Goal: Task Accomplishment & Management: Manage account settings

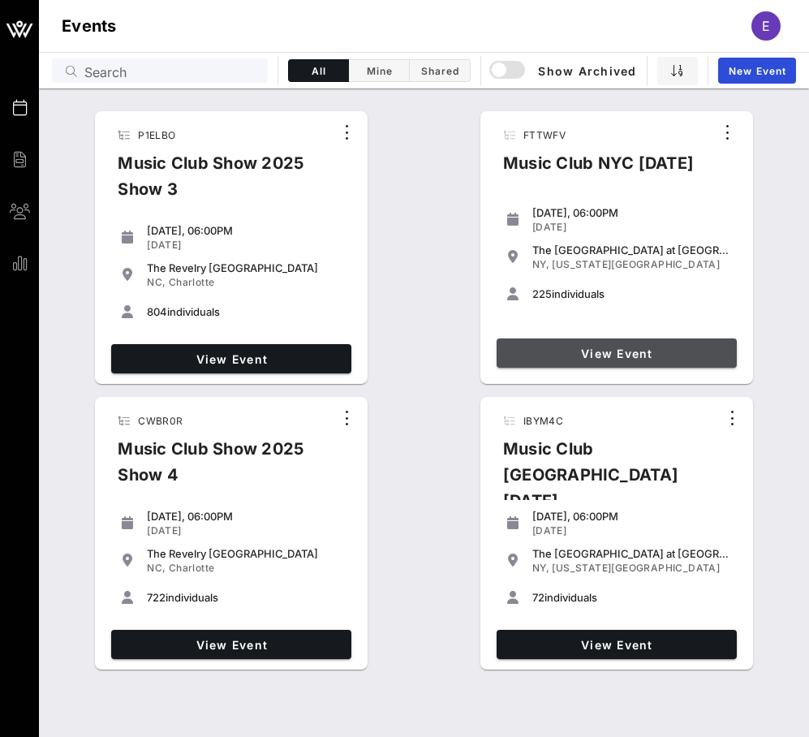
click at [589, 357] on span "View Event" at bounding box center [616, 353] width 227 height 14
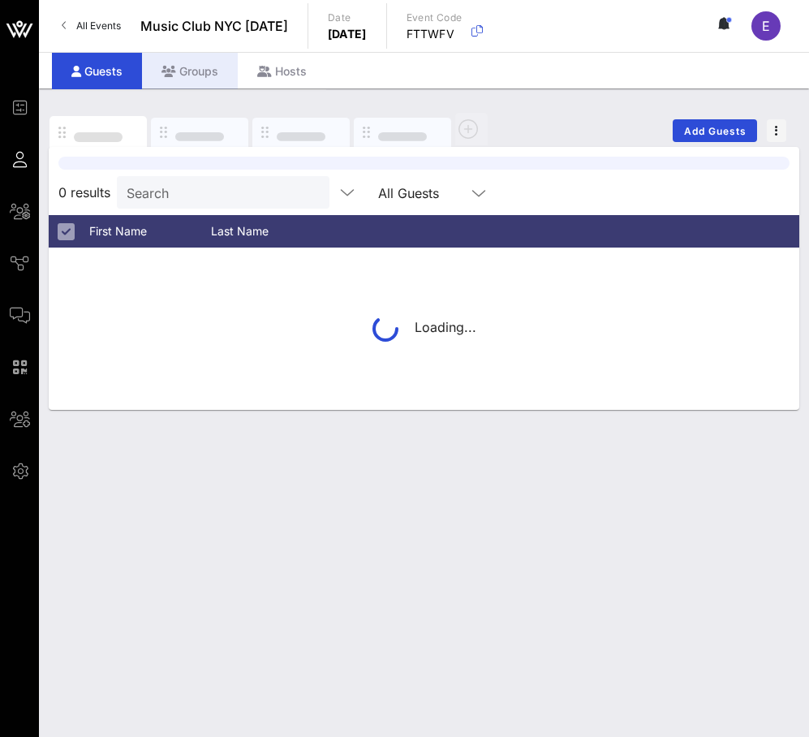
click at [204, 67] on div "Groups" at bounding box center [190, 71] width 96 height 37
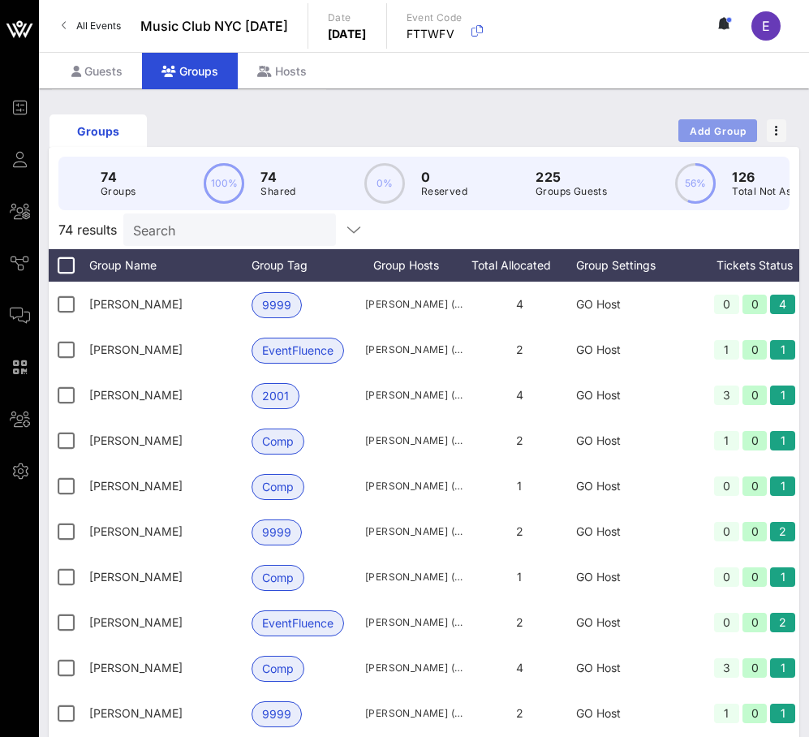
click at [700, 138] on button "Add Group" at bounding box center [717, 130] width 79 height 23
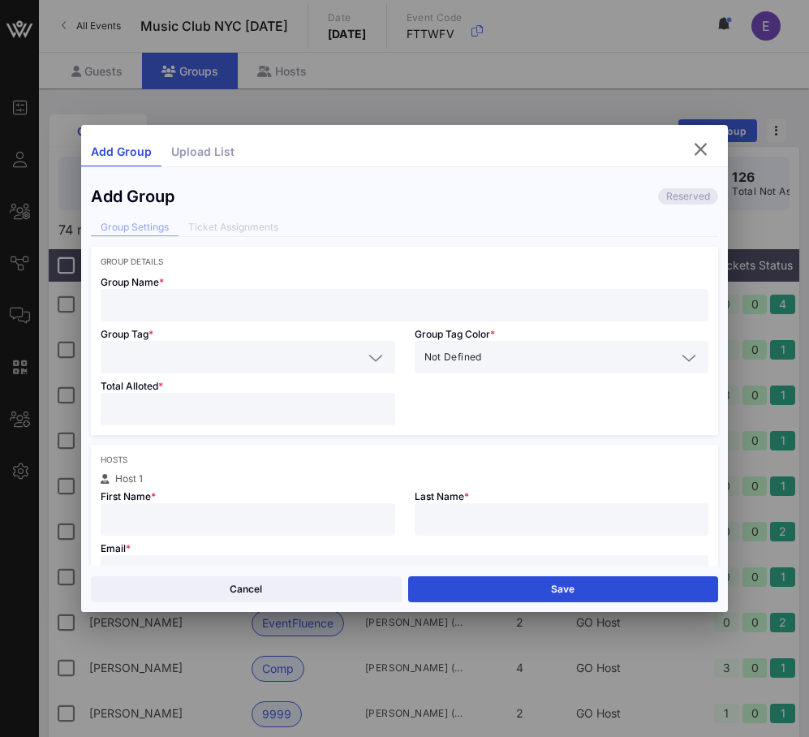
click at [412, 306] on input "text" at bounding box center [404, 304] width 589 height 21
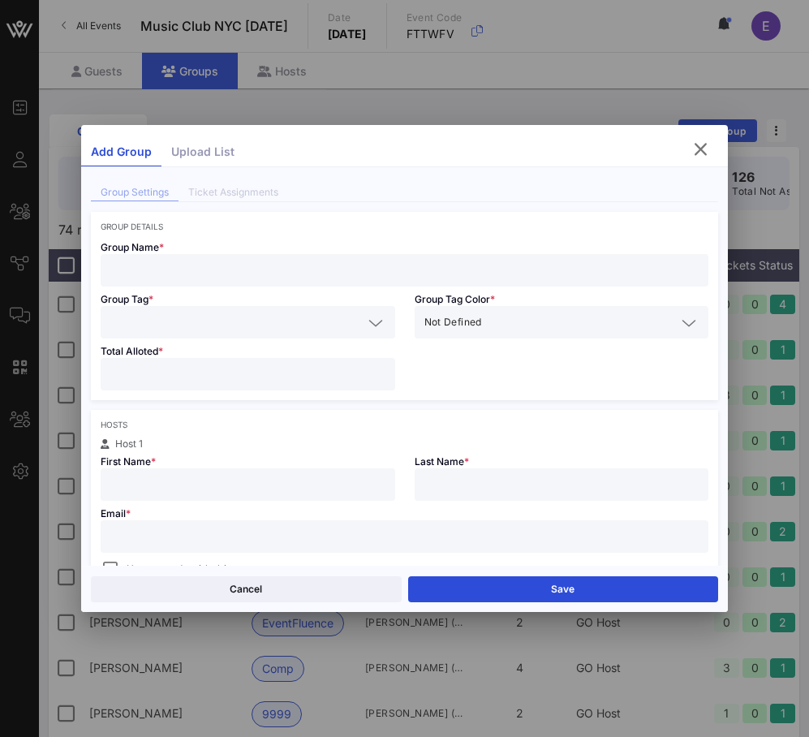
scroll to position [48, 0]
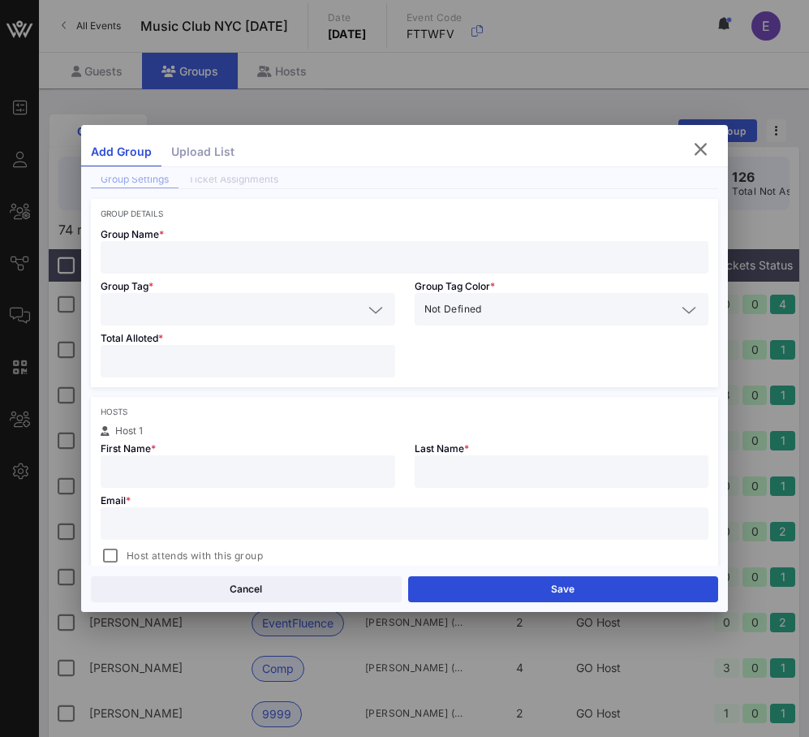
paste input "[EMAIL_ADDRESS][DOMAIN_NAME]"
type input "[EMAIL_ADDRESS][DOMAIN_NAME]"
click at [352, 518] on input "text" at bounding box center [404, 523] width 589 height 21
paste input "[EMAIL_ADDRESS][DOMAIN_NAME]"
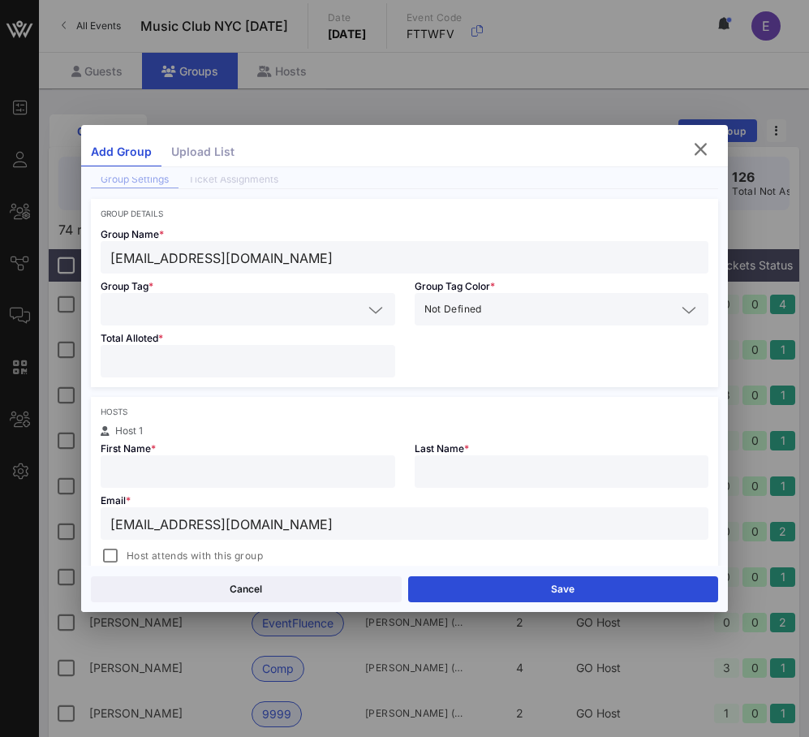
type input "[EMAIL_ADDRESS][DOMAIN_NAME]"
click at [216, 244] on div "[EMAIL_ADDRESS][DOMAIN_NAME]" at bounding box center [404, 257] width 589 height 32
click at [214, 258] on input "[EMAIL_ADDRESS][DOMAIN_NAME]" at bounding box center [404, 257] width 589 height 21
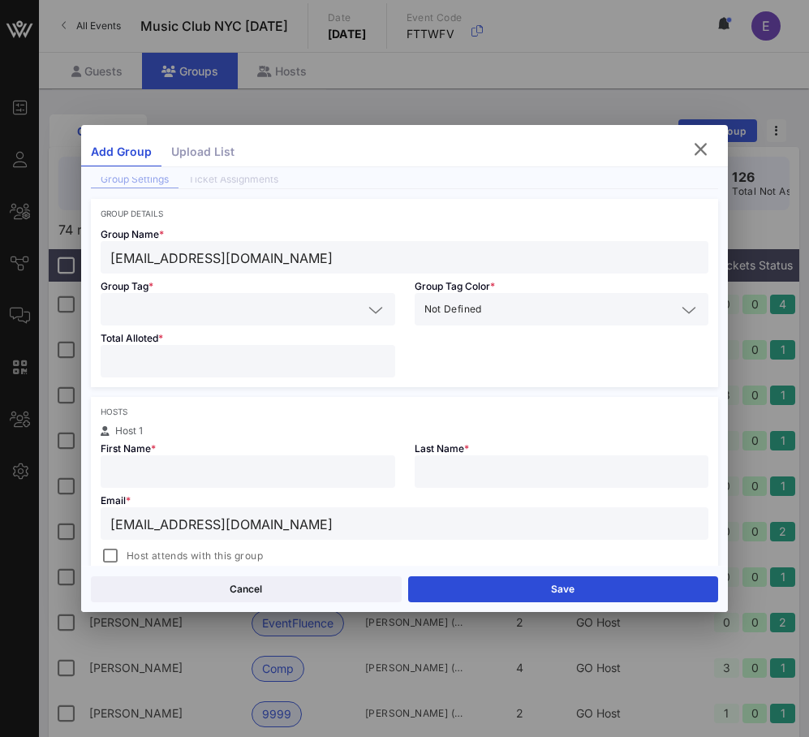
click at [214, 258] on input "[EMAIL_ADDRESS][DOMAIN_NAME]" at bounding box center [404, 257] width 589 height 21
type input "[PERSON_NAME]"
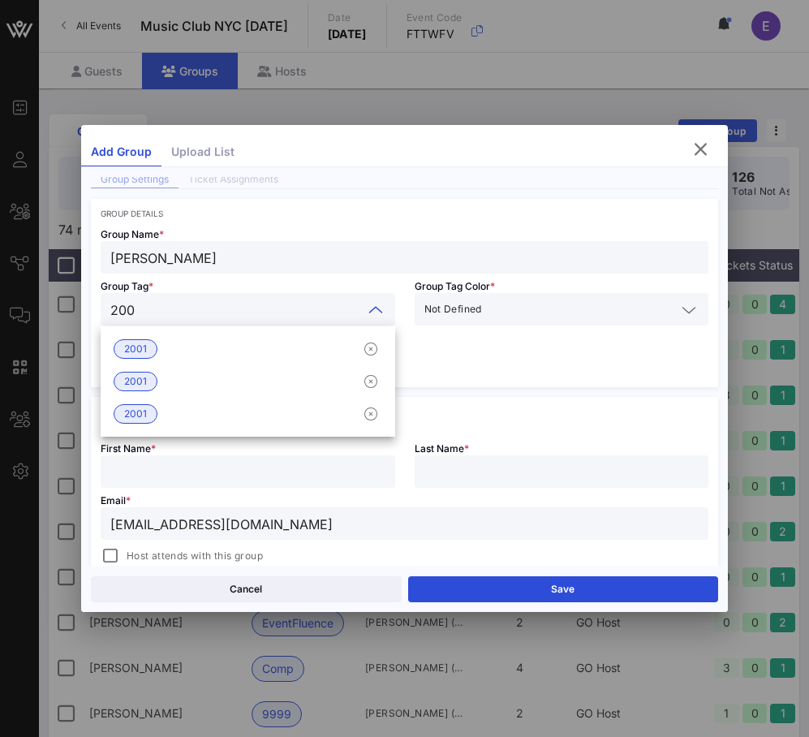
type input "2001"
click at [168, 339] on div "2001" at bounding box center [248, 349] width 294 height 32
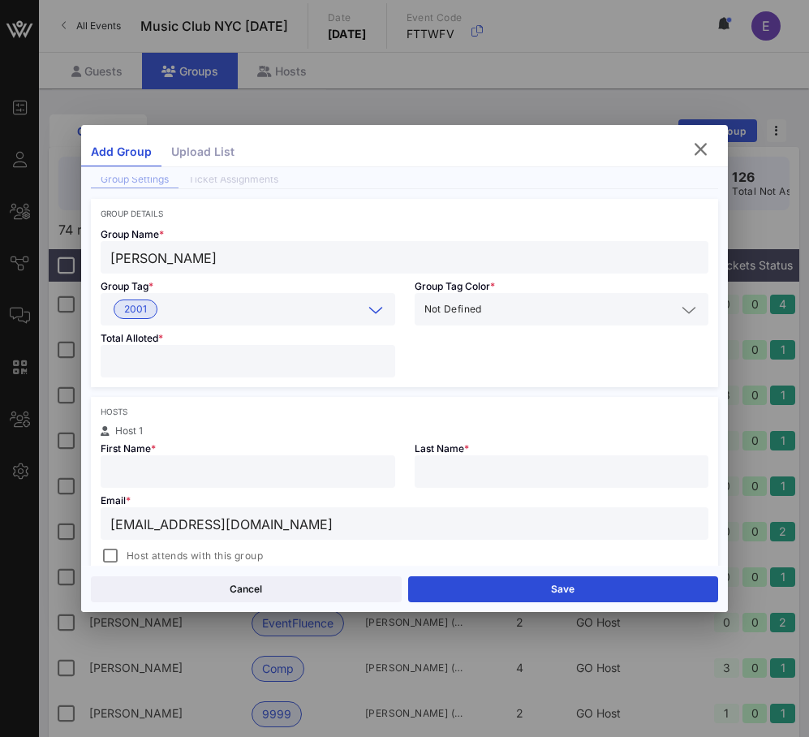
click at [166, 364] on input "number" at bounding box center [247, 360] width 275 height 21
type input "*"
click at [268, 480] on input "text" at bounding box center [247, 471] width 275 height 21
type input "[PERSON_NAME]"
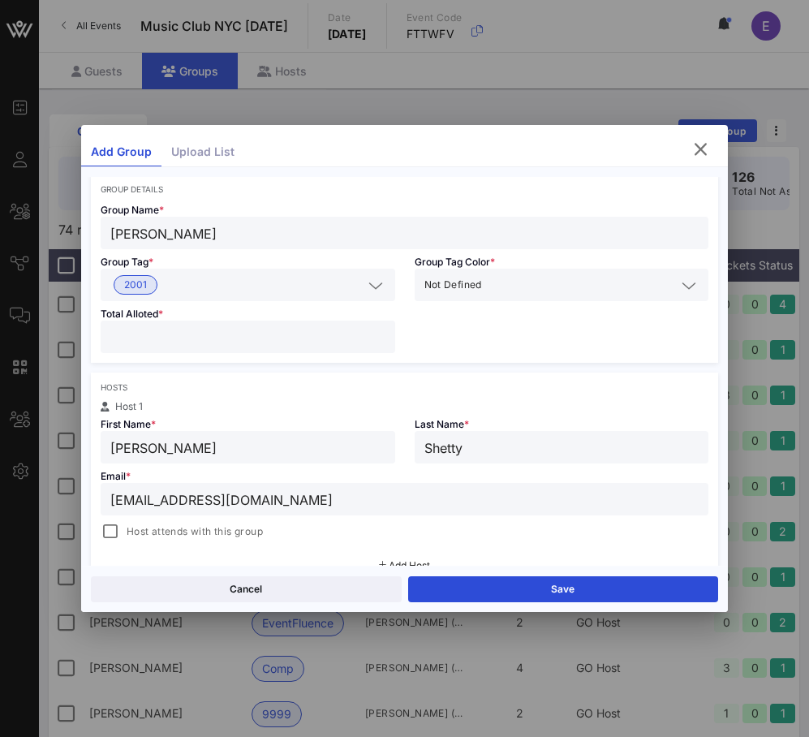
type input "Shetty"
click at [164, 532] on span "Host attends with this group" at bounding box center [195, 531] width 136 height 16
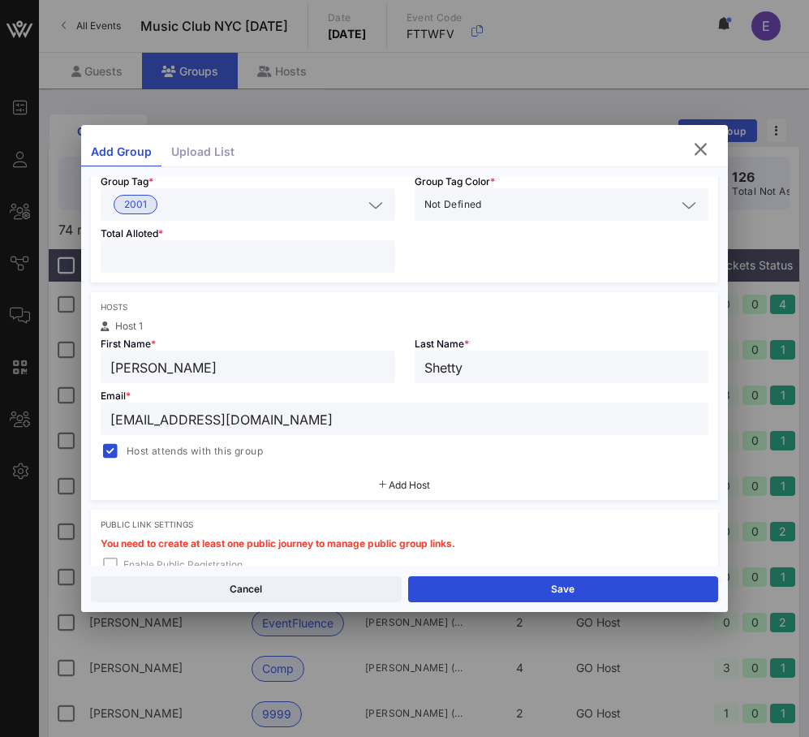
scroll to position [273, 0]
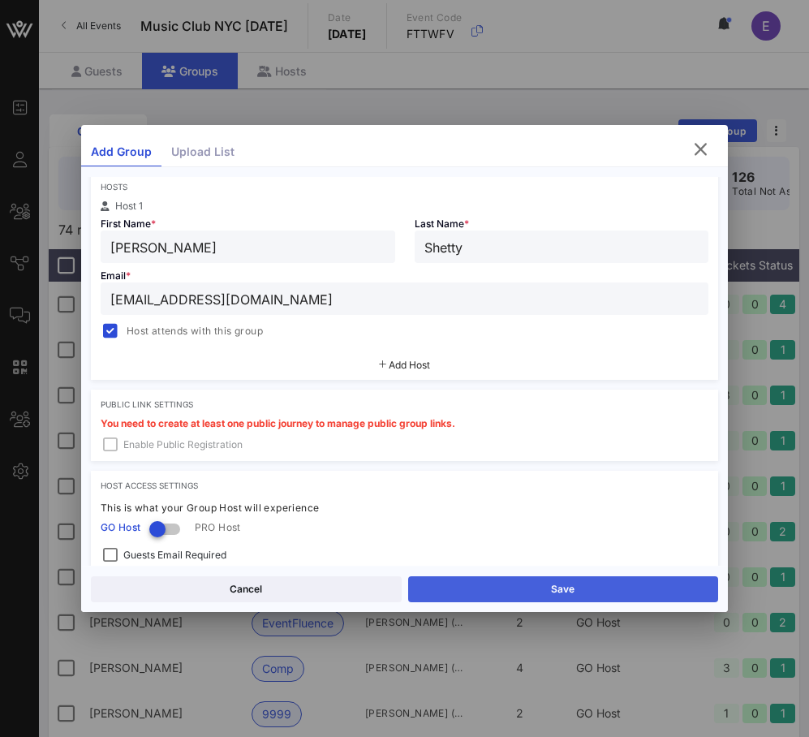
click at [449, 584] on button "Save" at bounding box center [563, 589] width 311 height 26
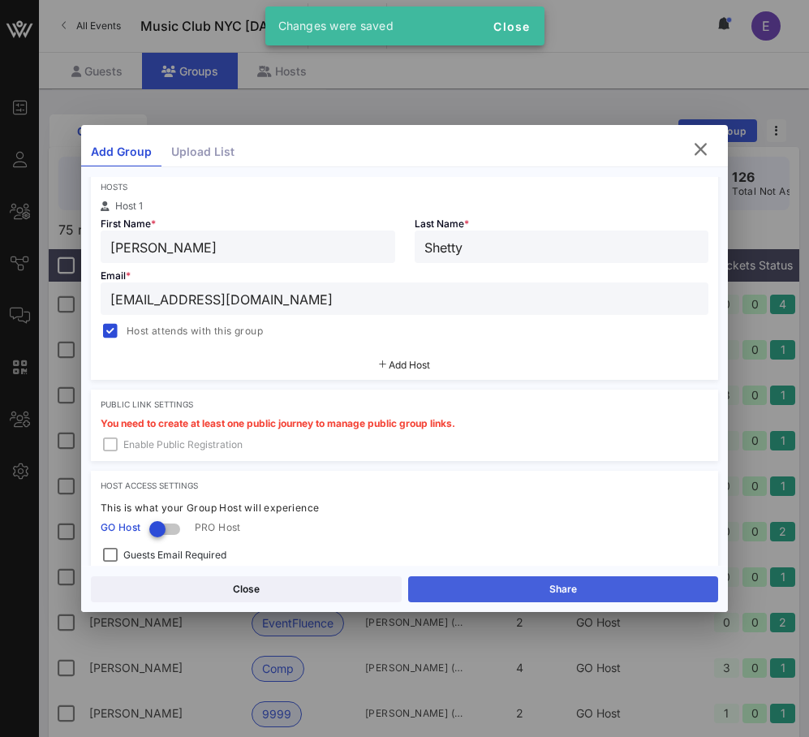
click at [449, 583] on button "Share" at bounding box center [563, 589] width 311 height 26
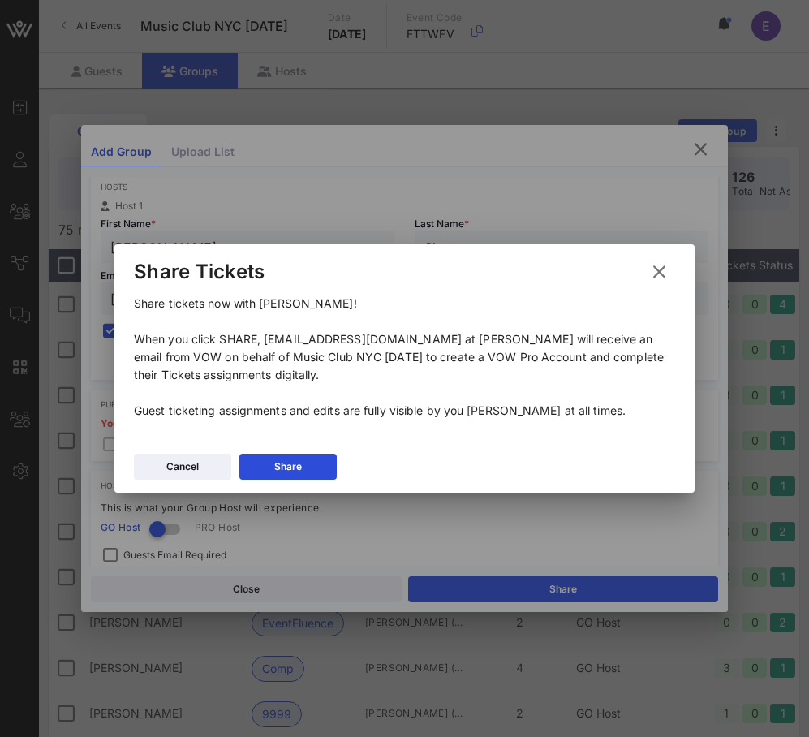
click at [650, 281] on button at bounding box center [659, 271] width 32 height 29
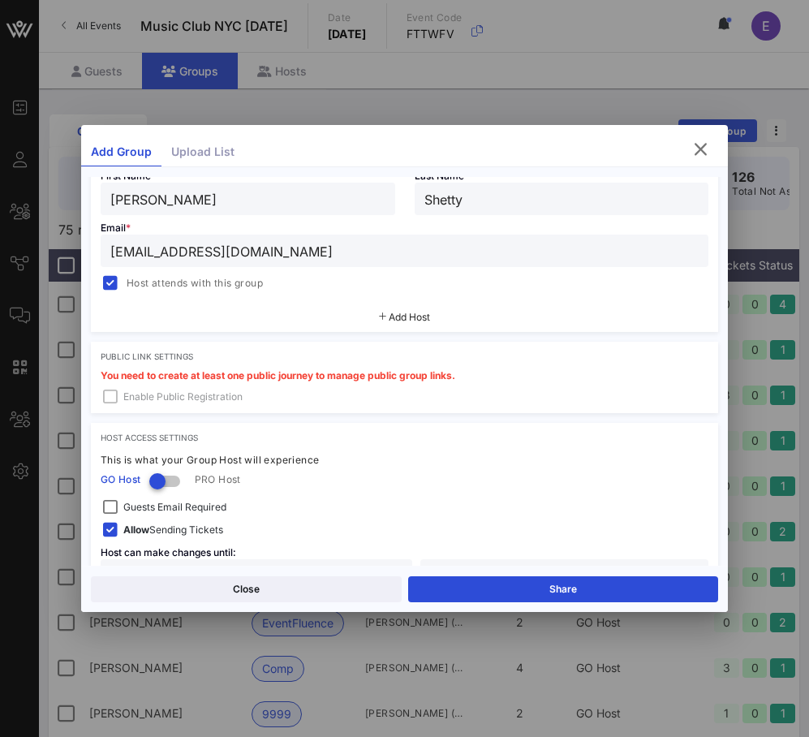
scroll to position [325, 0]
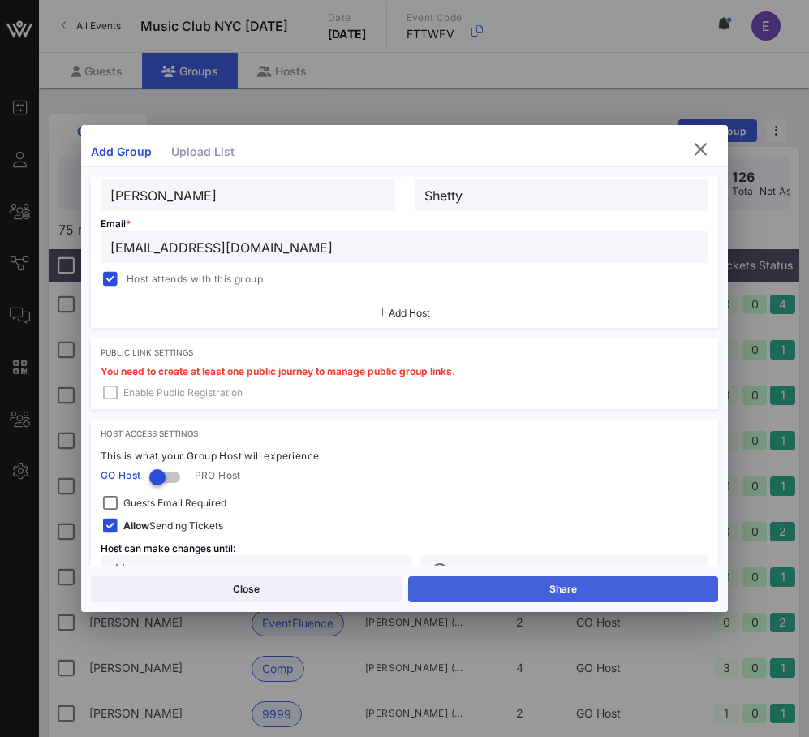
click at [471, 581] on button "Share" at bounding box center [563, 589] width 311 height 26
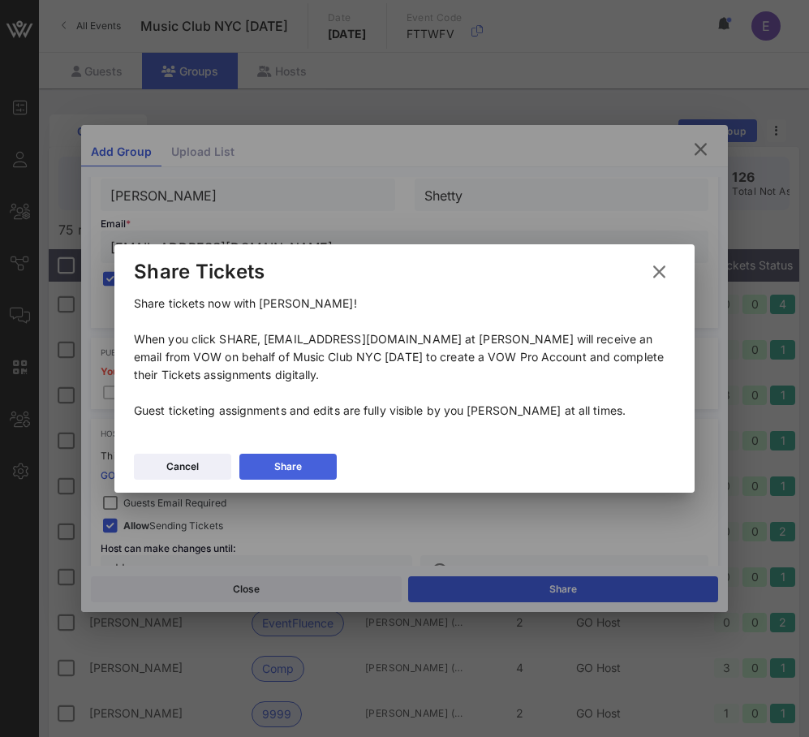
click at [324, 461] on button "Share" at bounding box center [287, 467] width 97 height 26
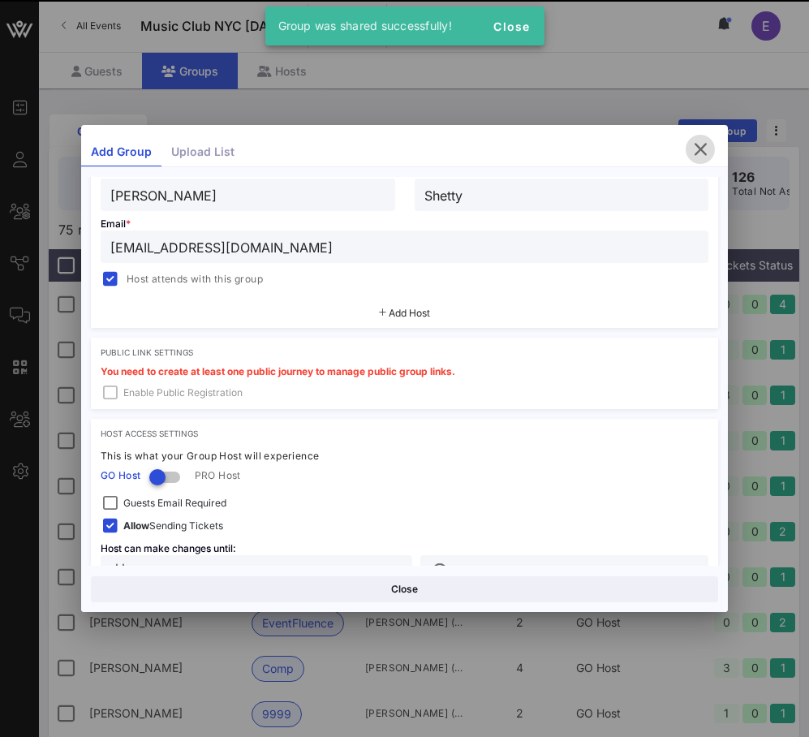
click at [707, 146] on icon "button" at bounding box center [699, 149] width 19 height 19
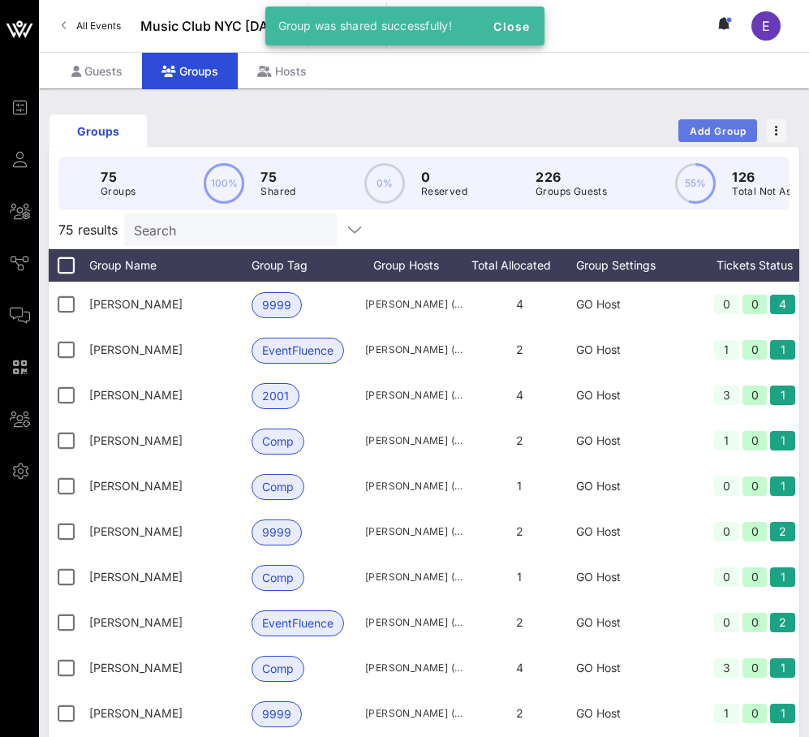
click at [725, 130] on span "Add Group" at bounding box center [718, 131] width 58 height 12
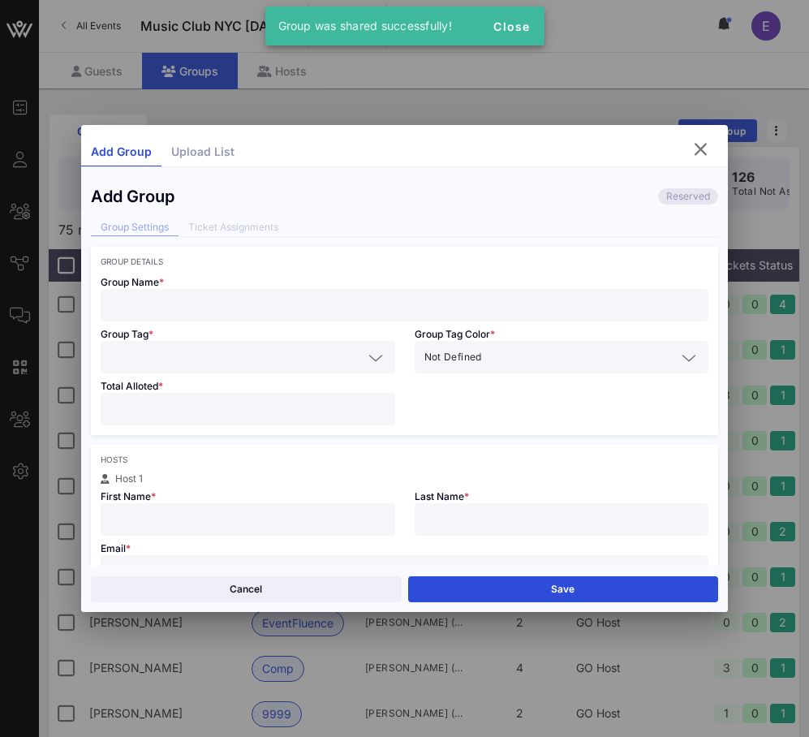
click at [423, 299] on input "text" at bounding box center [404, 304] width 589 height 21
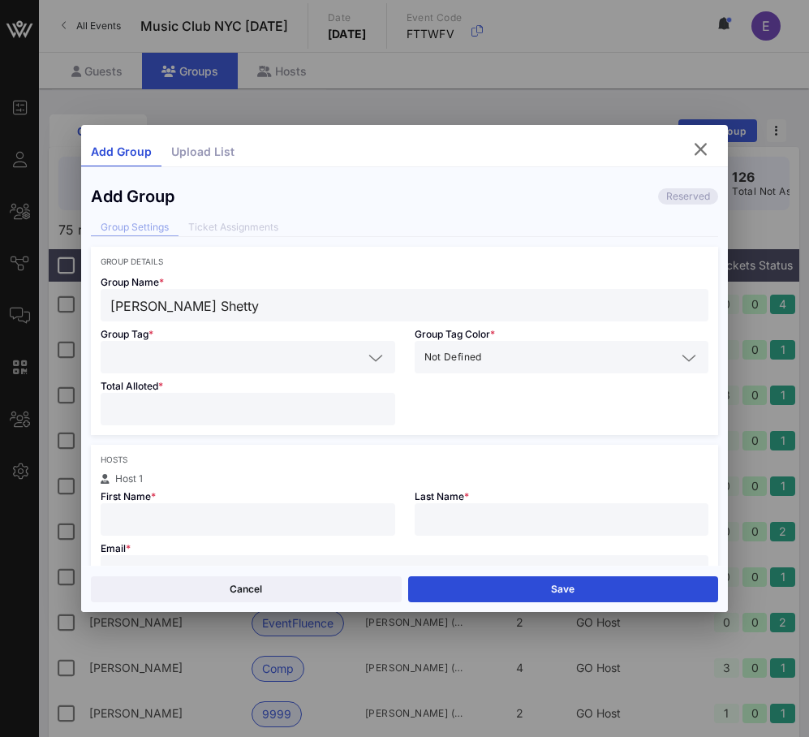
type input "[PERSON_NAME] Shetty"
type input "S"
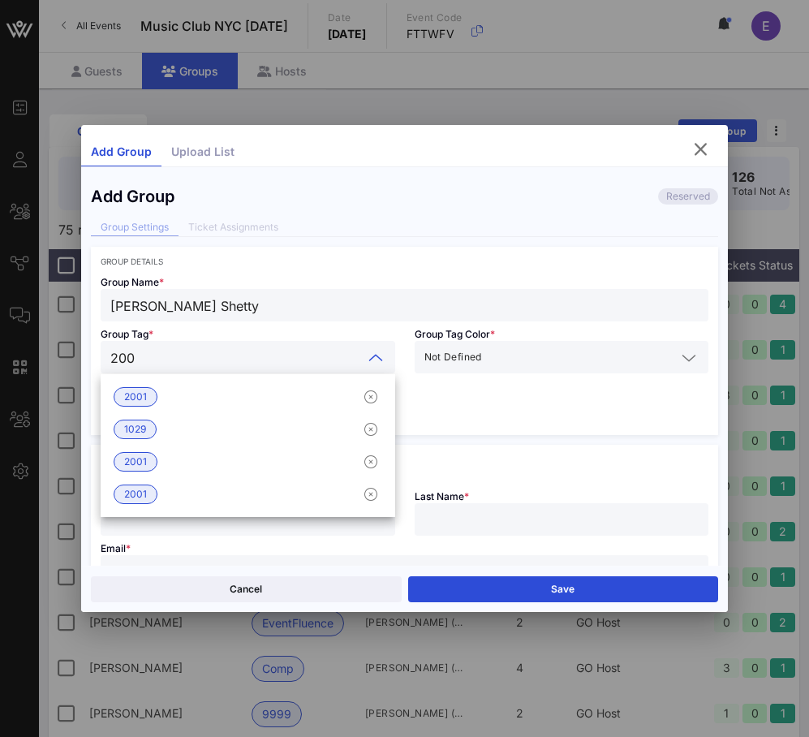
type input "2001"
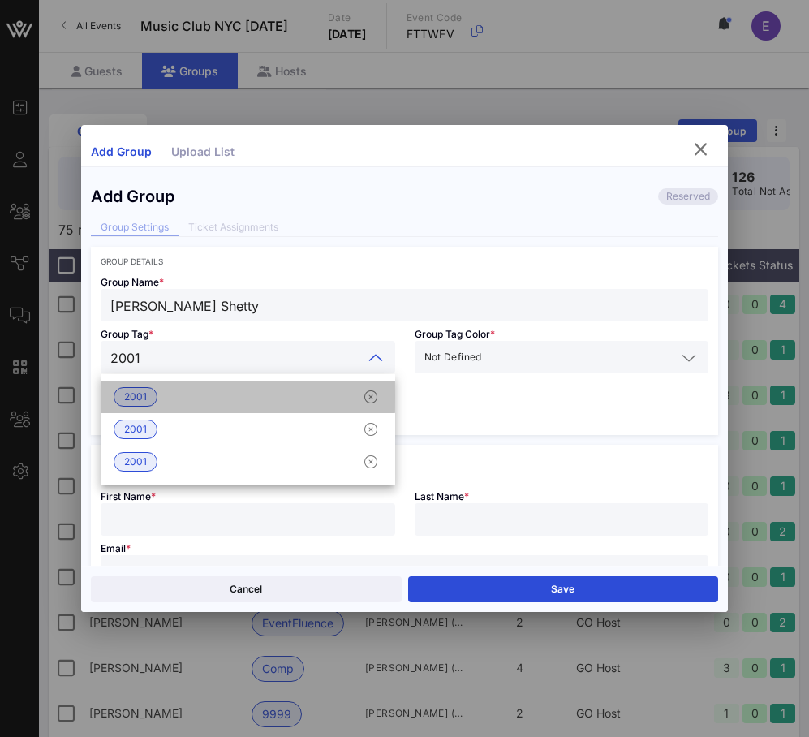
click at [320, 389] on div "2001" at bounding box center [248, 396] width 294 height 32
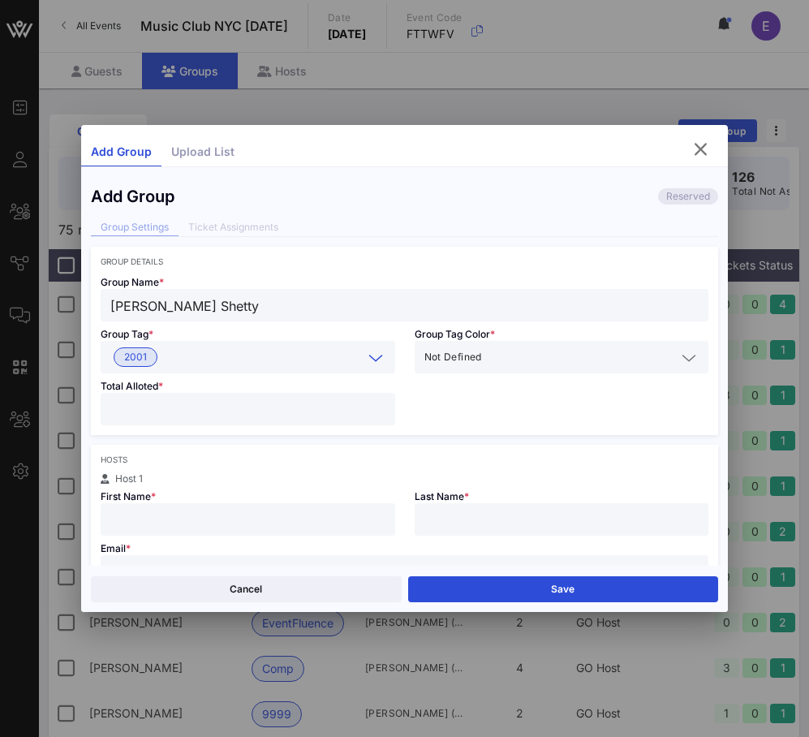
click at [307, 402] on input "number" at bounding box center [247, 408] width 275 height 21
type input "*"
click at [283, 519] on input "text" at bounding box center [247, 519] width 275 height 21
type input "[PERSON_NAME]"
type input "Shetty"
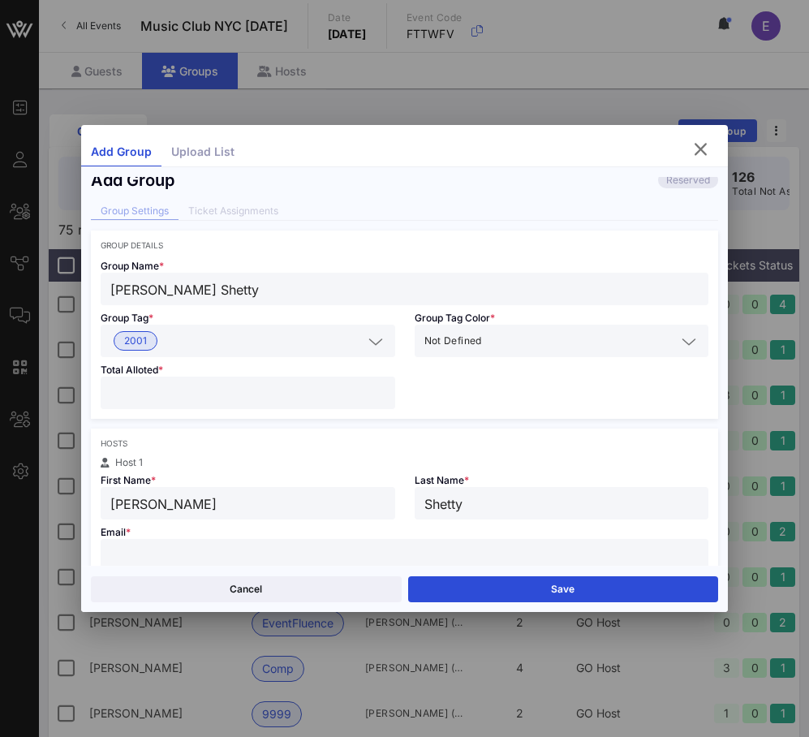
scroll to position [50, 0]
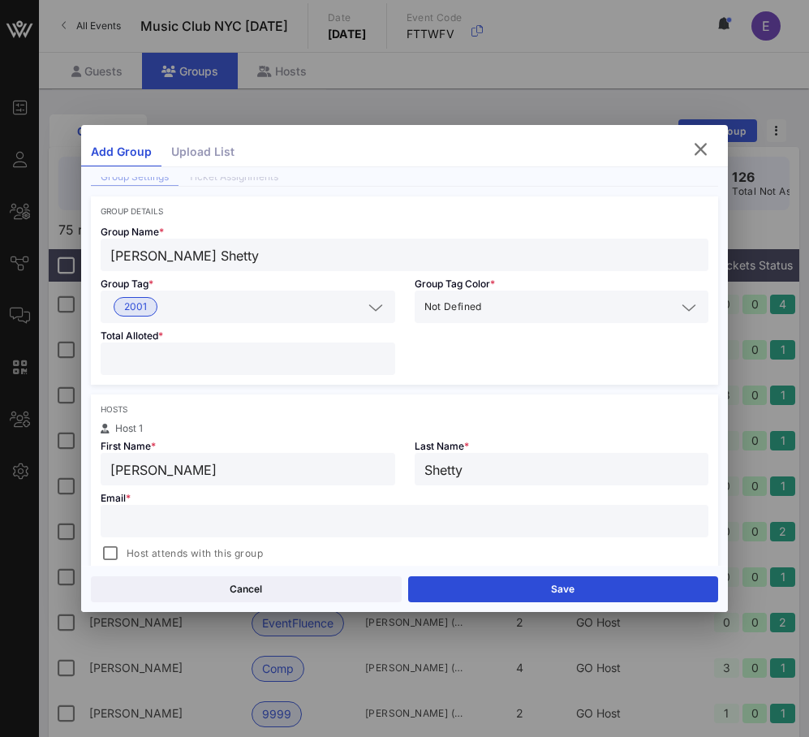
paste input "[EMAIL_ADDRESS][DOMAIN_NAME]"
type input "[EMAIL_ADDRESS][DOMAIN_NAME]"
click at [186, 543] on div "Host attends with this group" at bounding box center [405, 551] width 608 height 23
click at [186, 556] on span "Host attends with this group" at bounding box center [195, 553] width 136 height 16
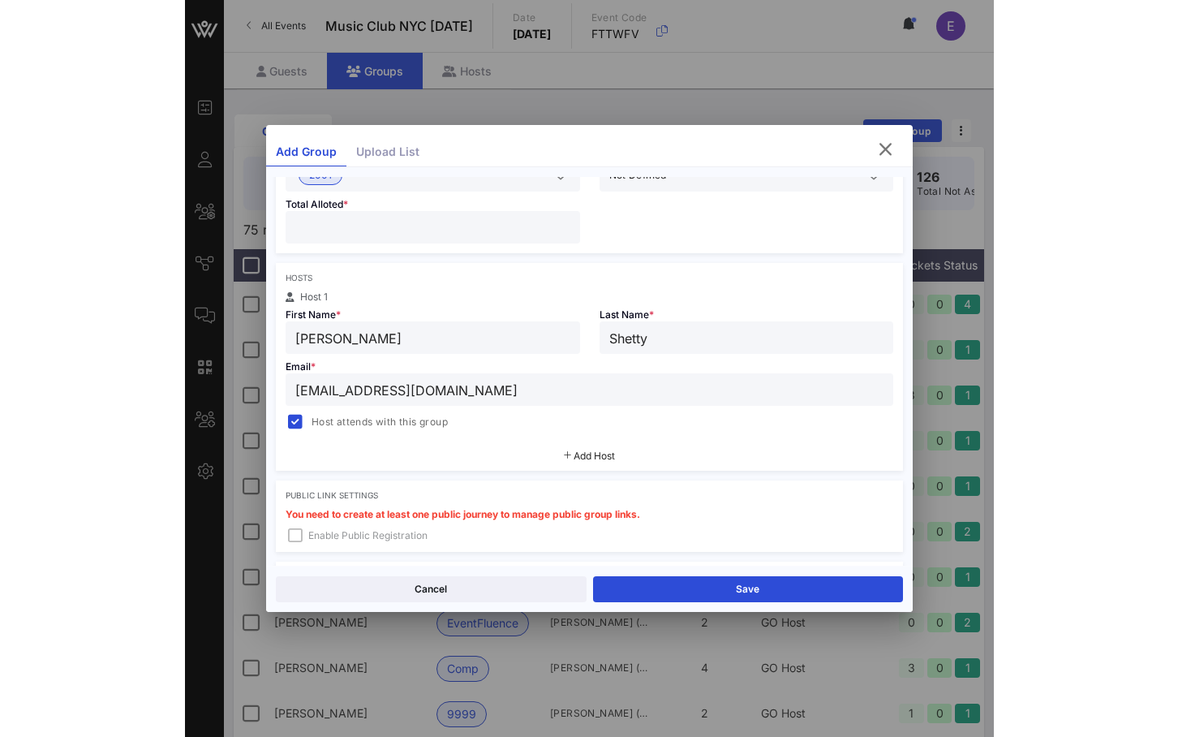
scroll to position [205, 0]
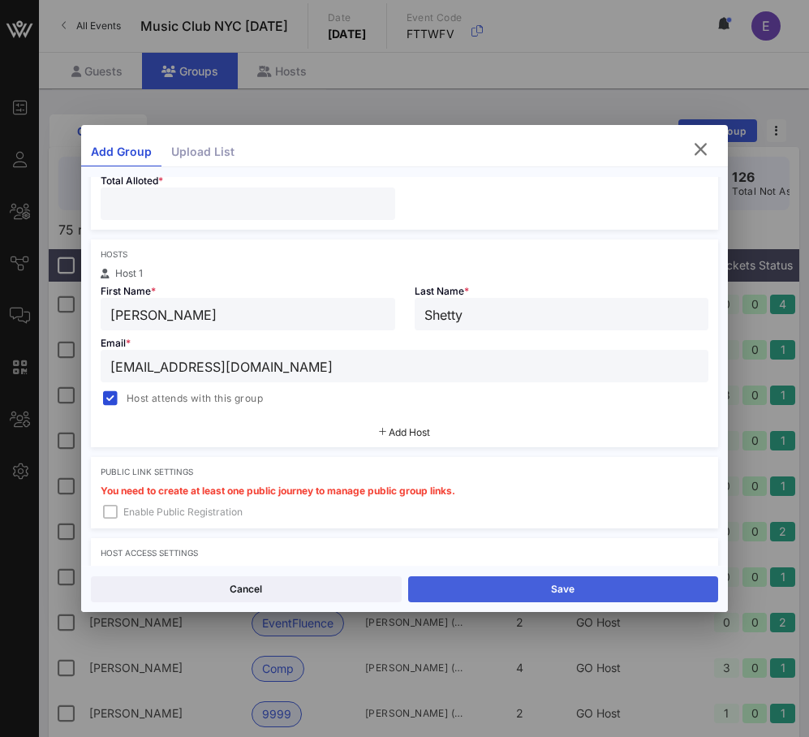
click at [489, 584] on button "Save" at bounding box center [563, 589] width 311 height 26
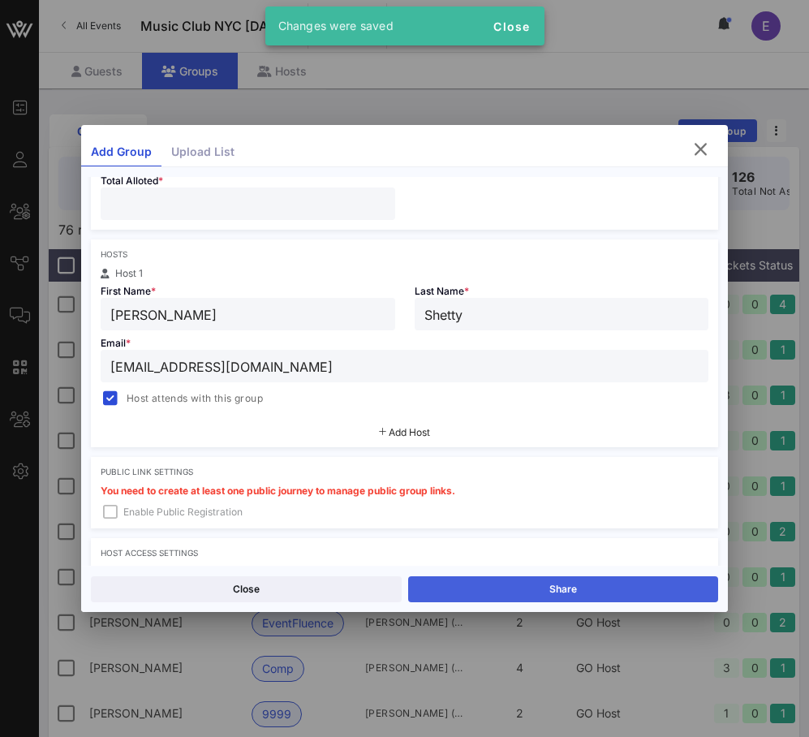
click at [495, 578] on button "Share" at bounding box center [563, 589] width 311 height 26
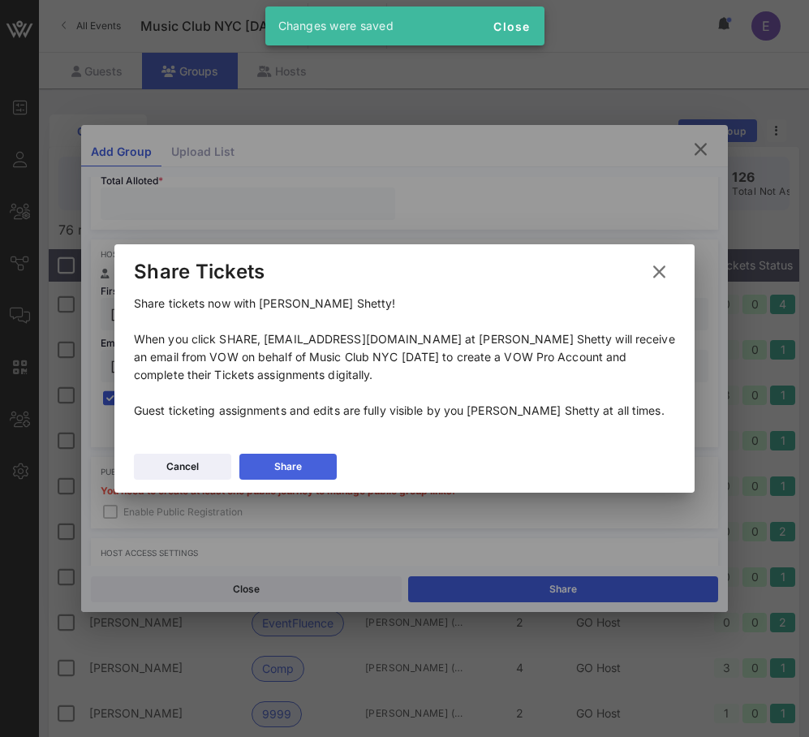
click at [311, 460] on button "Share" at bounding box center [287, 467] width 97 height 26
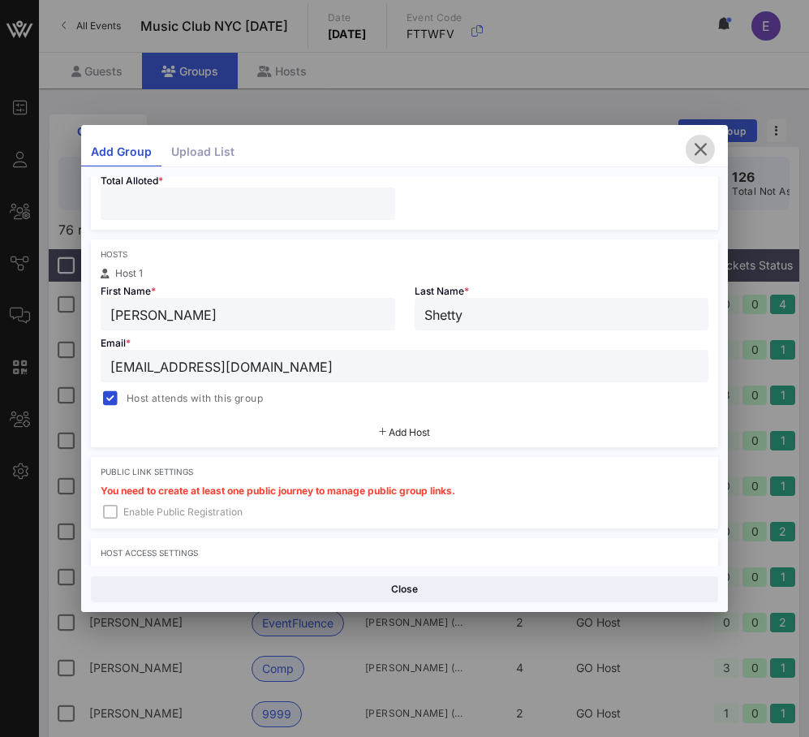
click at [688, 149] on span "button" at bounding box center [700, 149] width 29 height 19
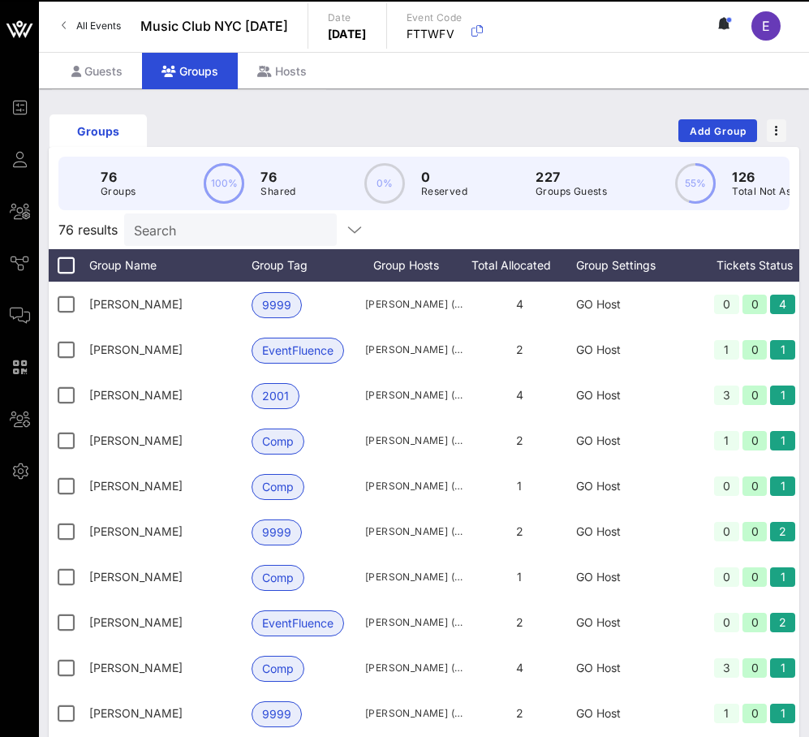
click at [465, 131] on div "Groups Add Group" at bounding box center [424, 131] width 750 height 52
click at [94, 28] on span "All Events" at bounding box center [98, 25] width 45 height 12
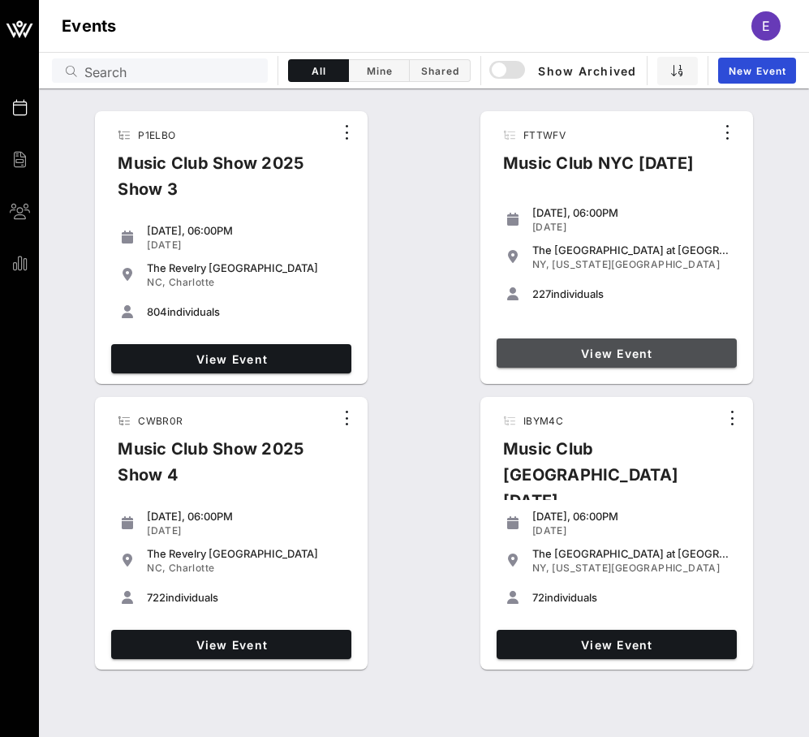
click at [565, 349] on span "View Event" at bounding box center [616, 353] width 227 height 14
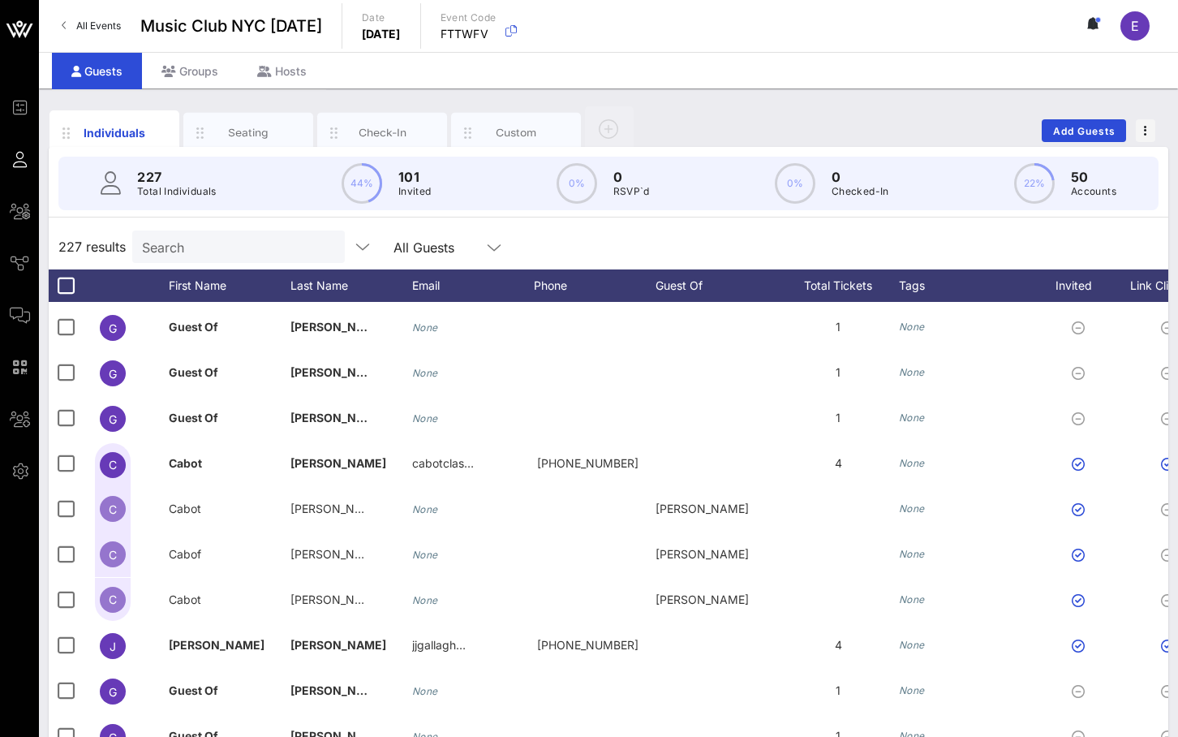
click at [234, 243] on input "Search" at bounding box center [237, 246] width 190 height 21
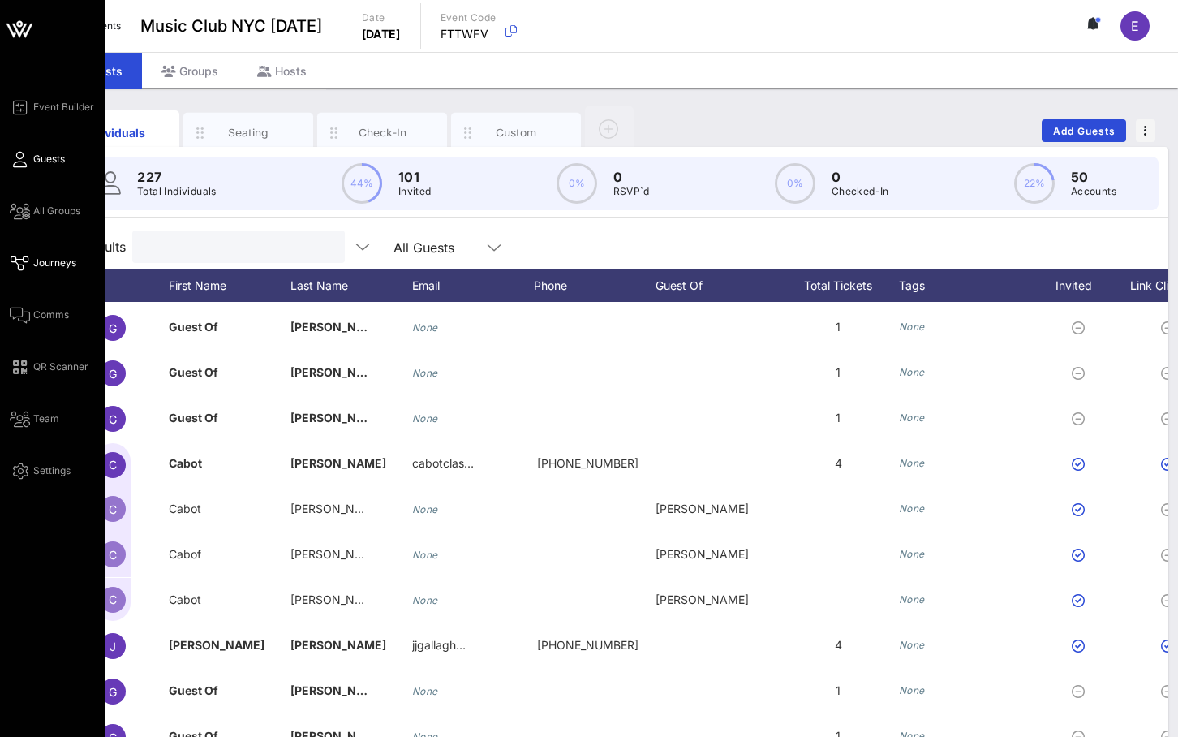
click at [27, 264] on icon at bounding box center [20, 263] width 20 height 2
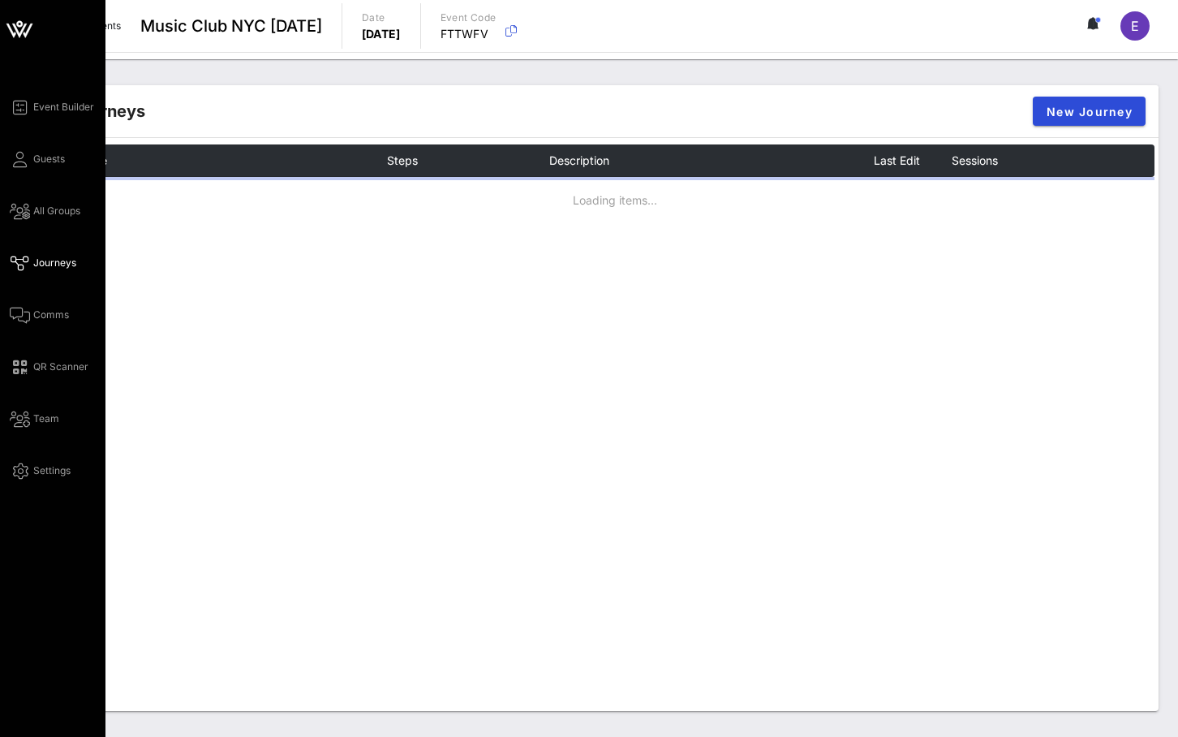
click at [24, 302] on div "Event Builder Guests All Groups Journeys Comms QR Scanner Team Settings" at bounding box center [58, 288] width 96 height 383
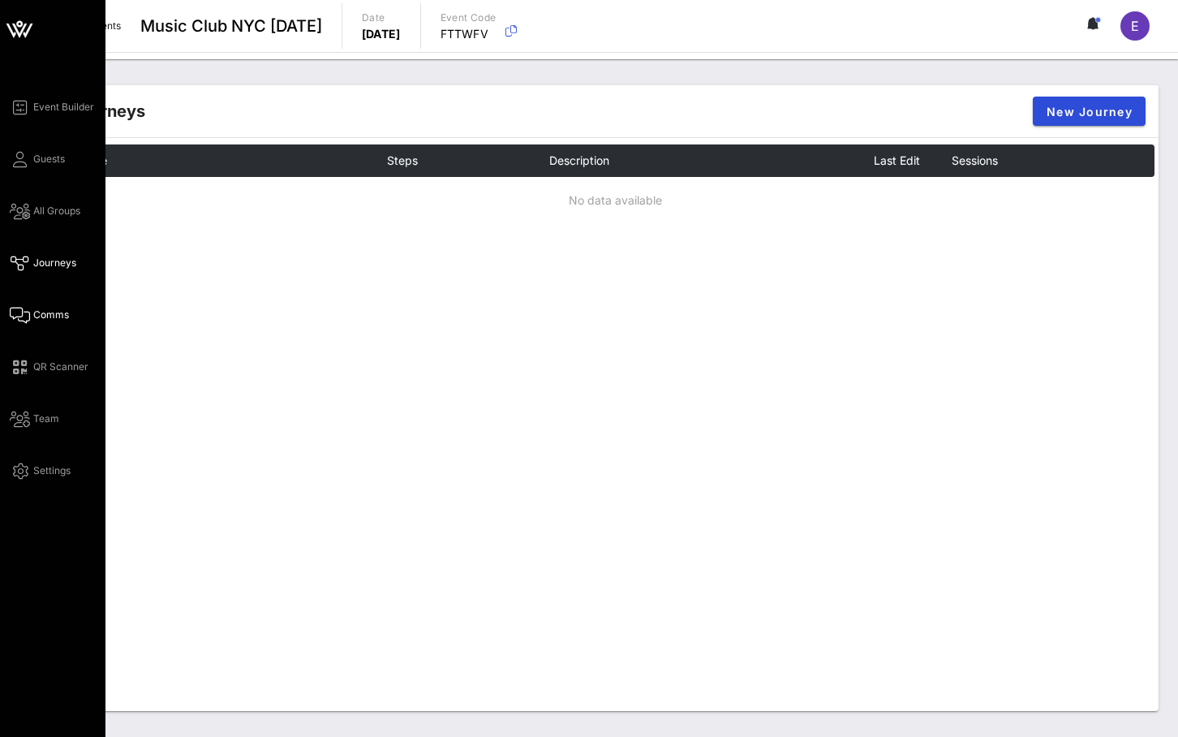
click at [24, 314] on icon at bounding box center [20, 315] width 20 height 2
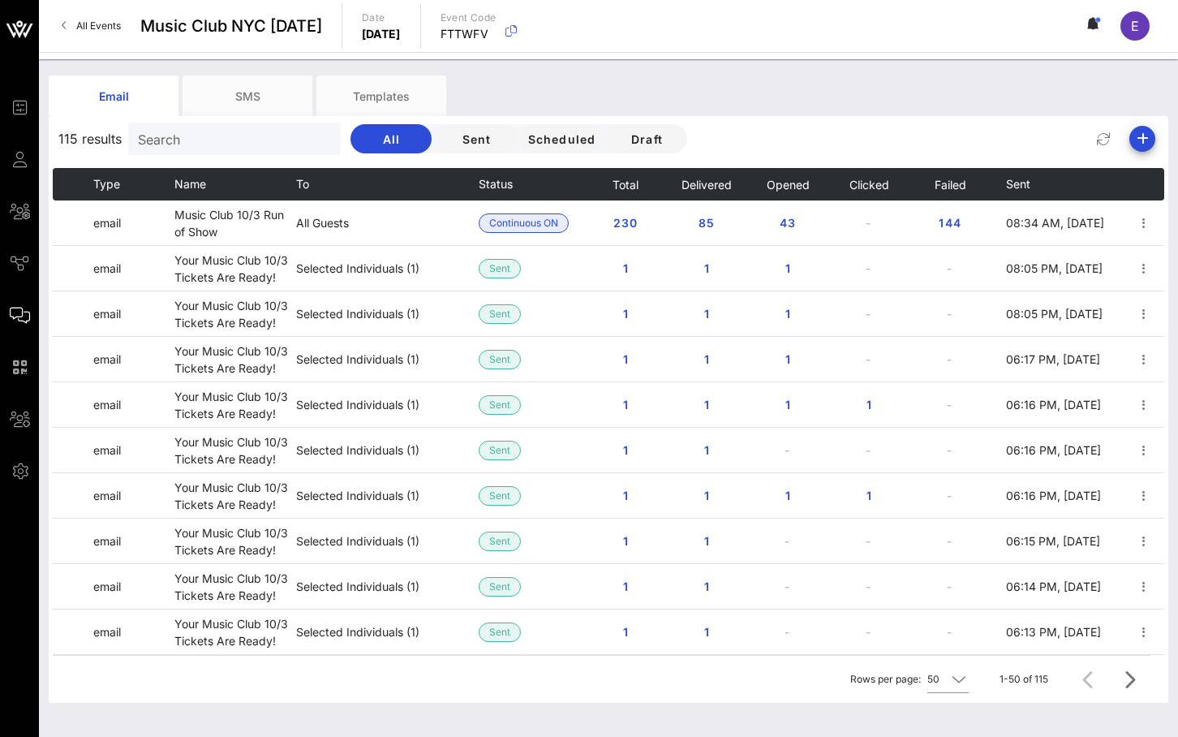
click at [224, 148] on input "Search" at bounding box center [233, 138] width 190 height 21
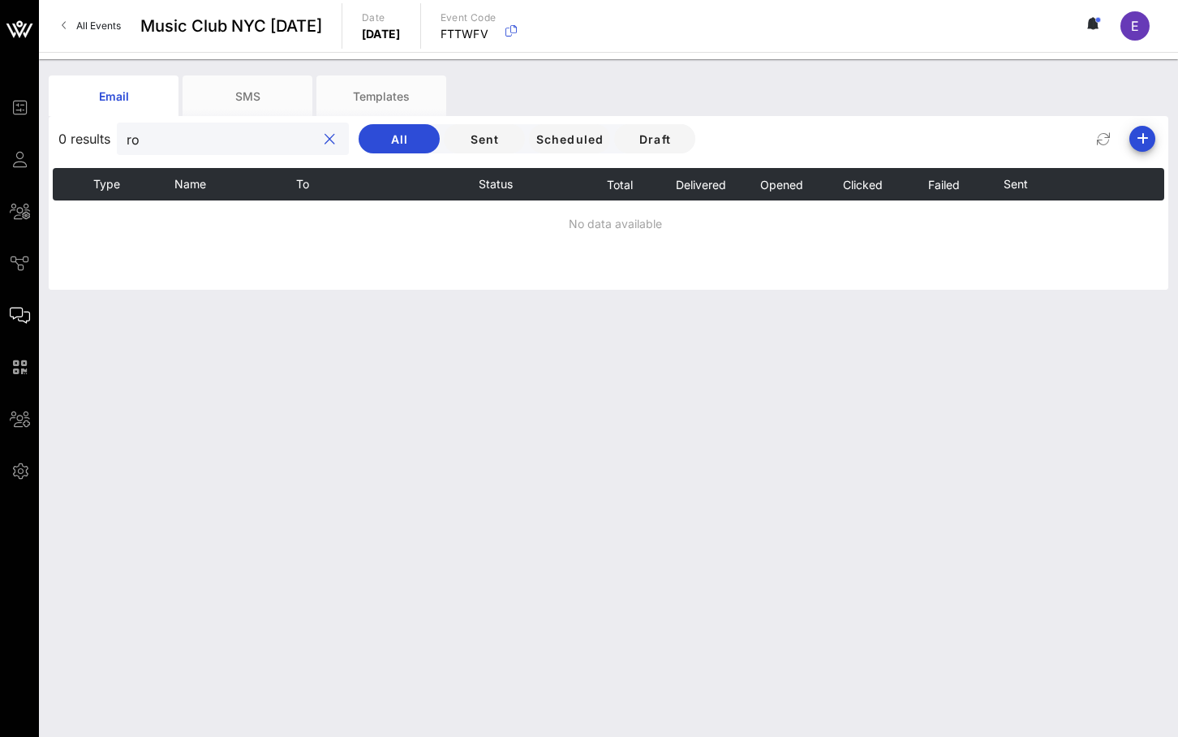
type input "r"
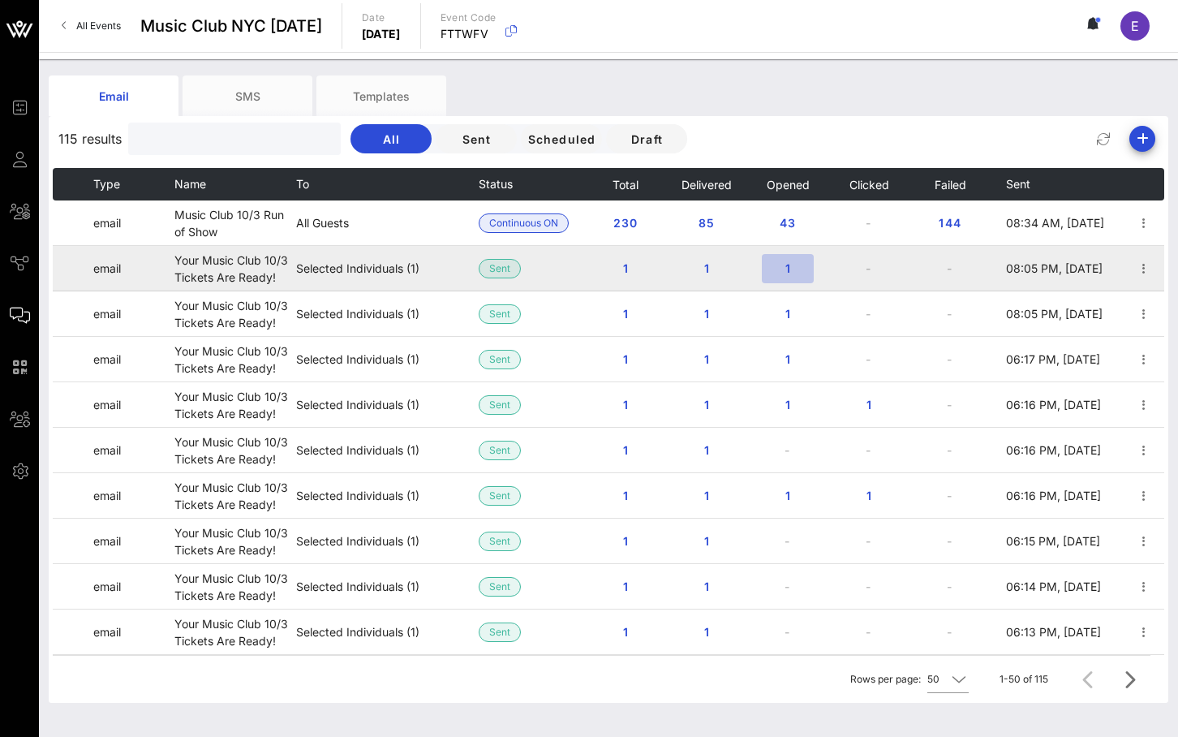
click at [791, 273] on span "1" at bounding box center [788, 268] width 26 height 14
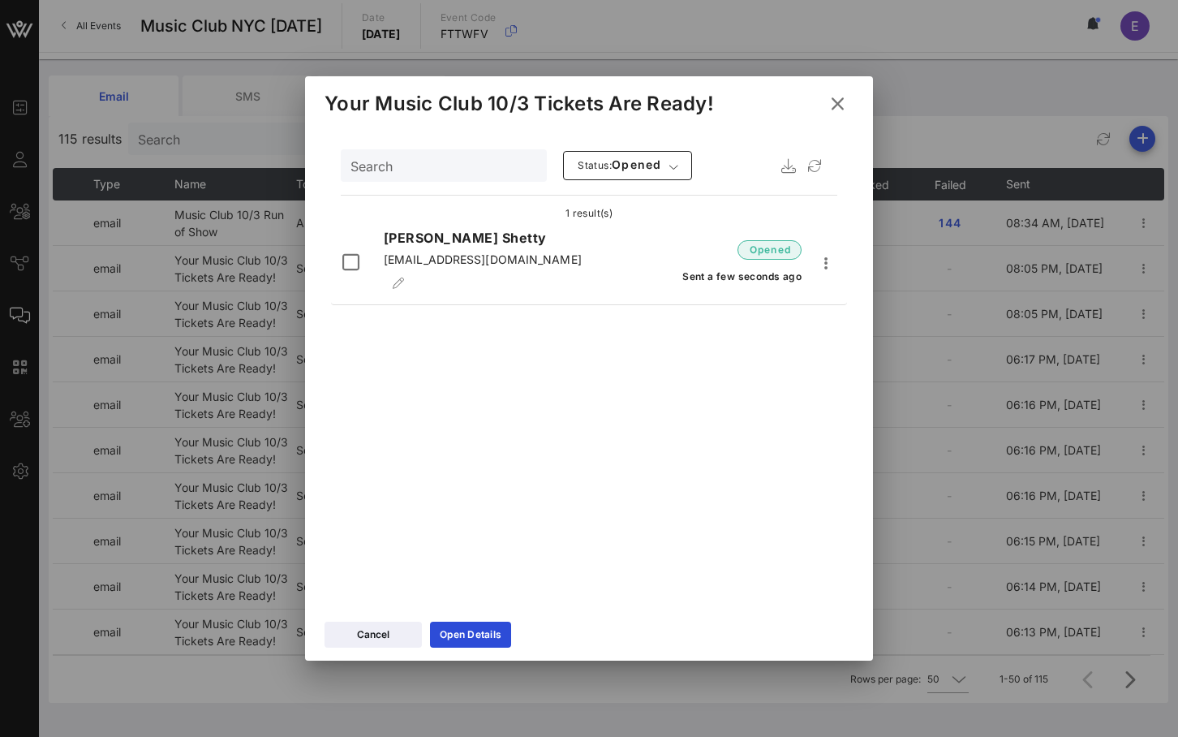
click at [808, 97] on icon at bounding box center [837, 103] width 23 height 20
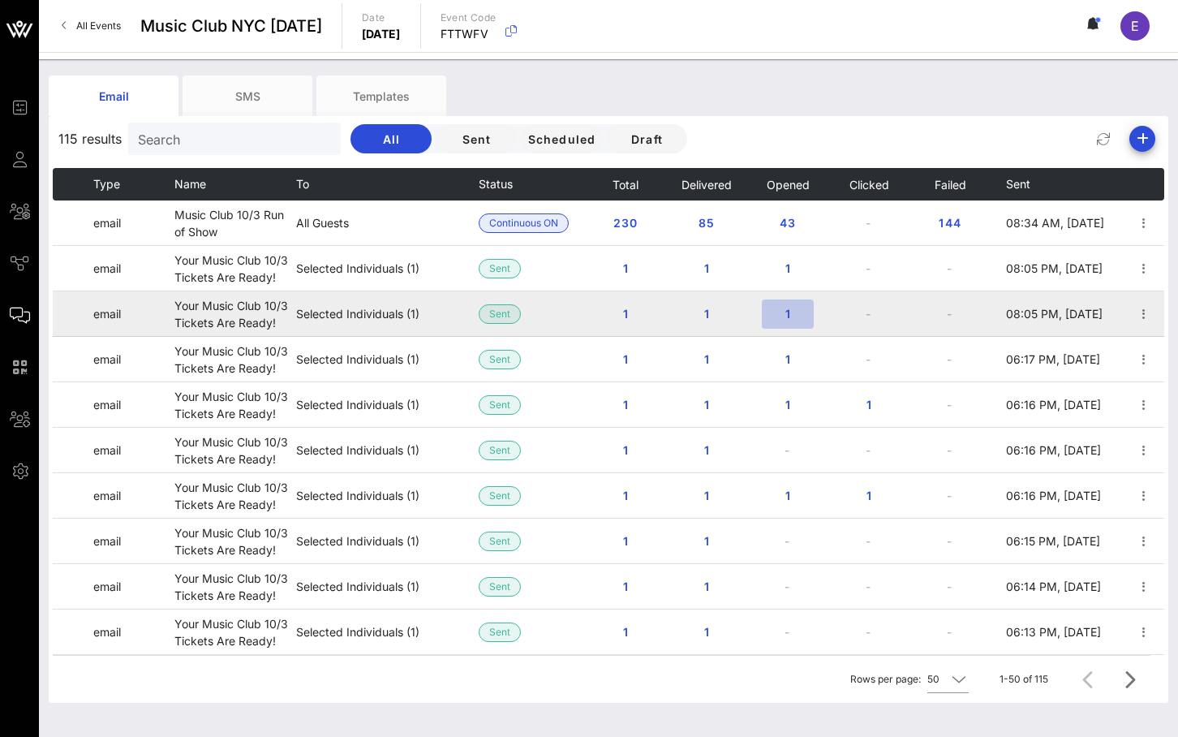
click at [789, 307] on span "1" at bounding box center [788, 314] width 26 height 14
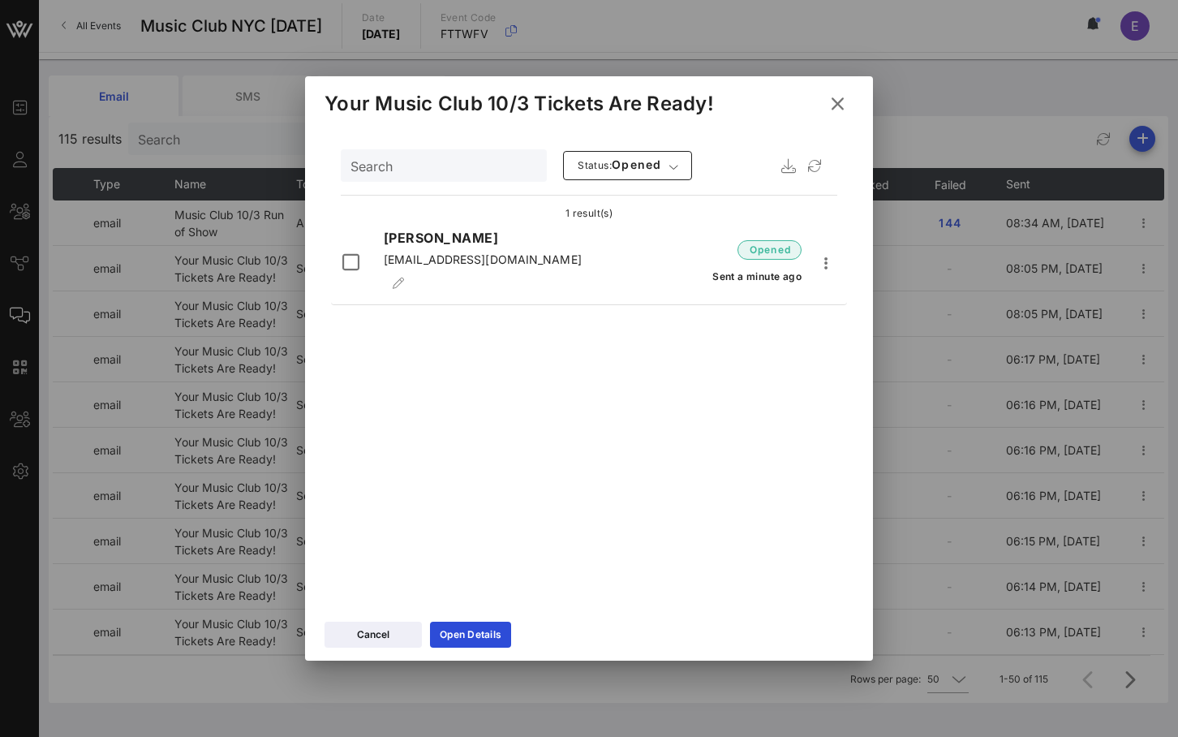
click at [808, 101] on icon at bounding box center [838, 103] width 22 height 19
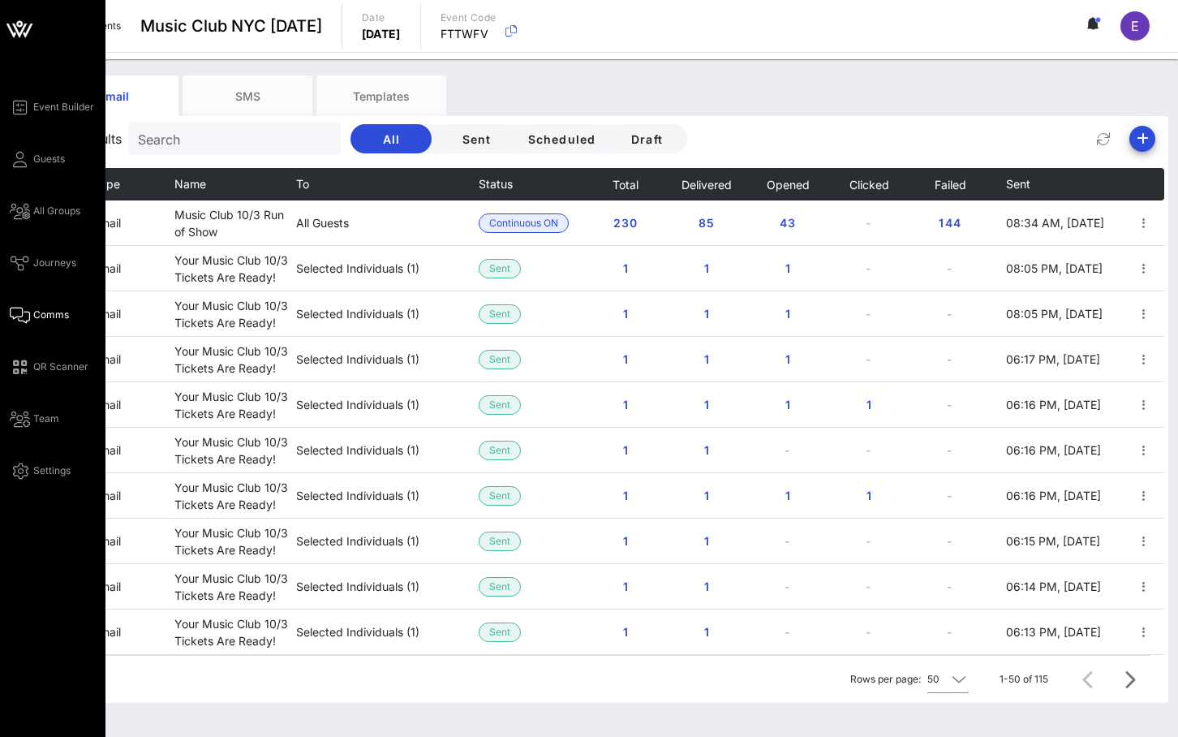
click at [19, 171] on div "Event Builder Guests All Groups Journeys Comms QR Scanner Team Settings" at bounding box center [58, 288] width 96 height 383
click at [19, 158] on icon at bounding box center [20, 159] width 20 height 2
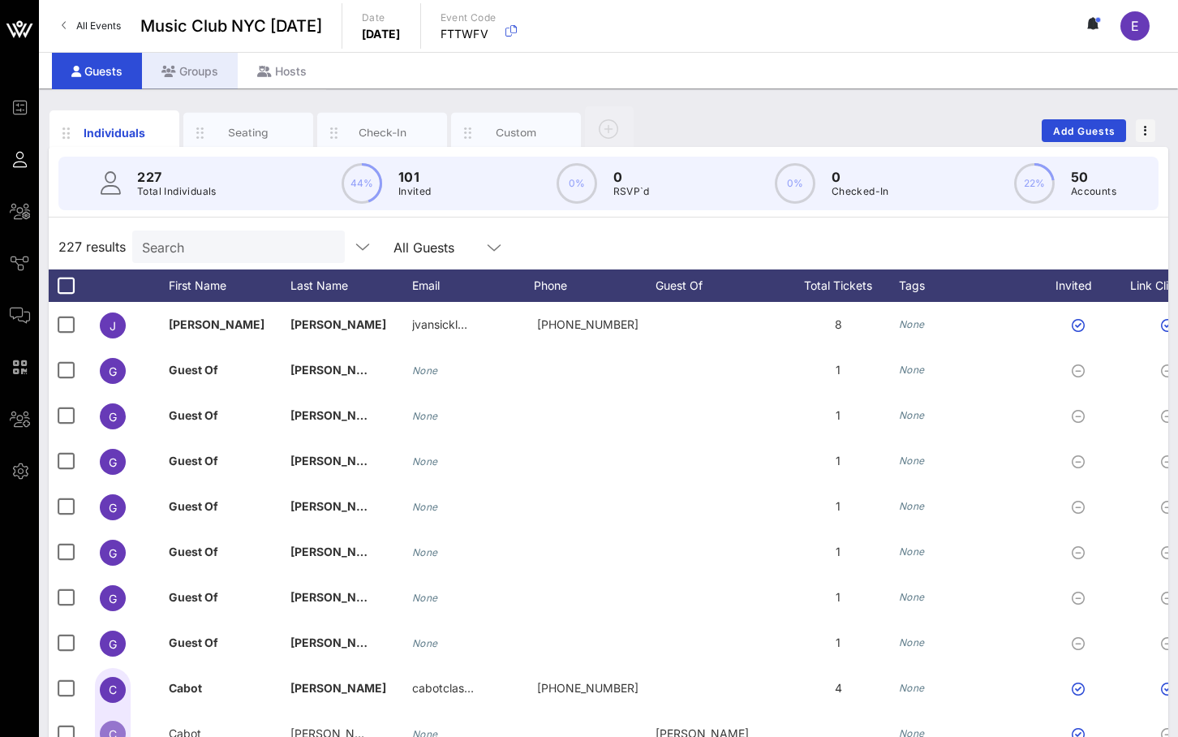
click at [201, 74] on div "Groups" at bounding box center [190, 71] width 96 height 37
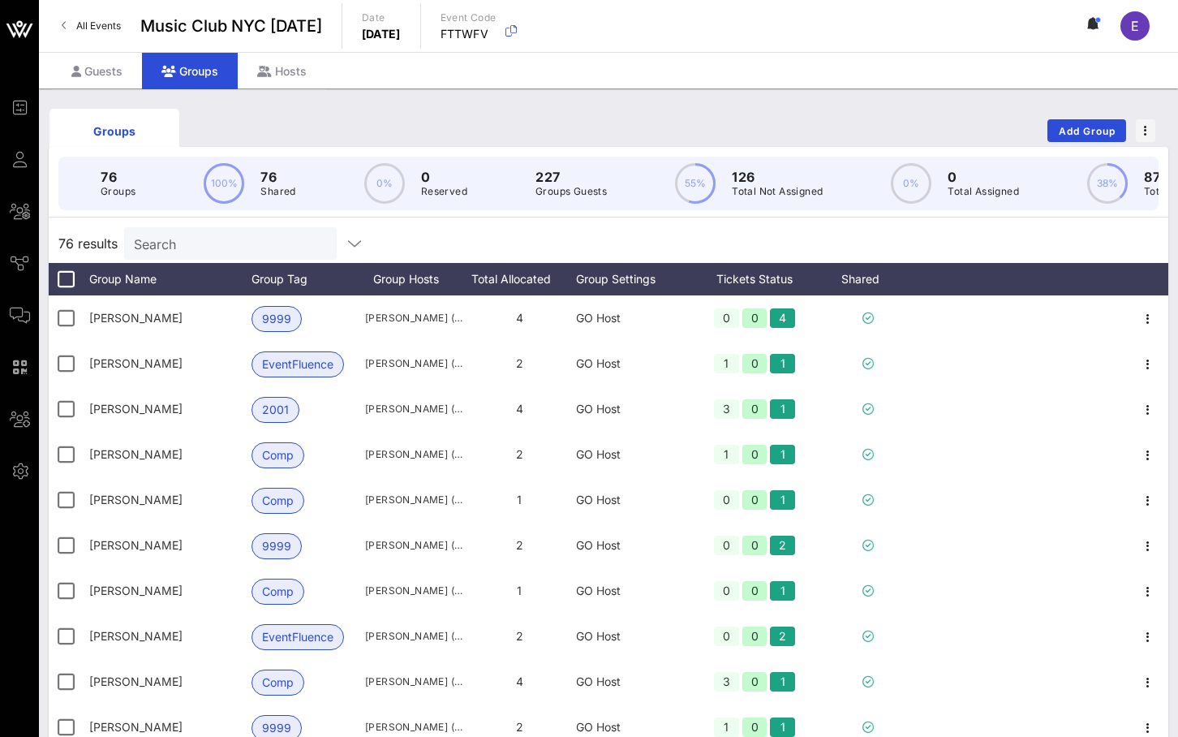
click at [211, 255] on div "Search" at bounding box center [229, 243] width 190 height 32
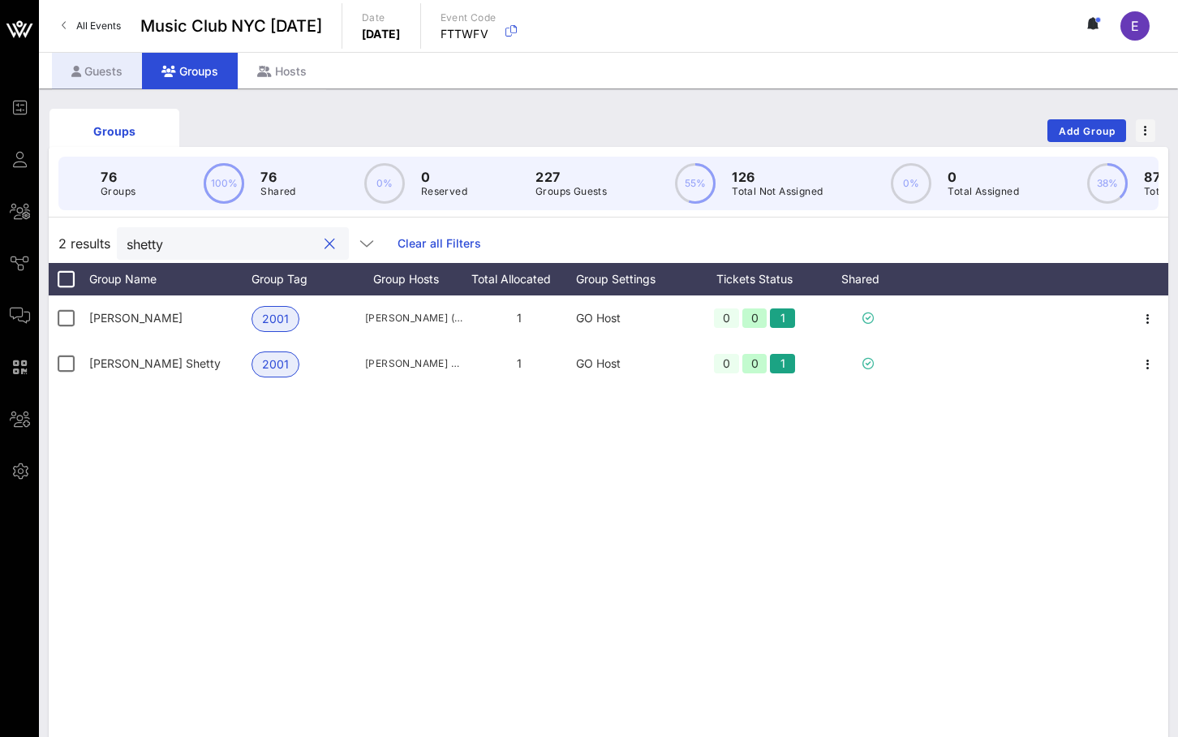
type input "shetty"
click at [120, 65] on div "Guests" at bounding box center [97, 71] width 90 height 37
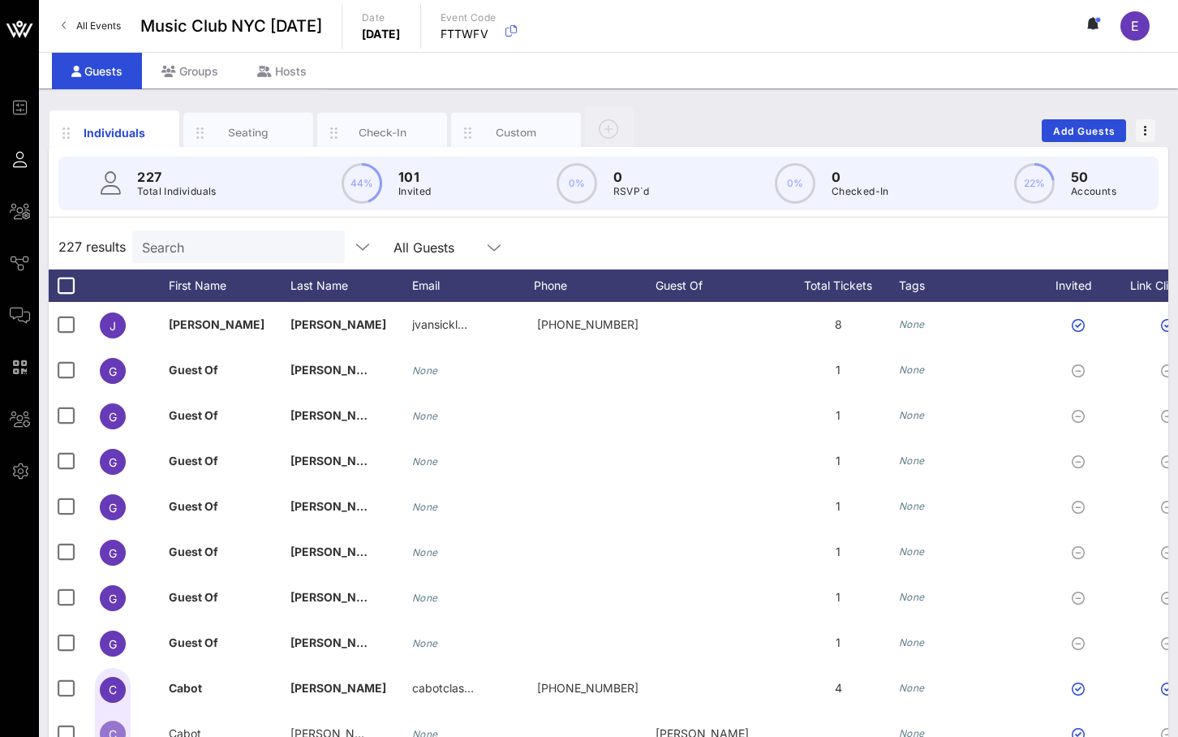
click at [183, 243] on input "Search" at bounding box center [237, 246] width 190 height 21
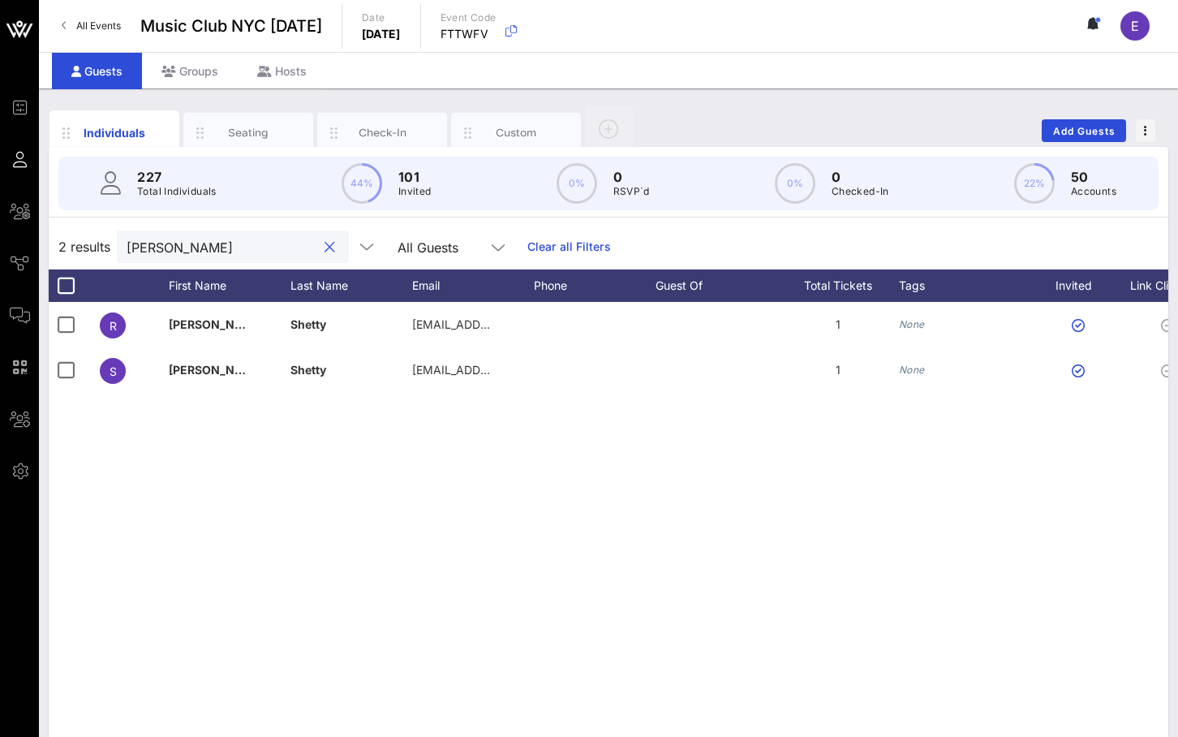
type input "shetty"
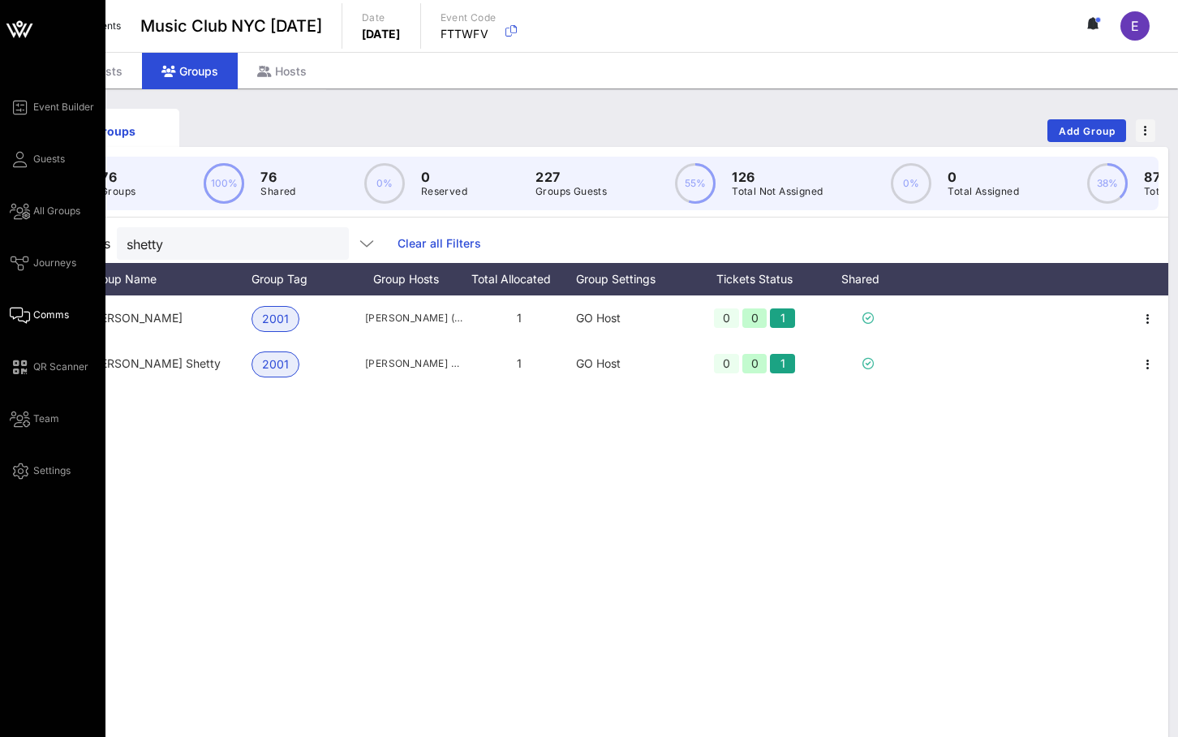
click at [28, 314] on icon at bounding box center [20, 315] width 20 height 2
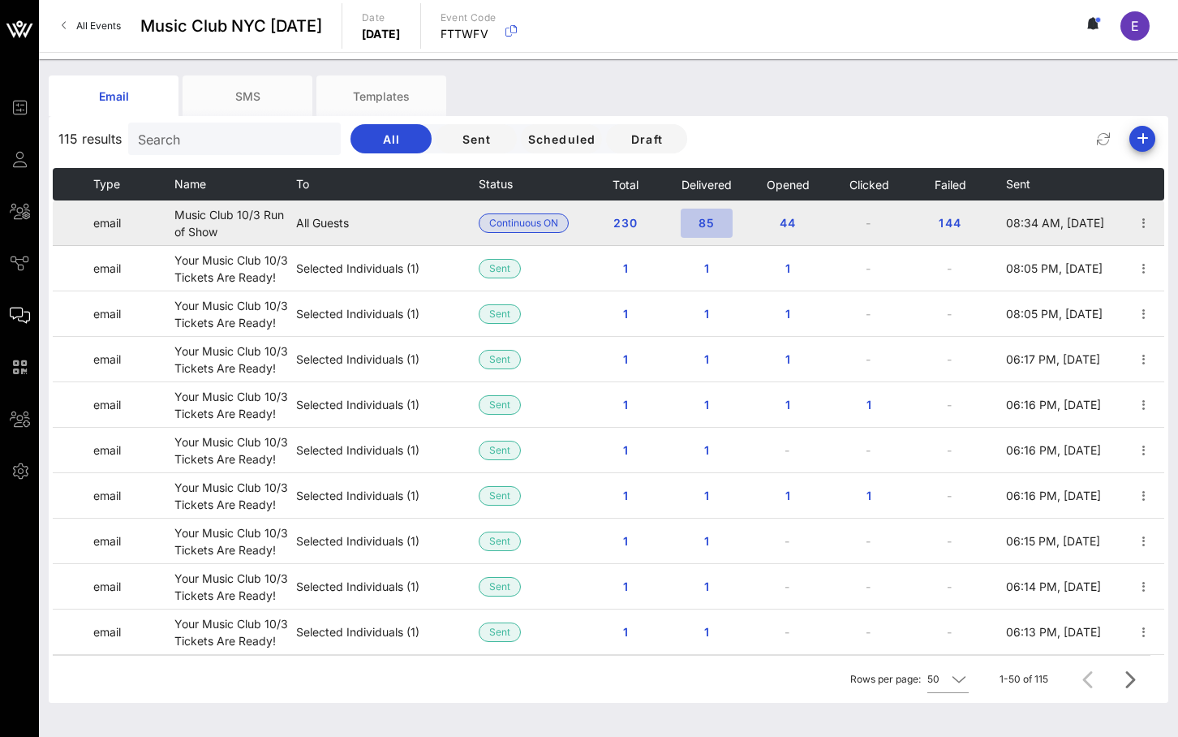
click at [715, 218] on span "85" at bounding box center [707, 223] width 26 height 14
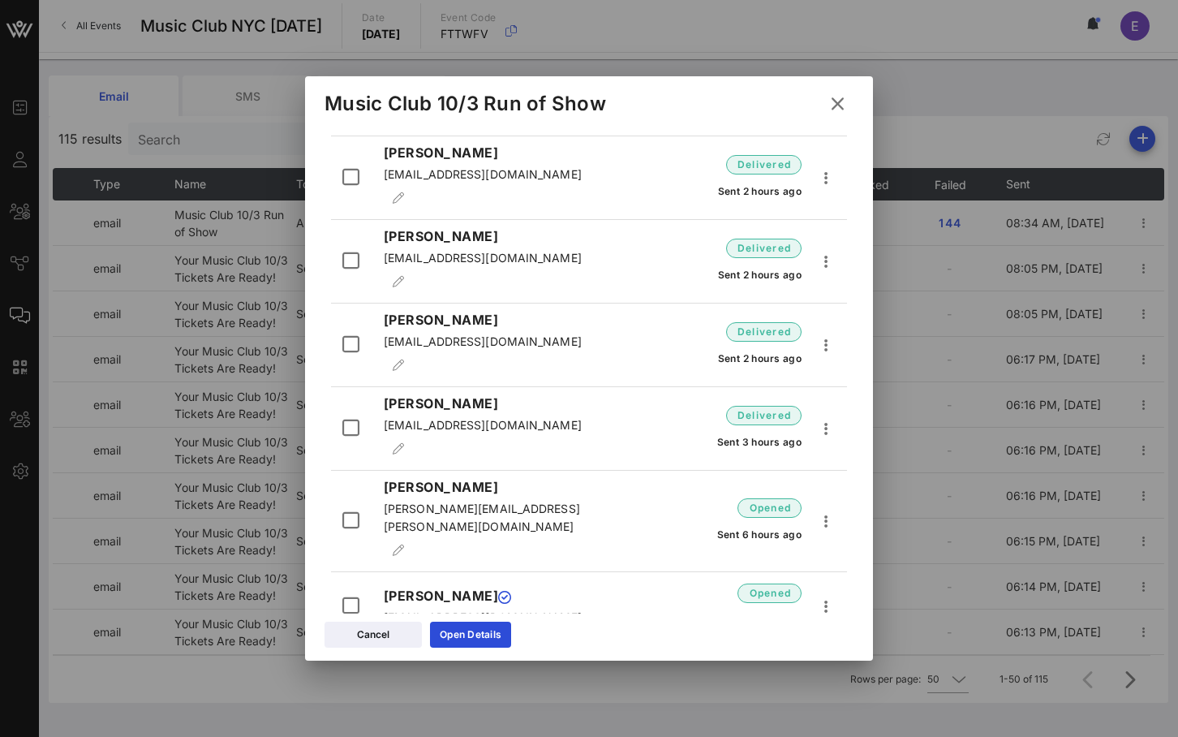
click at [808, 101] on icon at bounding box center [838, 103] width 22 height 19
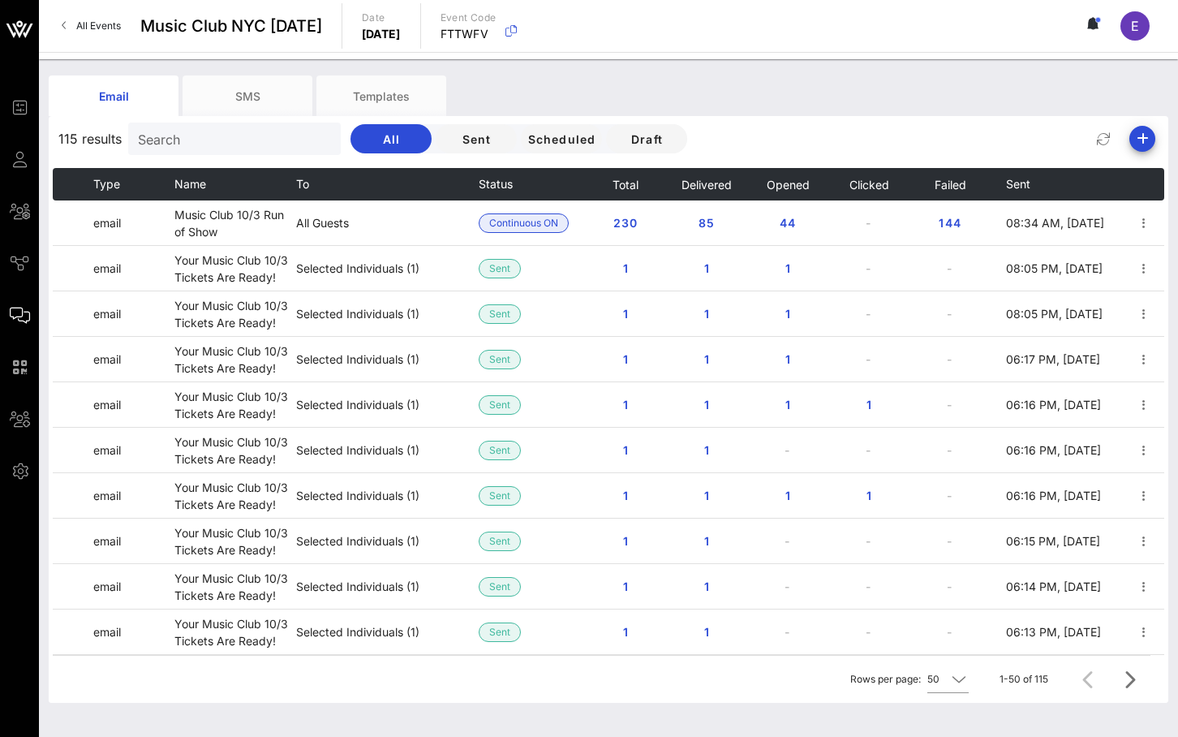
click at [95, 13] on link "All Events" at bounding box center [91, 26] width 79 height 26
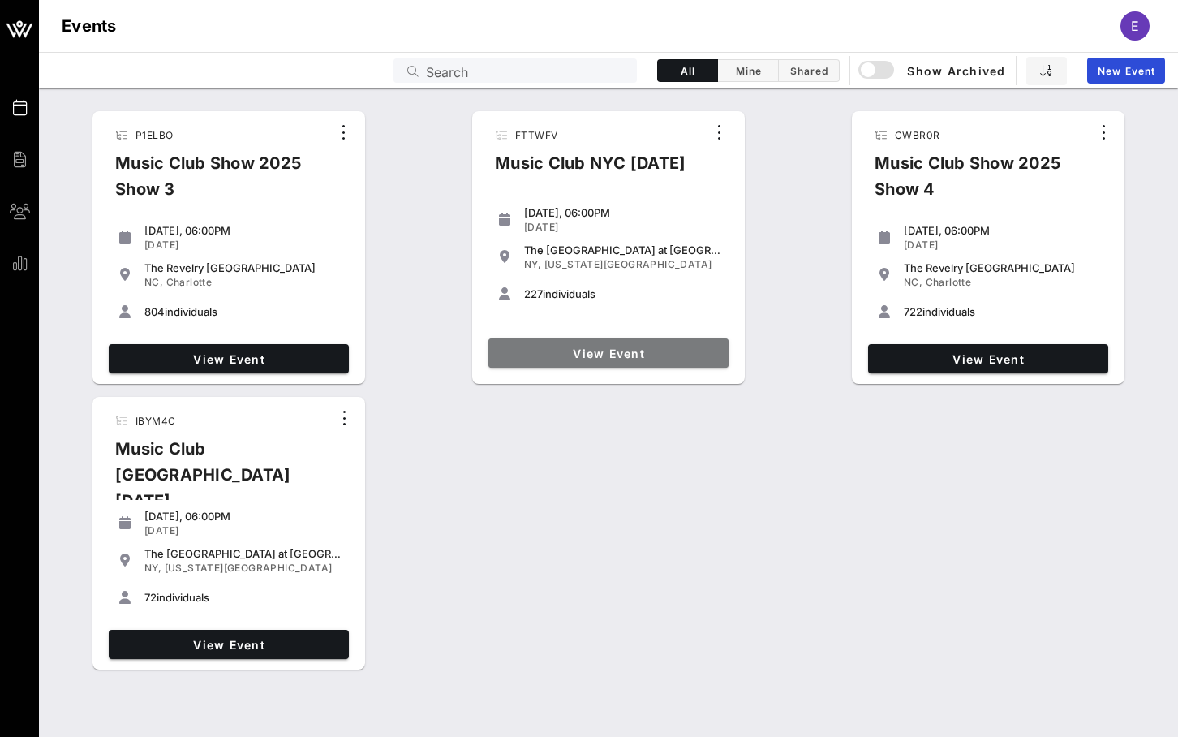
click at [625, 346] on span "View Event" at bounding box center [608, 353] width 227 height 14
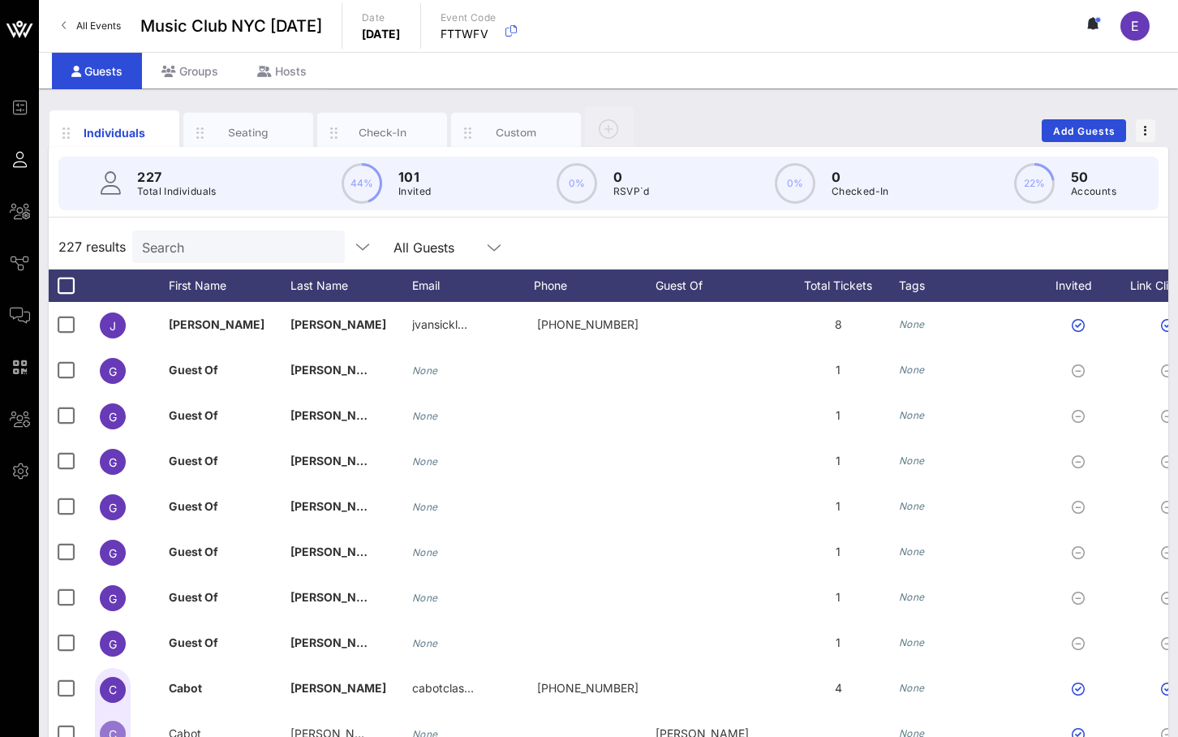
click at [96, 29] on span "All Events" at bounding box center [98, 25] width 45 height 12
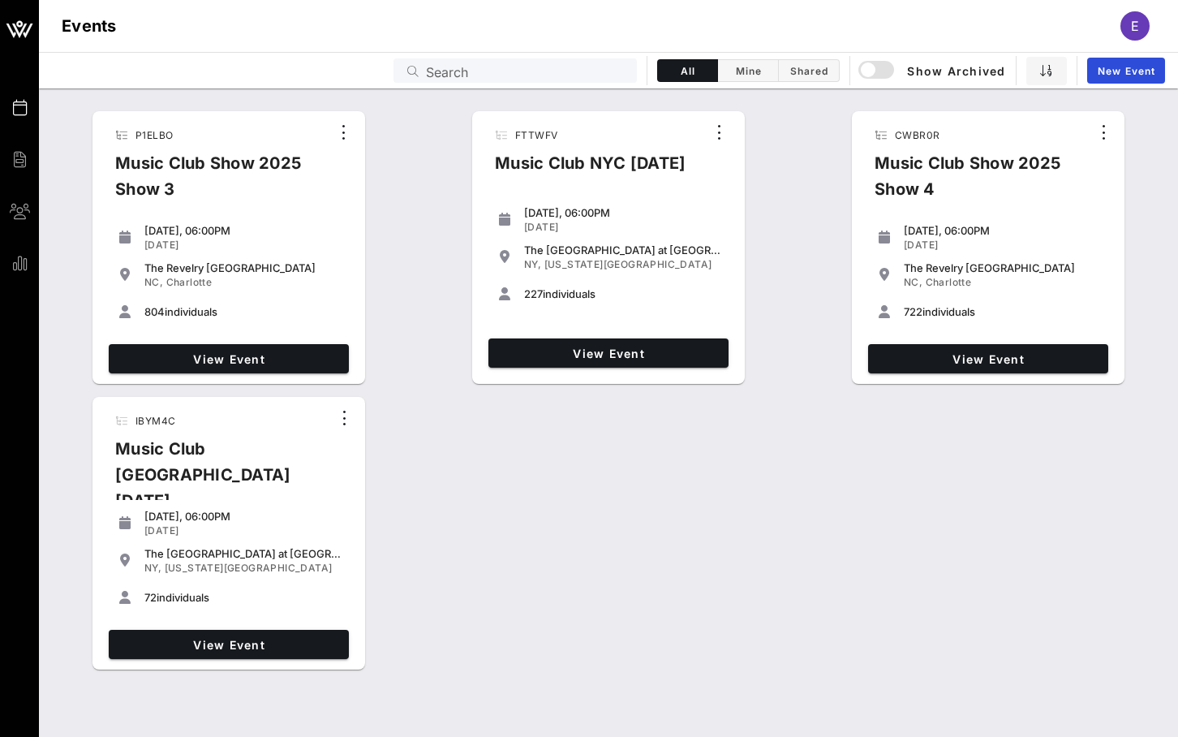
drag, startPoint x: 616, startPoint y: 287, endPoint x: 498, endPoint y: 163, distance: 171.0
click at [498, 163] on div "FTTWFV Music Club NYC [DATE] [DATE], 06:00PM [DATE] The [GEOGRAPHIC_DATA] at [G…" at bounding box center [608, 247] width 273 height 273
click at [498, 163] on div "Music Club NYC [DATE]" at bounding box center [590, 169] width 217 height 39
click at [589, 335] on div "View Event" at bounding box center [608, 353] width 253 height 42
click at [589, 346] on span "View Event" at bounding box center [608, 353] width 227 height 14
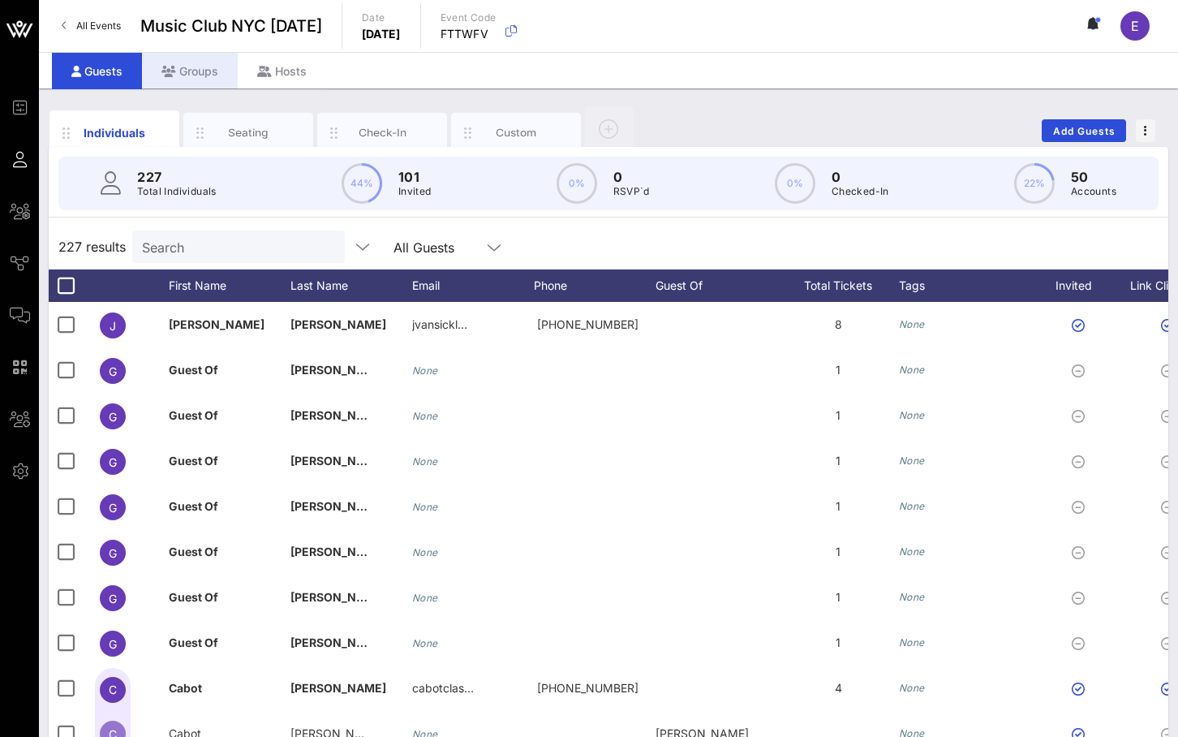
click at [196, 70] on div "Groups" at bounding box center [190, 71] width 96 height 37
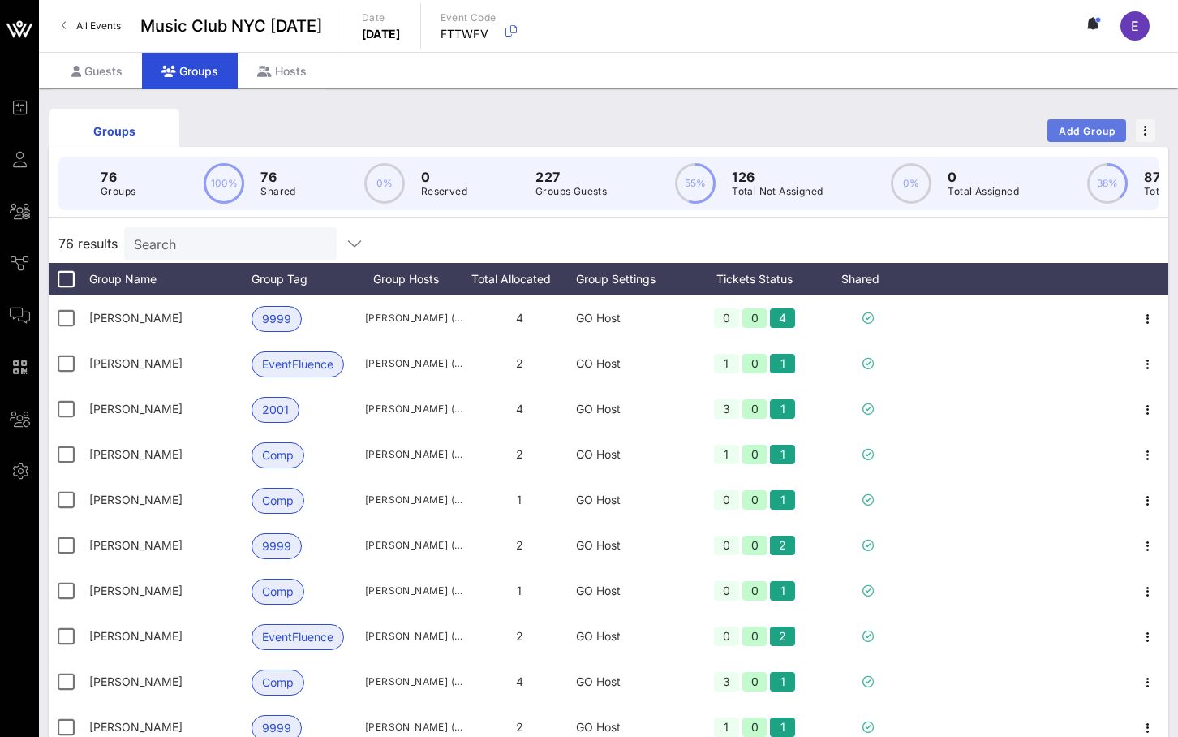
click at [808, 126] on span "Add Group" at bounding box center [1087, 131] width 58 height 12
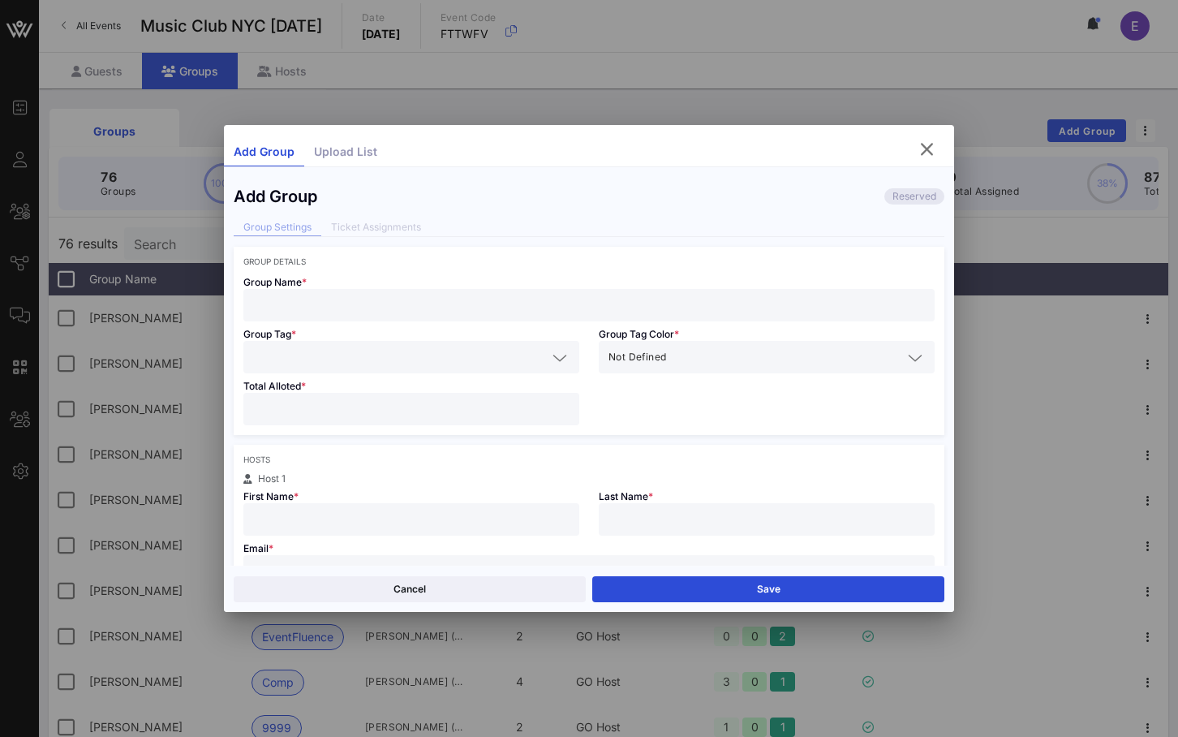
click at [574, 298] on input "text" at bounding box center [589, 304] width 672 height 21
type input "[PERSON_NAME]"
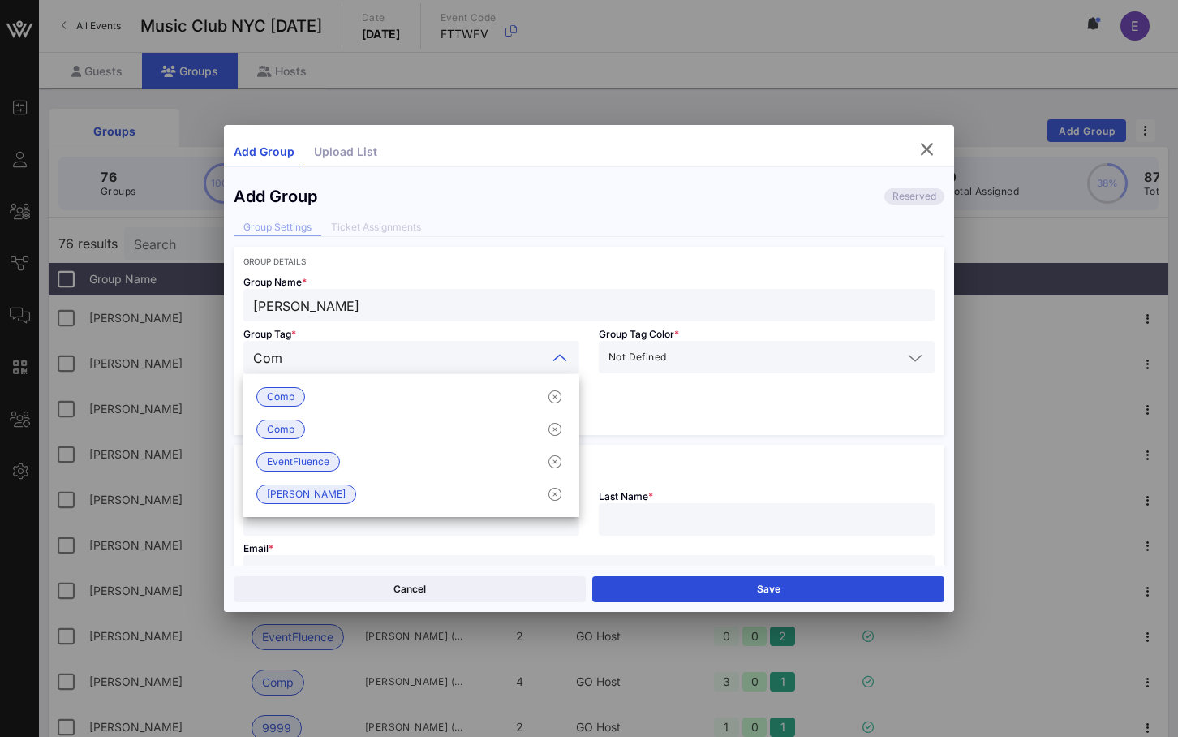
type input "Comp"
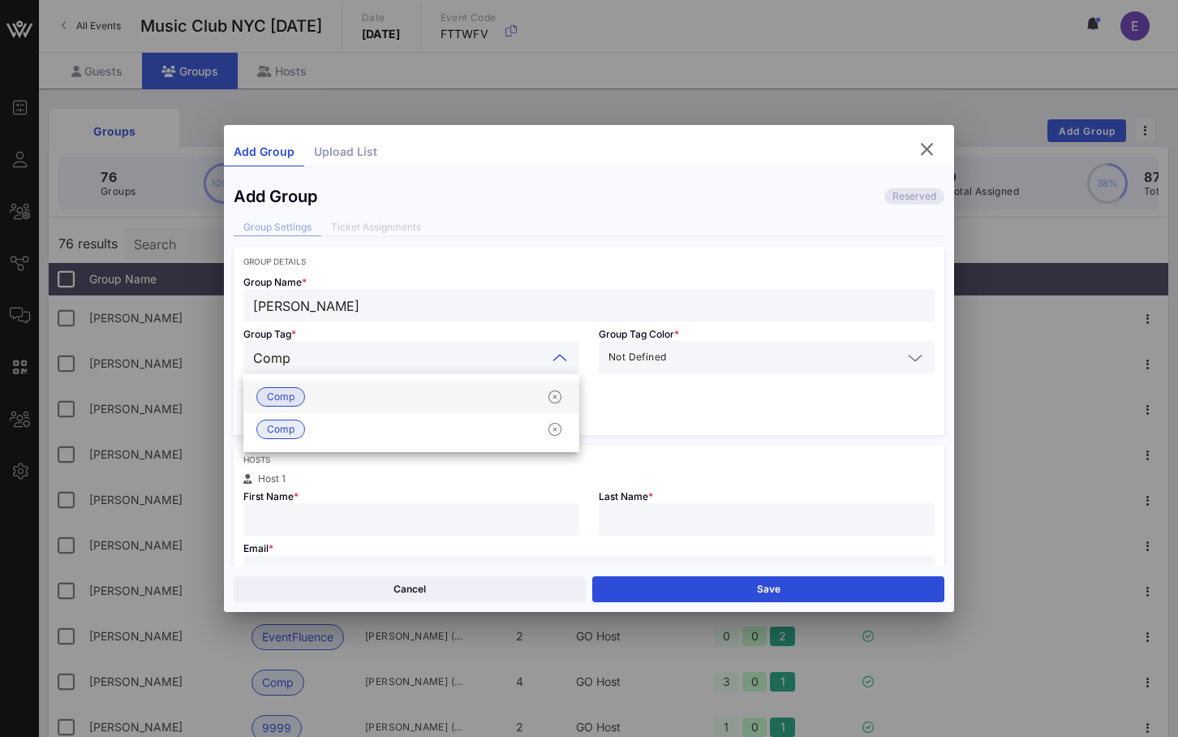
click at [390, 398] on div "Comp" at bounding box center [411, 396] width 336 height 32
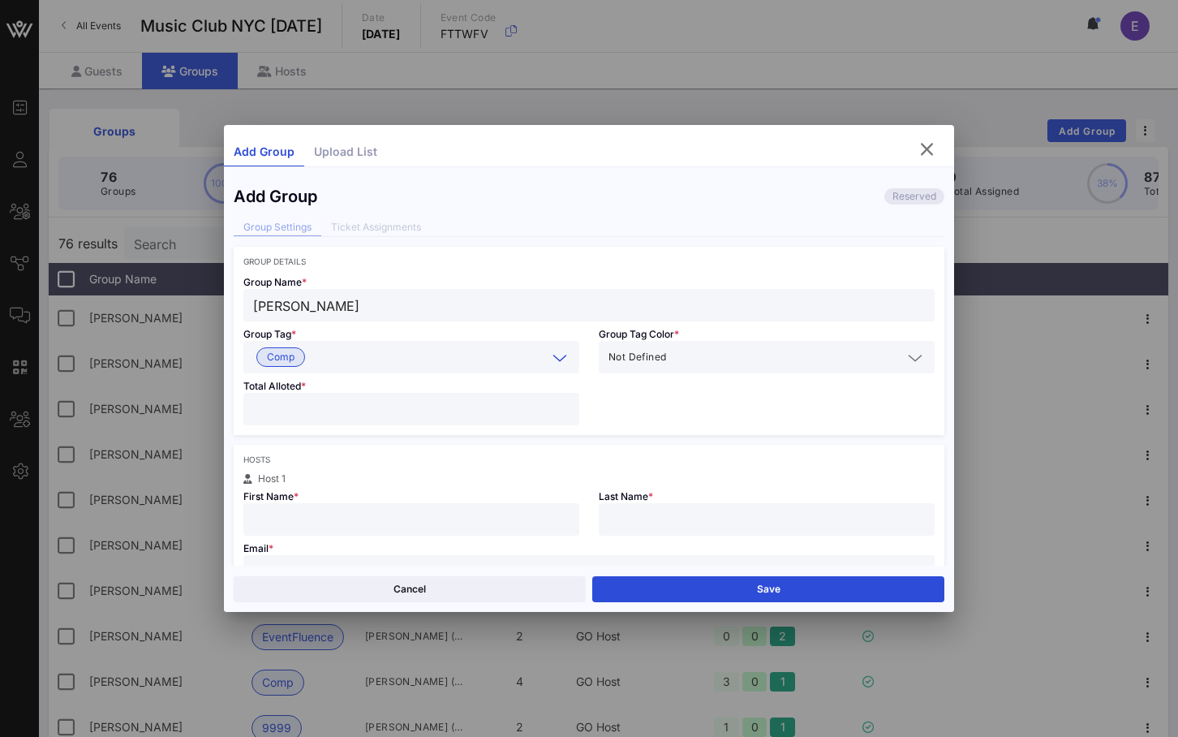
click at [392, 411] on input "number" at bounding box center [411, 408] width 316 height 21
type input "*"
type input "[PERSON_NAME]"
type input "Frail"
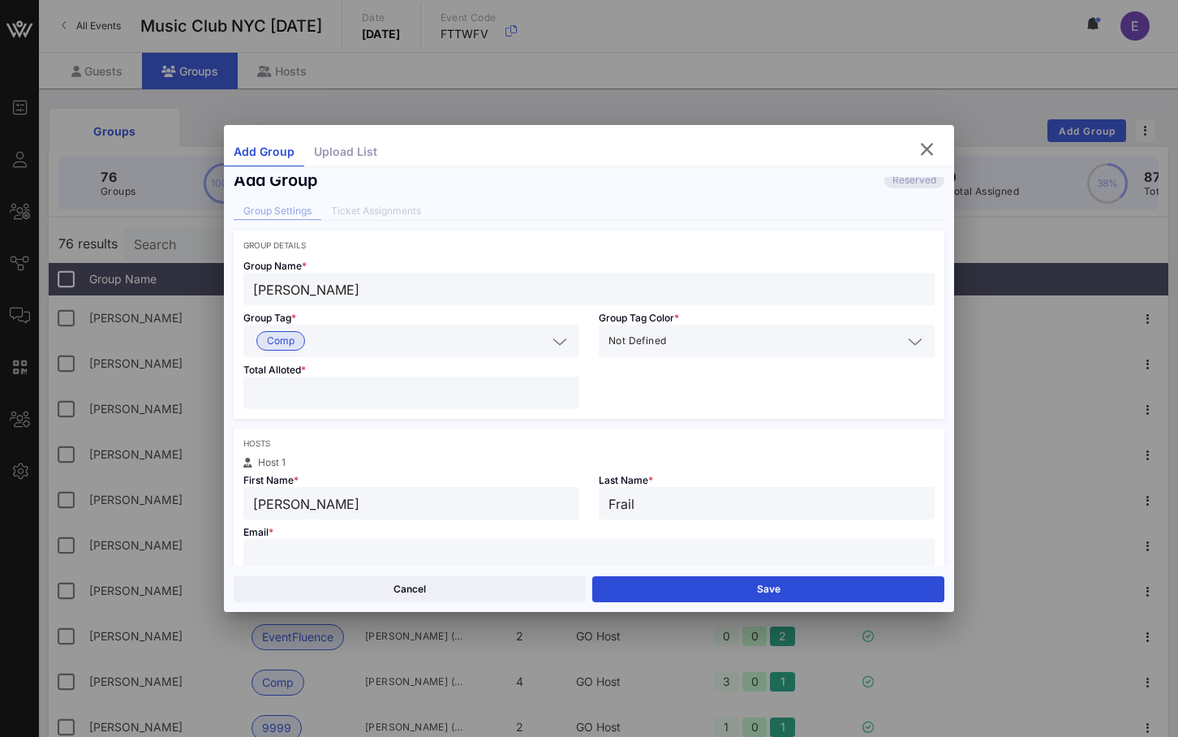
paste input "[EMAIL_ADDRESS][DOMAIN_NAME]"
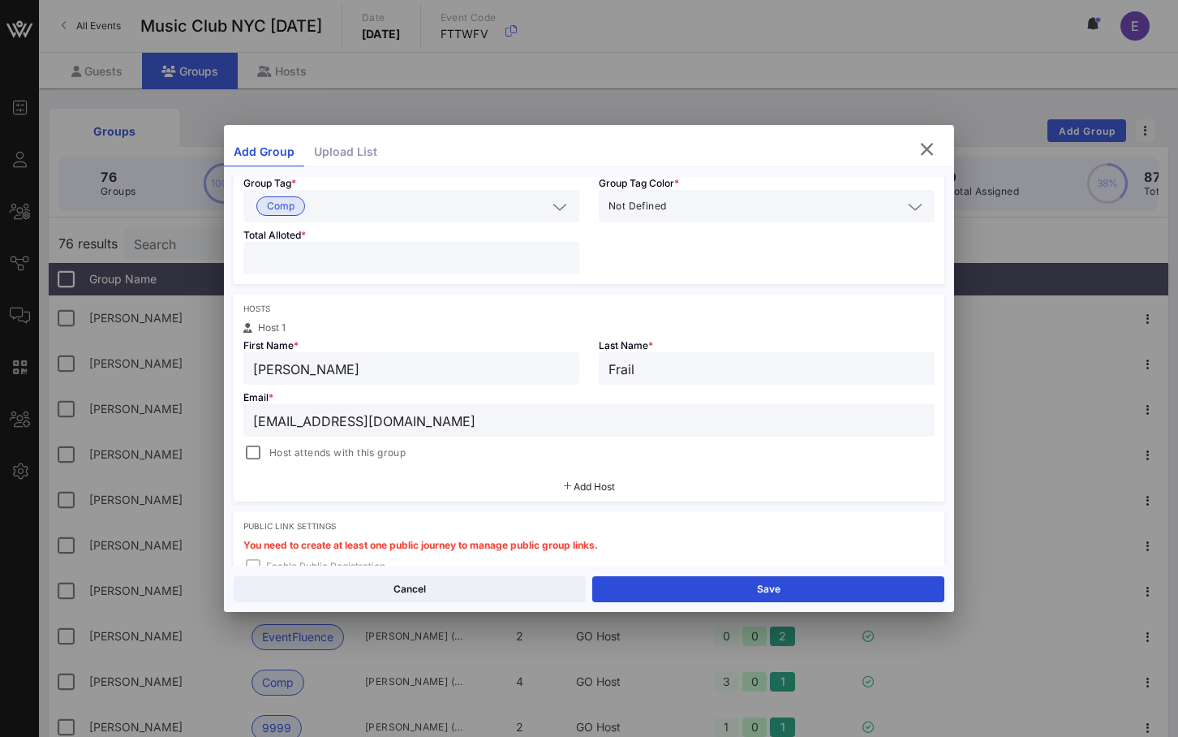
scroll to position [161, 0]
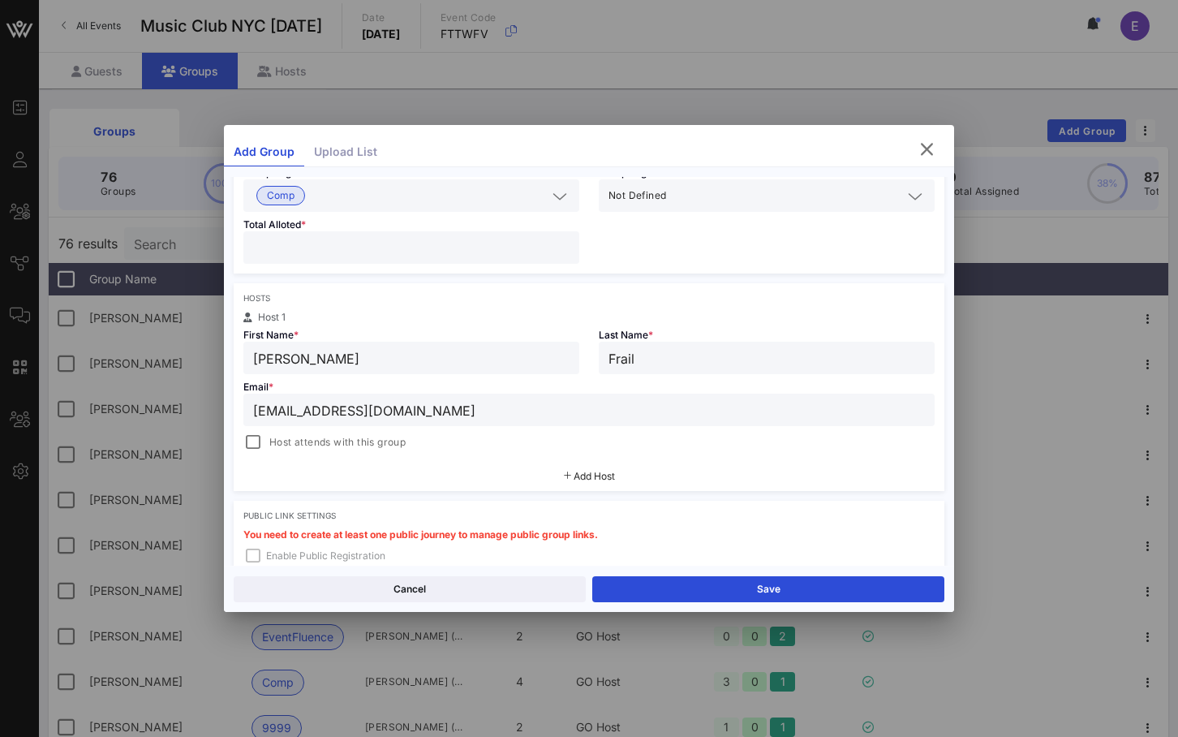
click at [302, 453] on div "Hosts Host 1 First Name * [PERSON_NAME] Last Name * Frail Email * [EMAIL_ADDRES…" at bounding box center [589, 387] width 711 height 208
click at [295, 438] on span "Host attends with this group" at bounding box center [337, 442] width 136 height 16
click at [649, 604] on div "Cancel Save" at bounding box center [589, 588] width 730 height 46
click at [650, 597] on button "Save" at bounding box center [768, 589] width 352 height 26
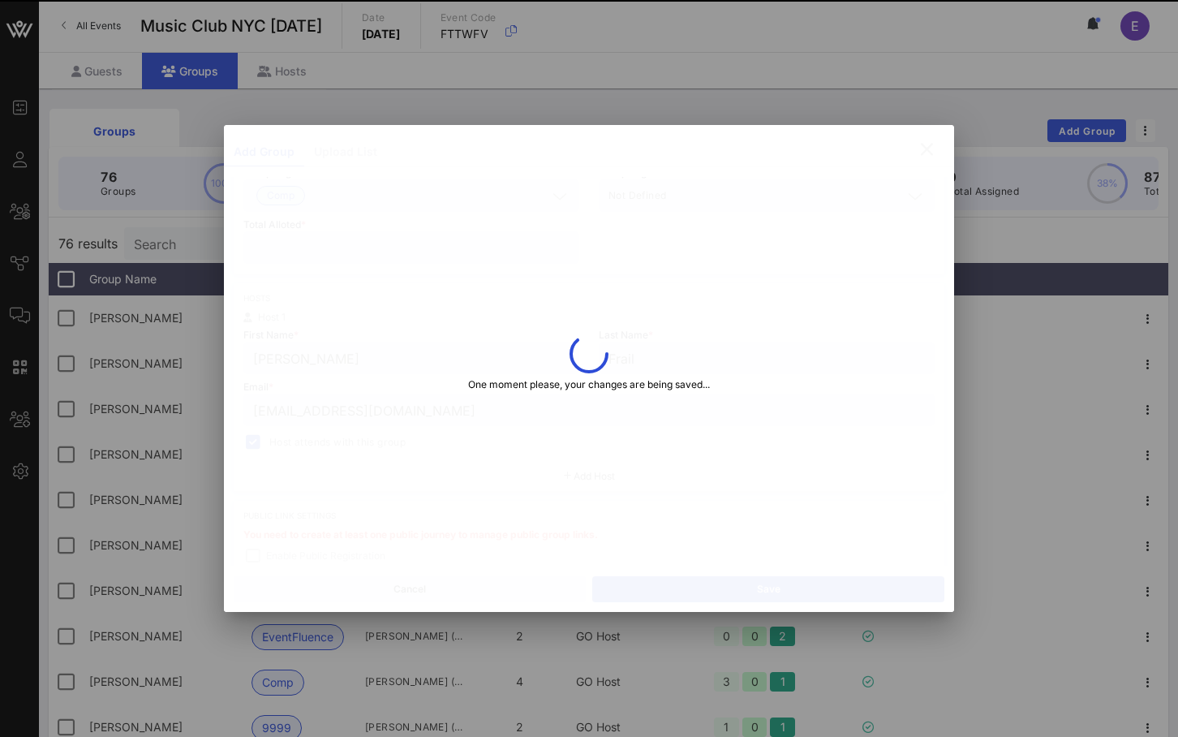
type input "[EMAIL_ADDRESS][DOMAIN_NAME]"
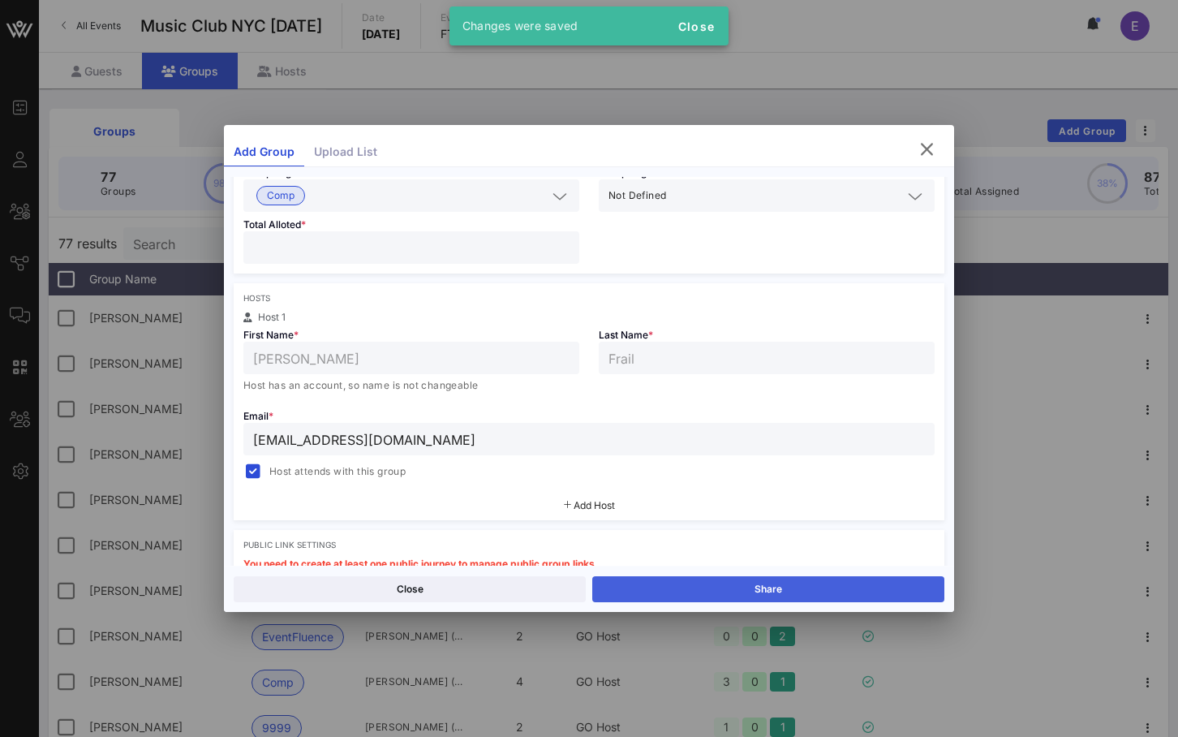
click at [633, 587] on button "Share" at bounding box center [768, 589] width 352 height 26
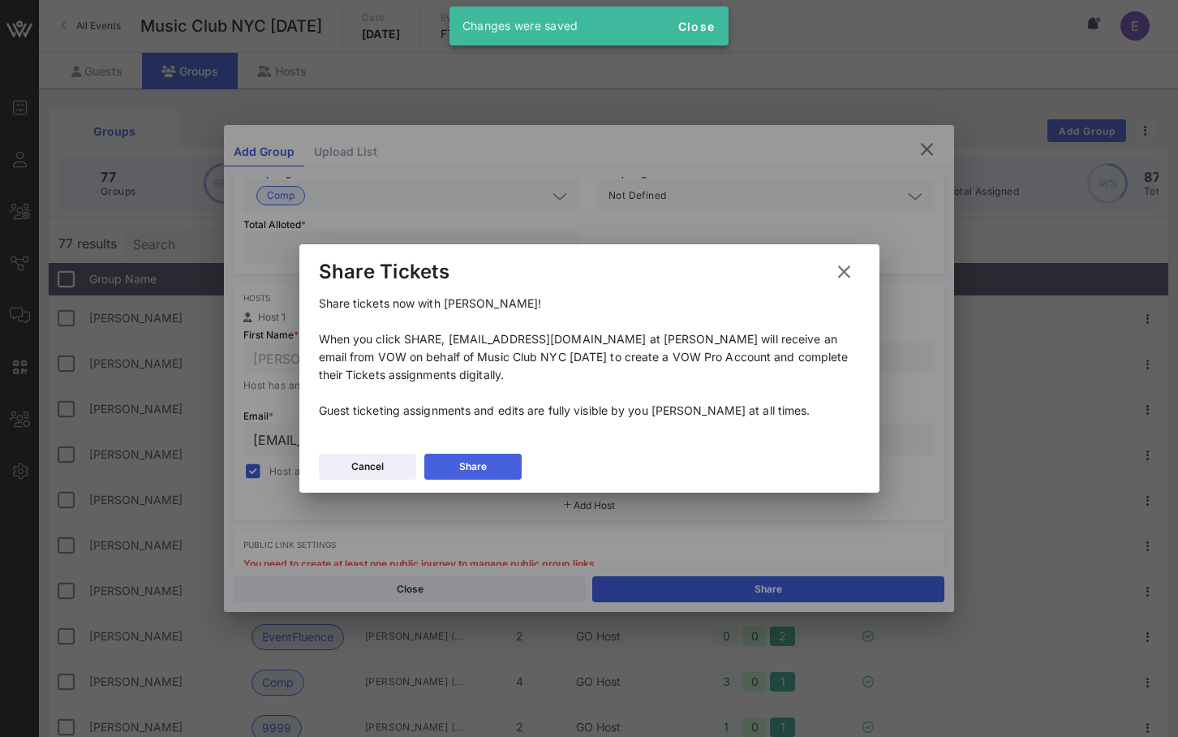
click at [492, 471] on button "Share" at bounding box center [472, 467] width 97 height 26
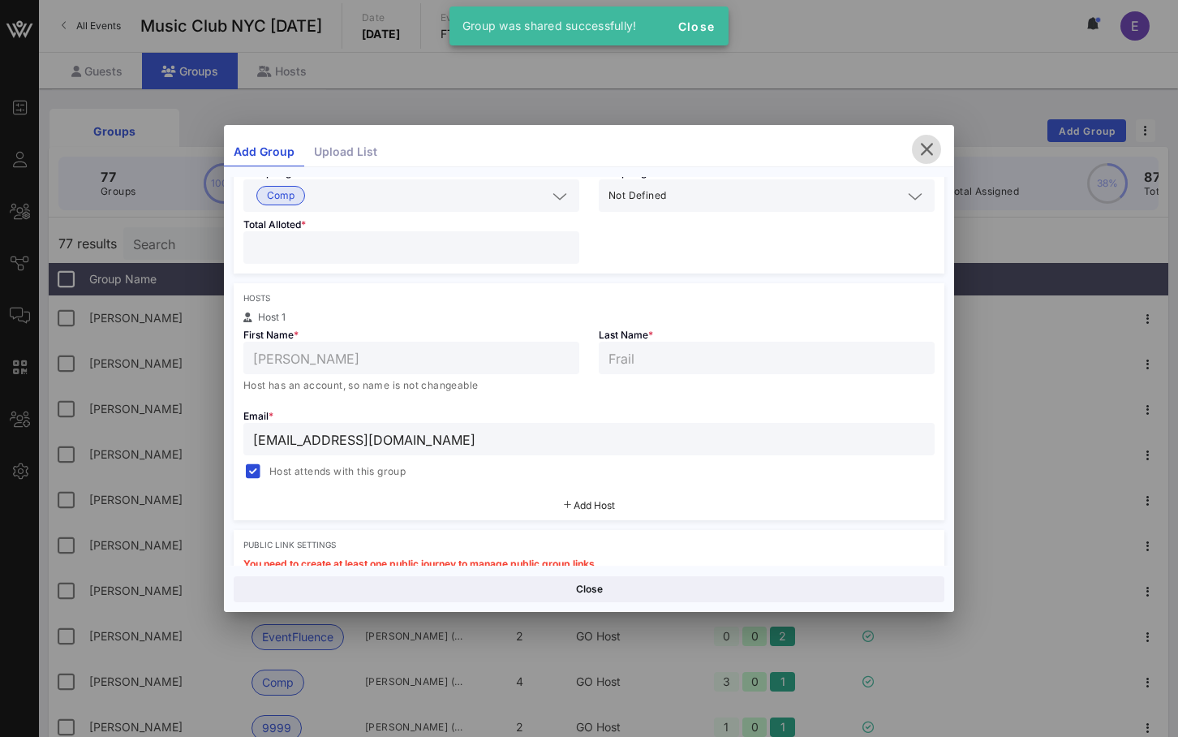
click at [808, 149] on icon "button" at bounding box center [926, 149] width 19 height 19
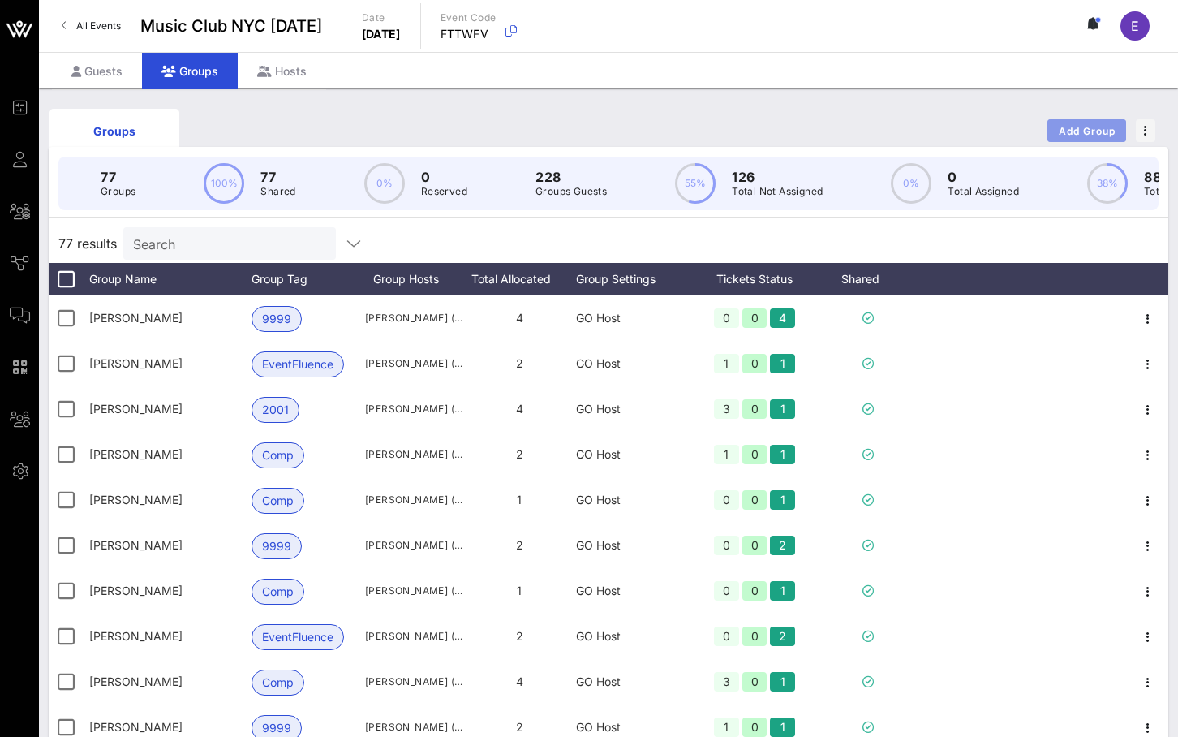
click at [808, 123] on button "Add Group" at bounding box center [1086, 130] width 79 height 23
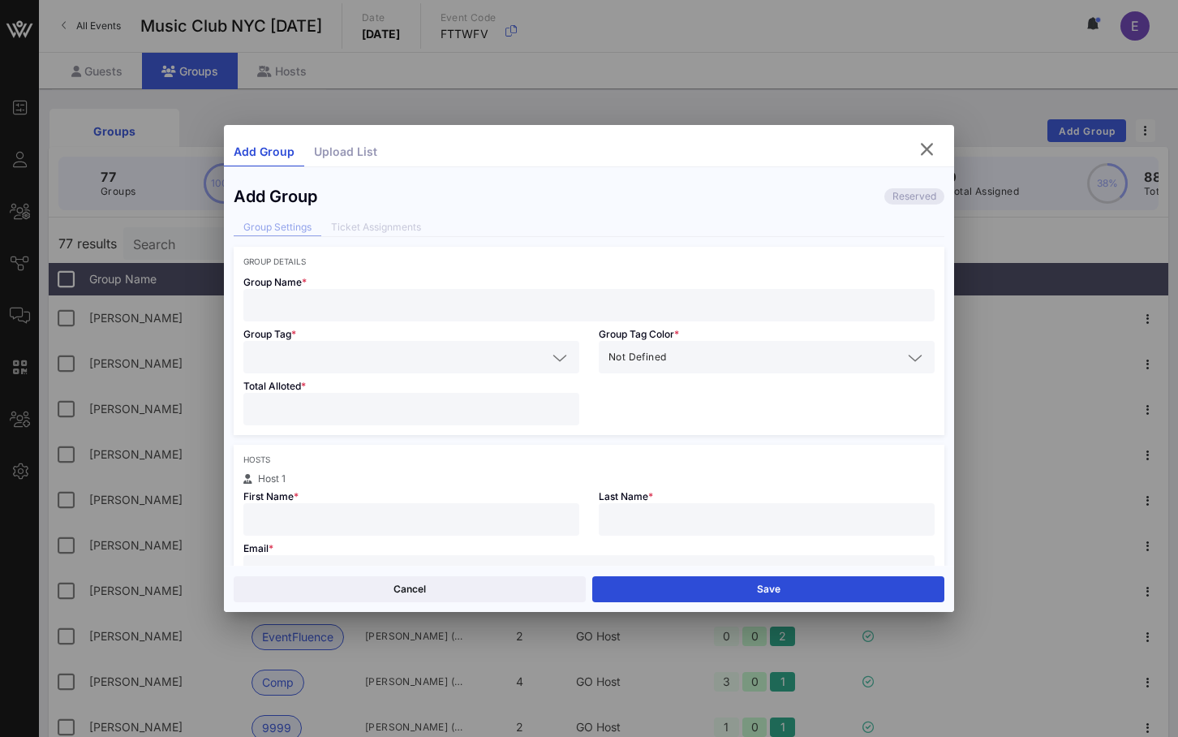
click at [542, 287] on div "Group Name *" at bounding box center [589, 293] width 711 height 55
click at [544, 294] on input "text" at bounding box center [589, 304] width 672 height 21
type input "[PERSON_NAME]"
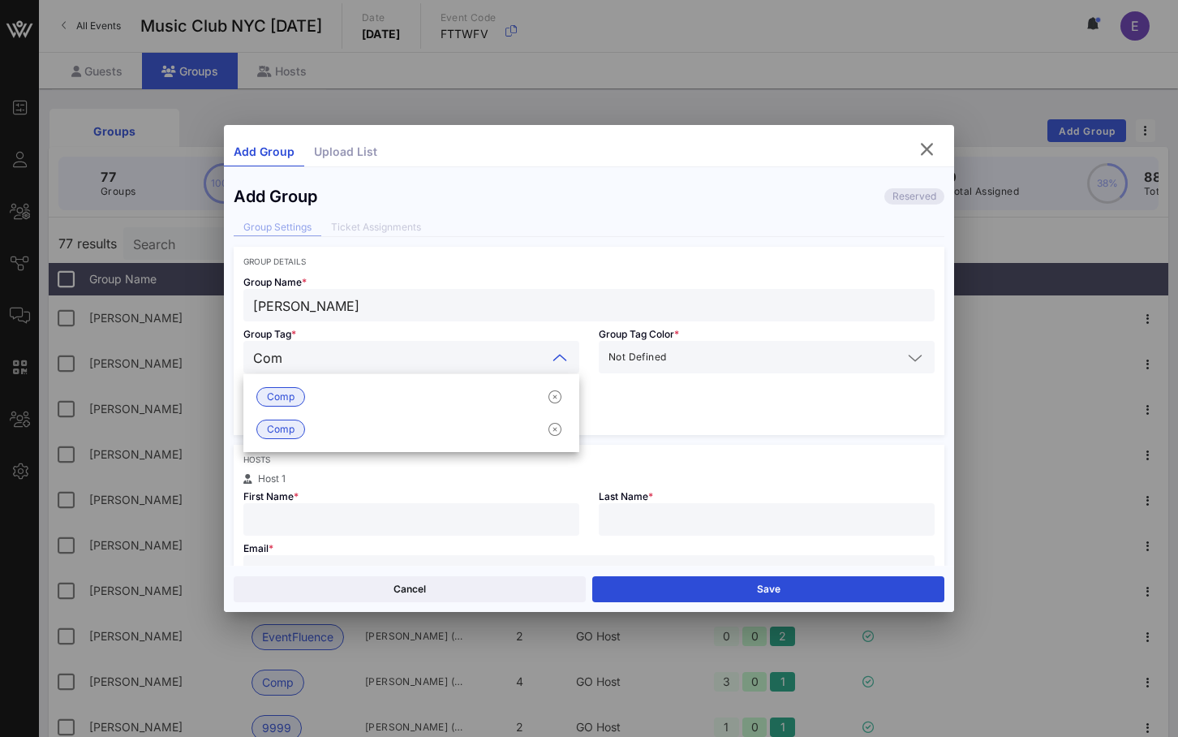
type input "Comp"
click at [433, 399] on div "Comp" at bounding box center [411, 396] width 336 height 32
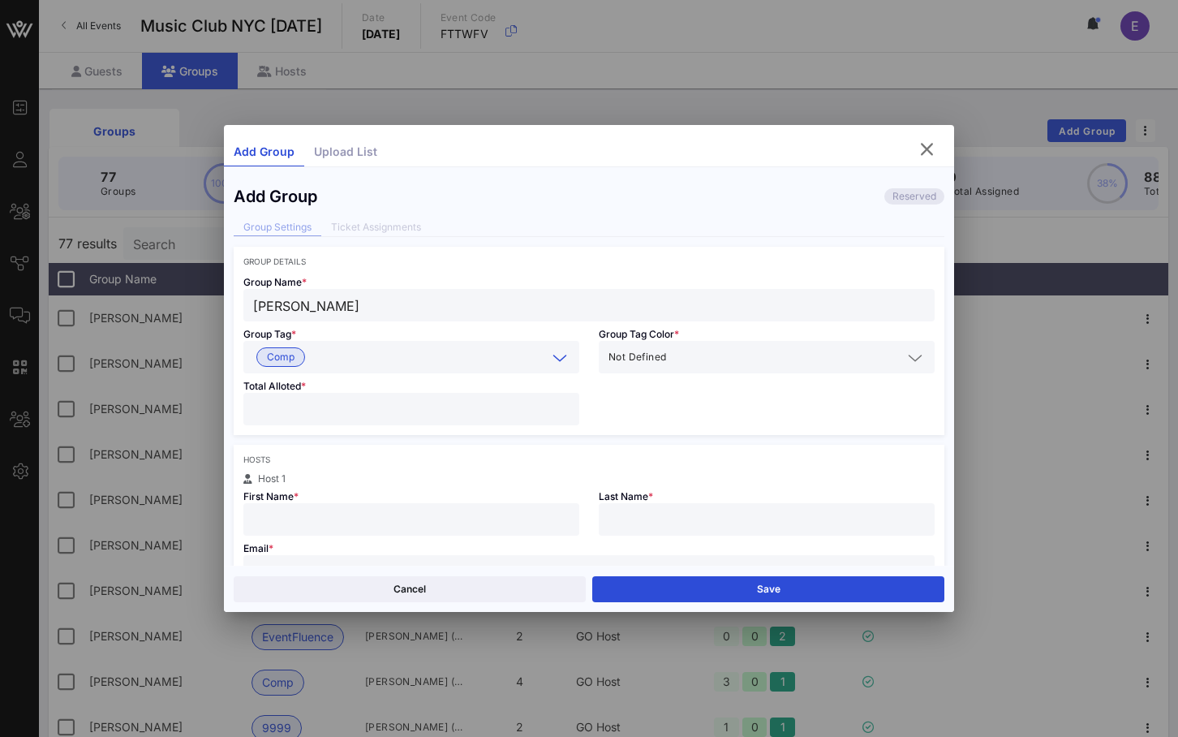
click at [415, 428] on div "Total Alloted *" at bounding box center [411, 404] width 355 height 62
click at [406, 406] on input "number" at bounding box center [411, 408] width 316 height 21
type input "*"
click at [394, 512] on input "text" at bounding box center [411, 519] width 316 height 21
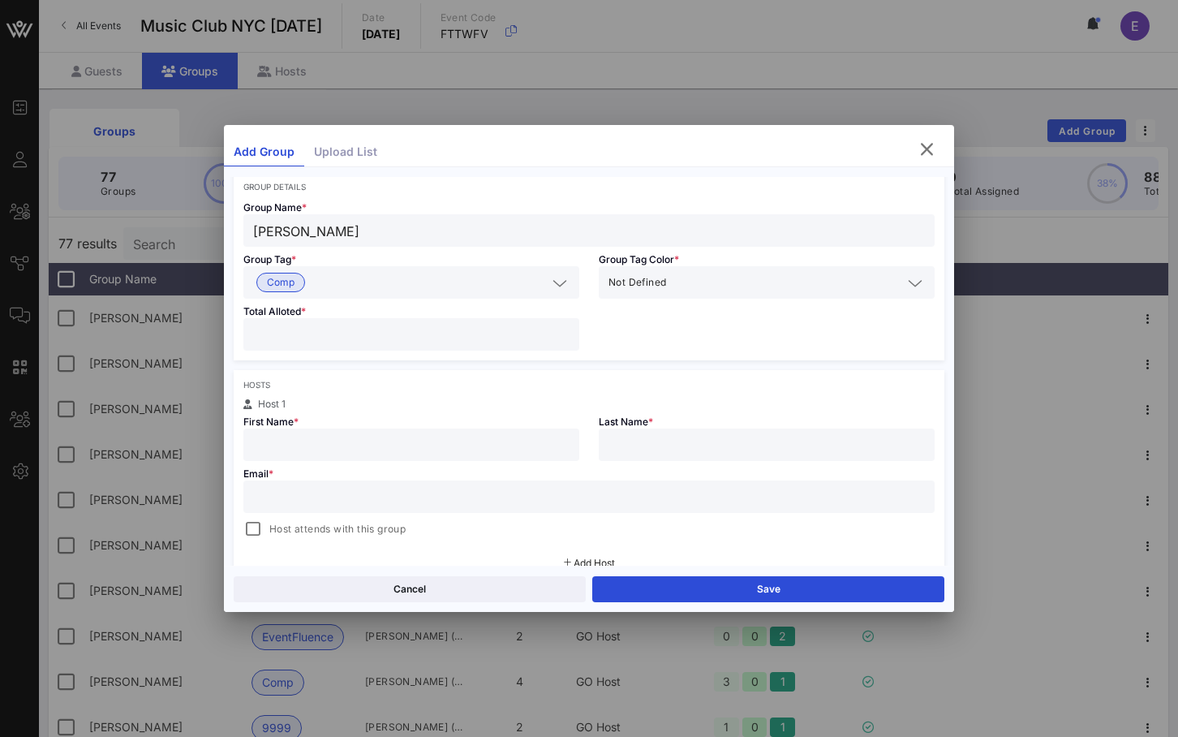
click at [442, 500] on input "text" at bounding box center [589, 496] width 672 height 21
paste input "[EMAIL_ADDRESS][DOMAIN_NAME]"
click at [255, 493] on input "[EMAIL_ADDRESS][DOMAIN_NAME]" at bounding box center [589, 496] width 672 height 21
type input "[EMAIL_ADDRESS][DOMAIN_NAME]"
click at [258, 522] on div at bounding box center [253, 529] width 23 height 23
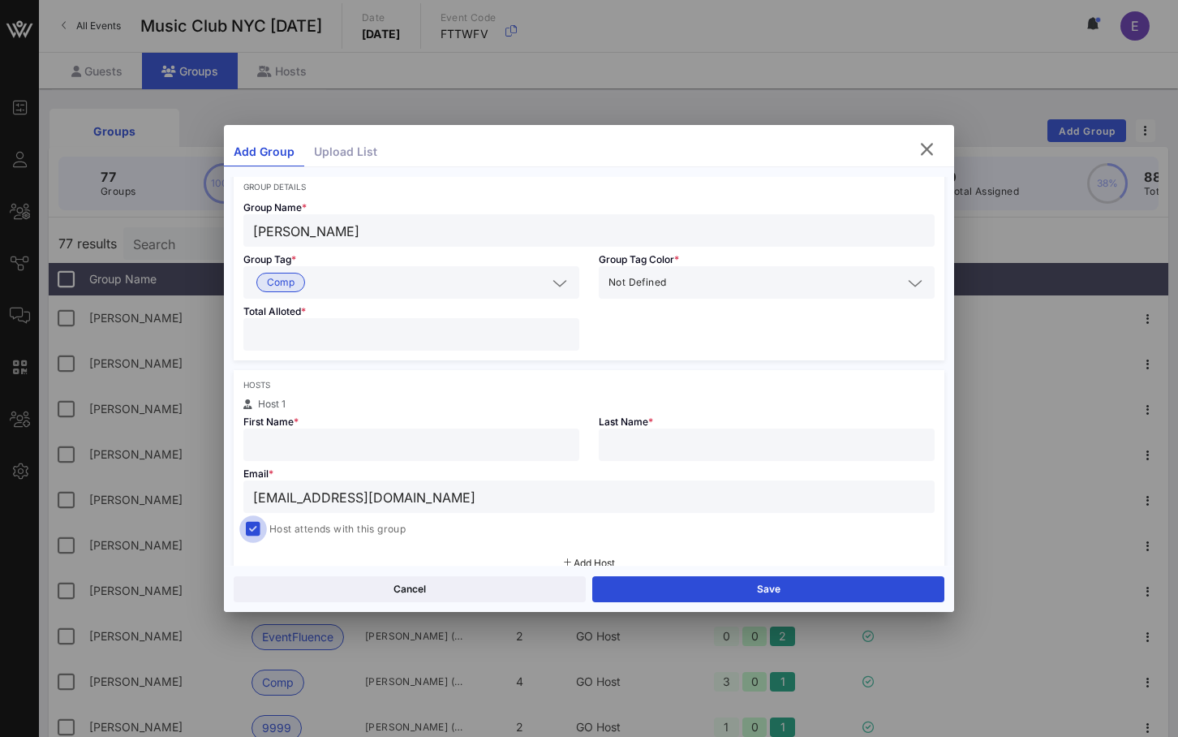
click at [276, 436] on input "text" at bounding box center [411, 444] width 316 height 21
type input "[PERSON_NAME]"
type input "Frail"
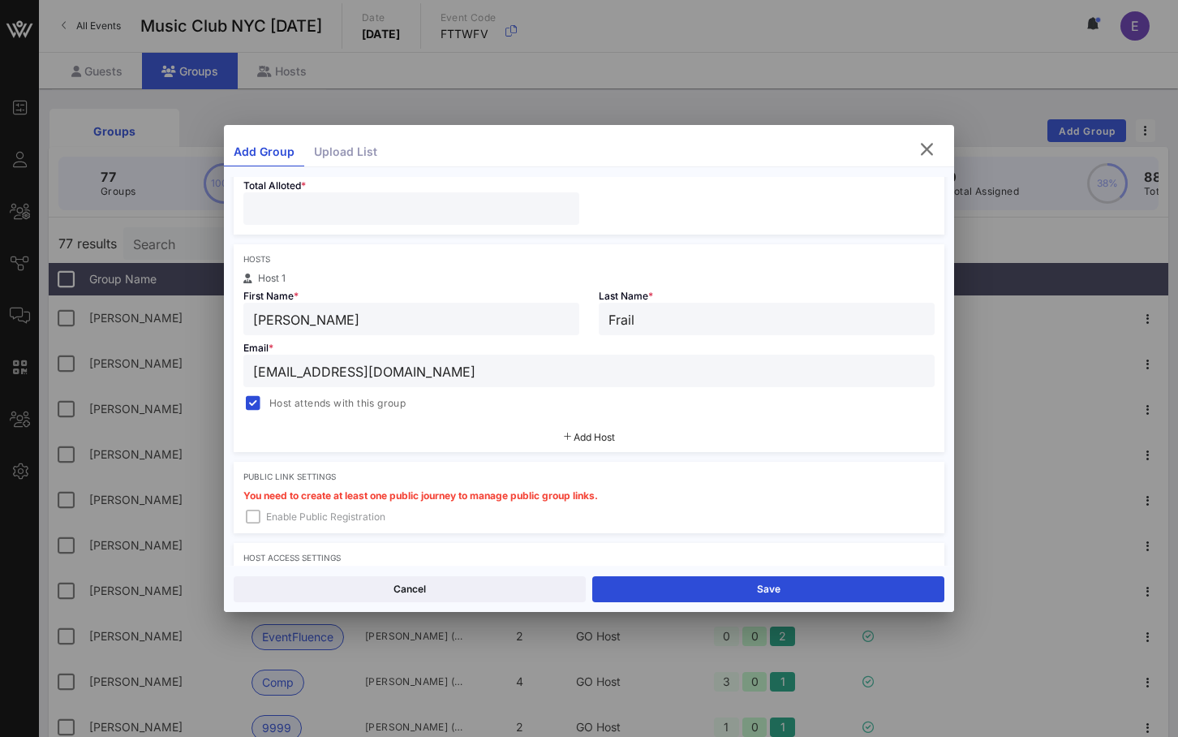
scroll to position [219, 0]
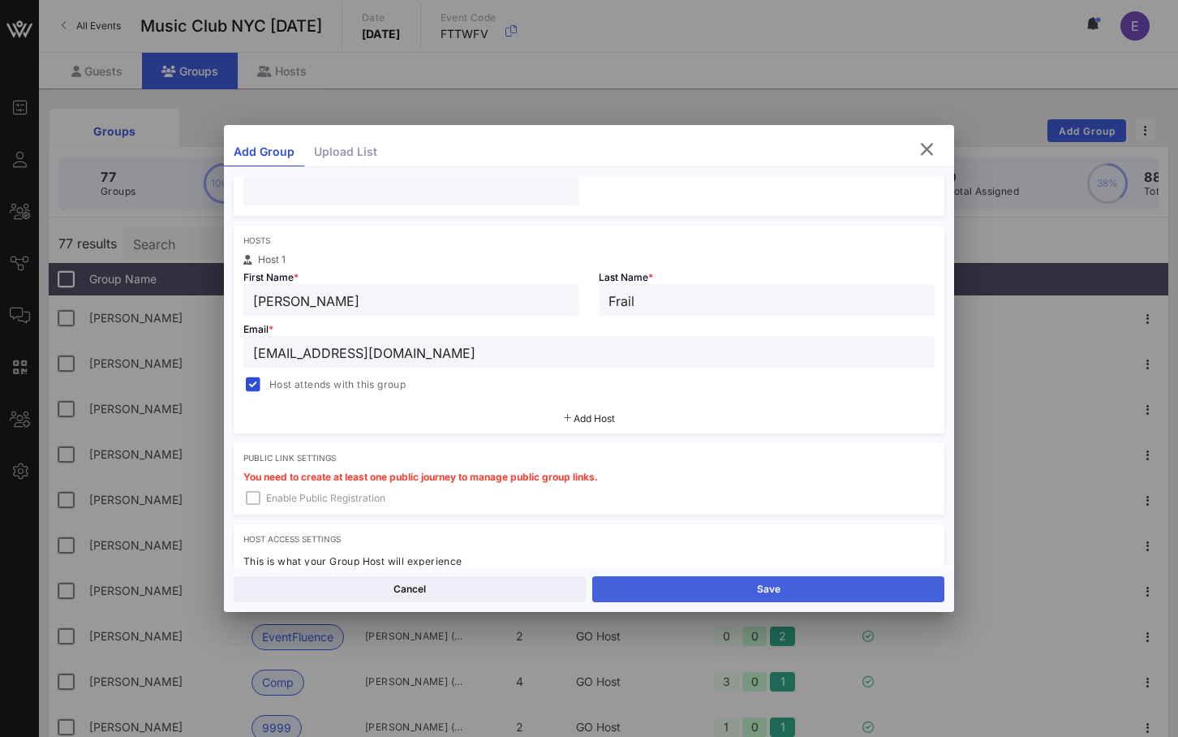
click at [651, 582] on button "Save" at bounding box center [768, 589] width 352 height 26
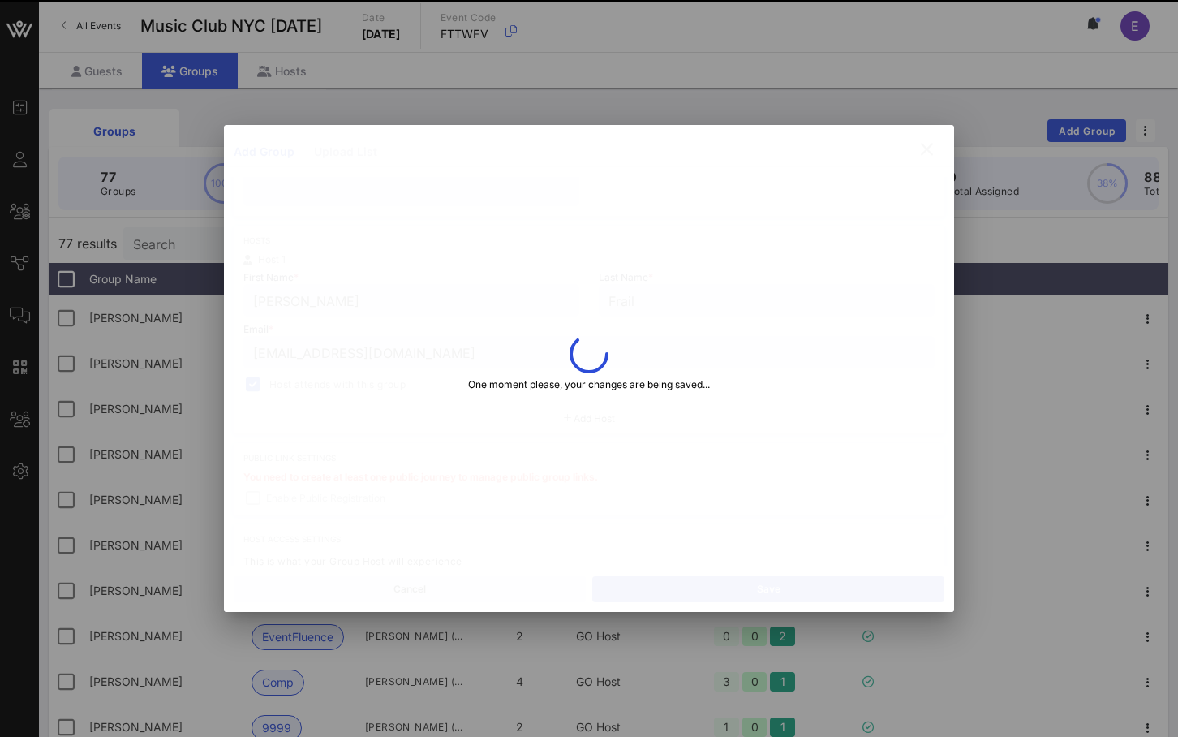
type input "[EMAIL_ADDRESS][DOMAIN_NAME]"
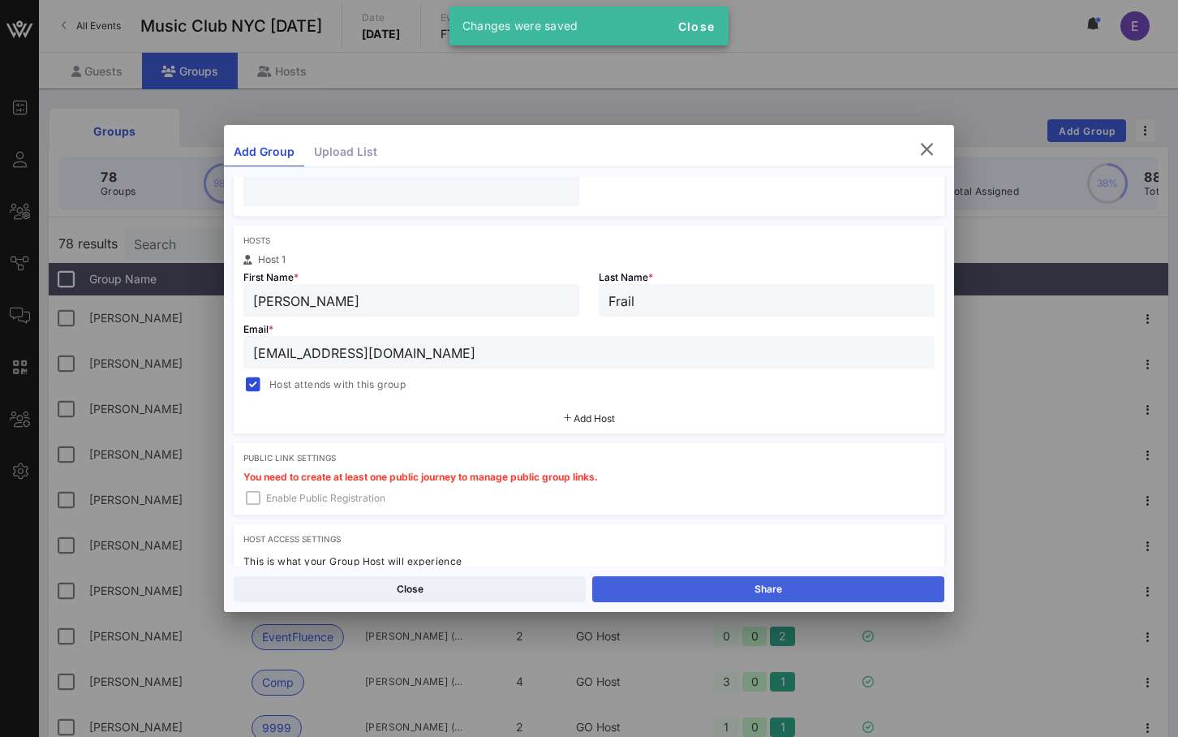
click at [652, 579] on button "Share" at bounding box center [768, 589] width 352 height 26
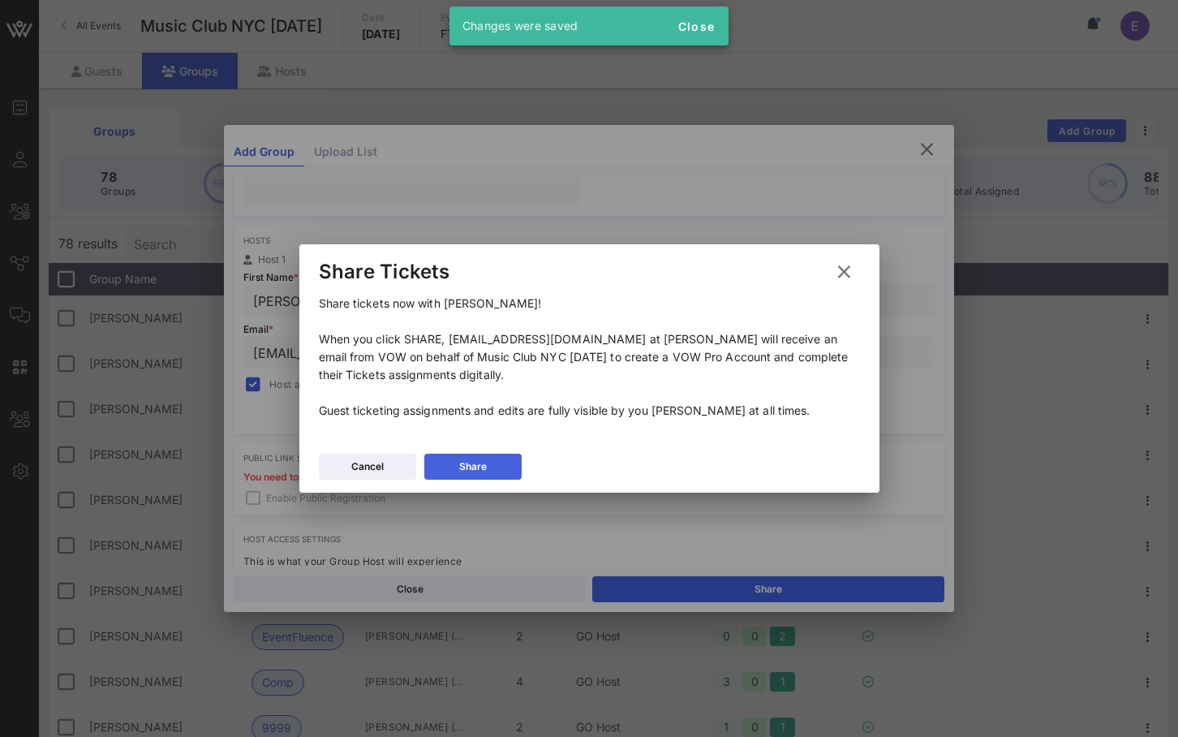
click at [488, 458] on button "Share" at bounding box center [472, 467] width 97 height 26
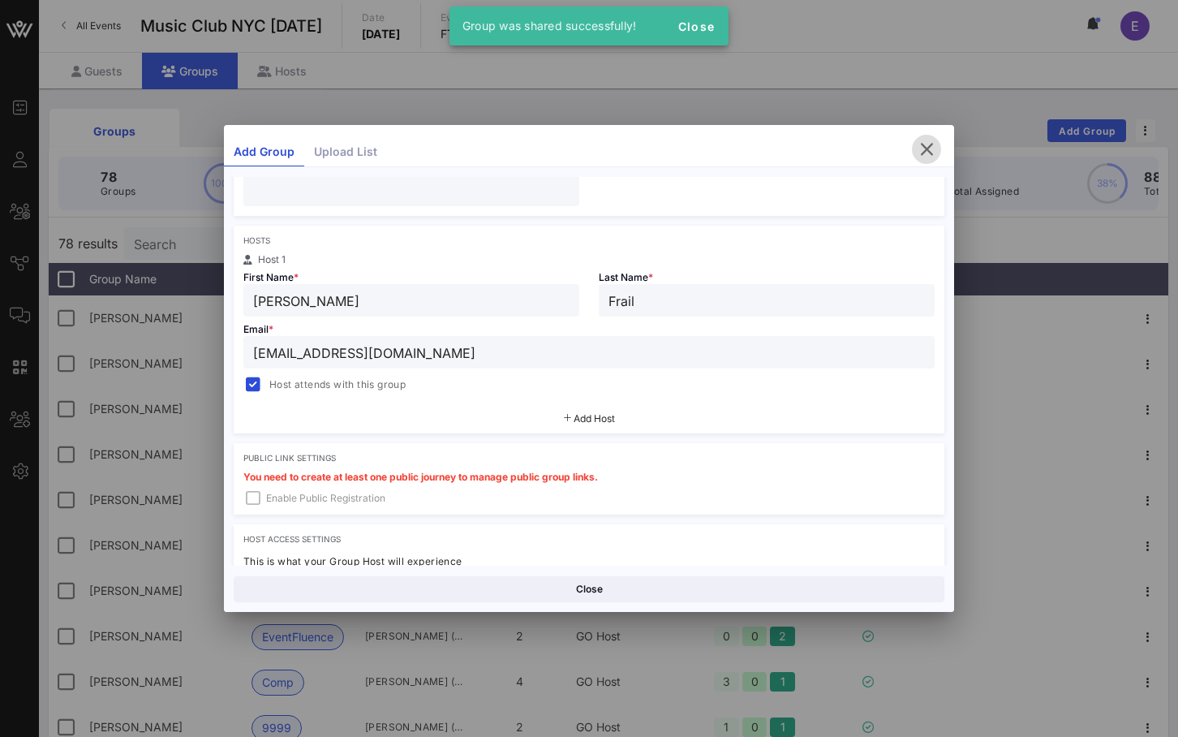
click at [808, 151] on icon "button" at bounding box center [926, 149] width 19 height 19
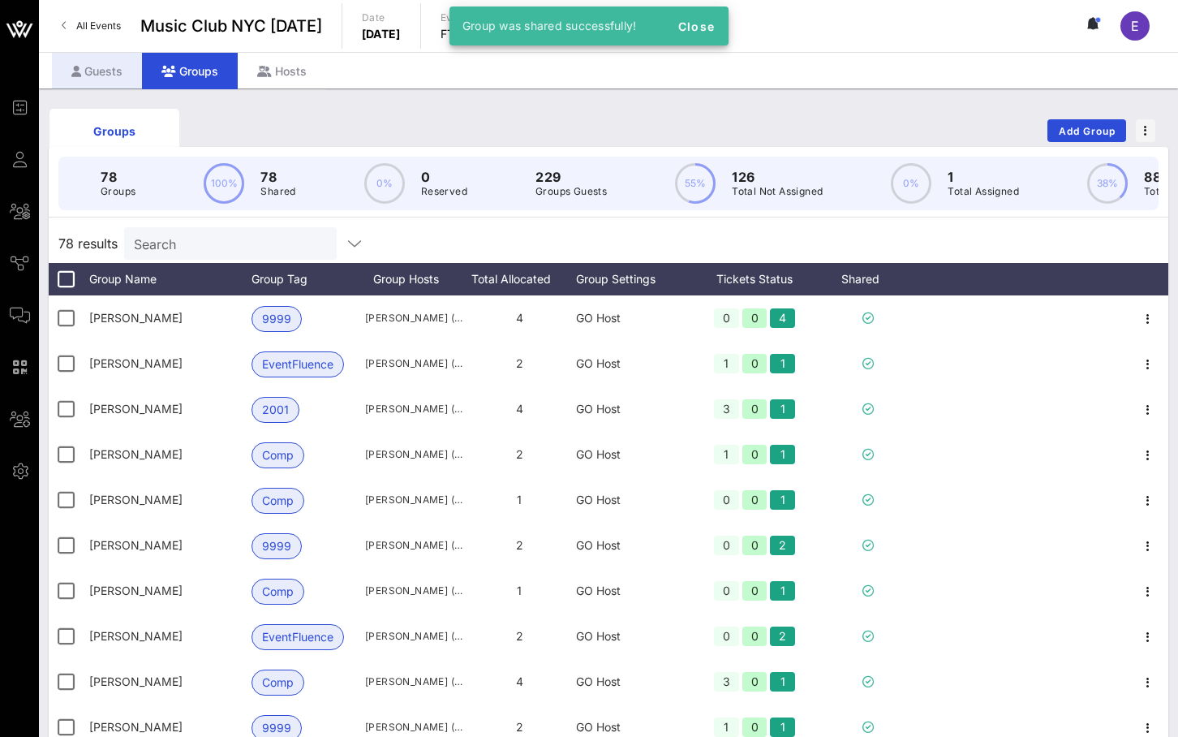
click at [122, 61] on div "Guests" at bounding box center [97, 71] width 90 height 37
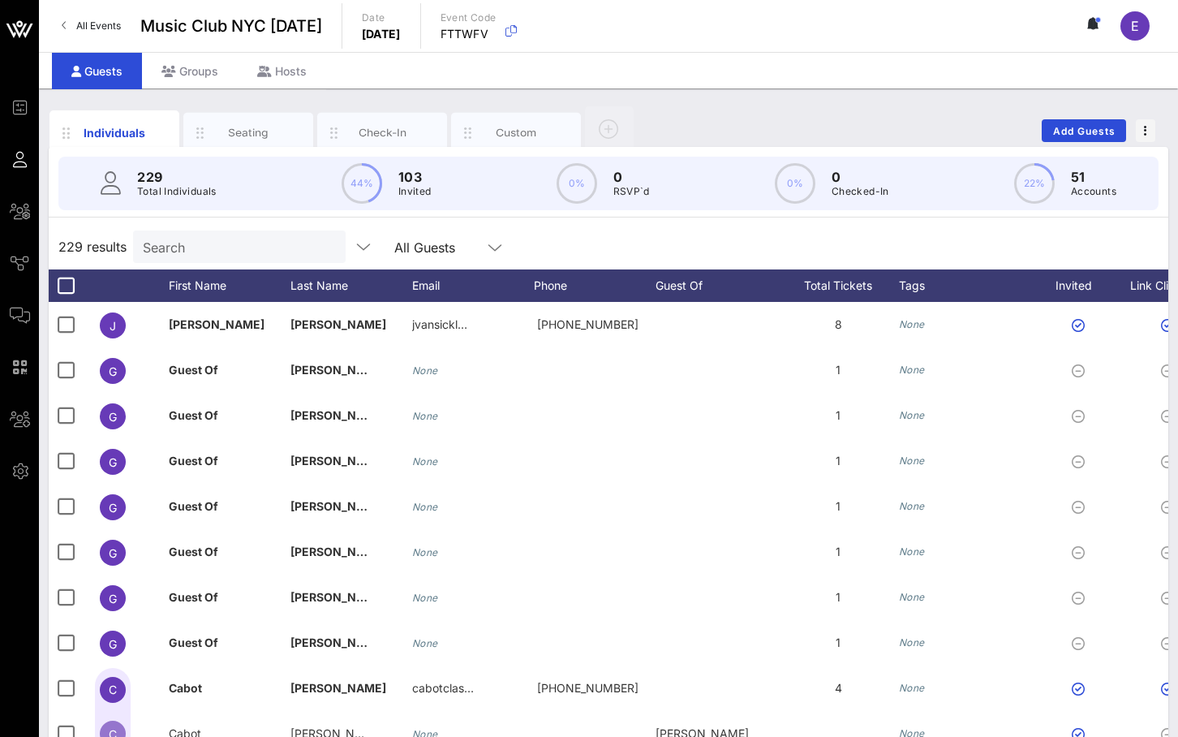
click at [84, 26] on span "All Events" at bounding box center [98, 25] width 45 height 12
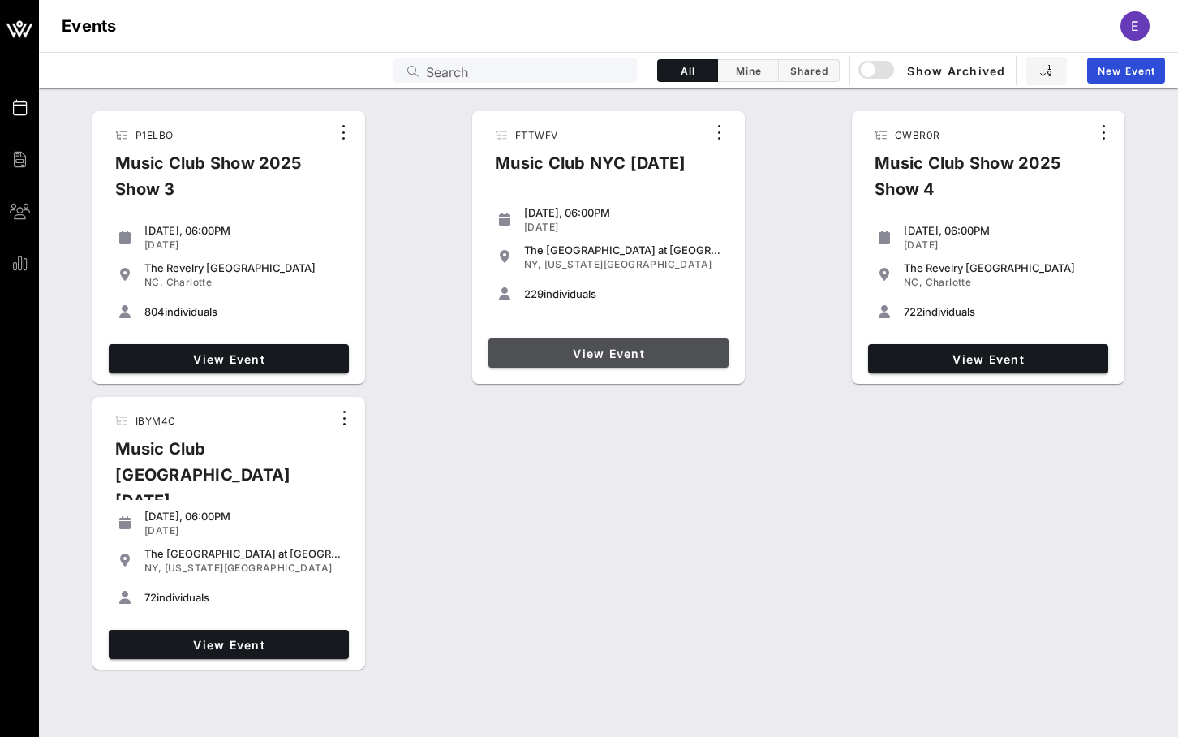
click at [572, 351] on span "View Event" at bounding box center [608, 353] width 227 height 14
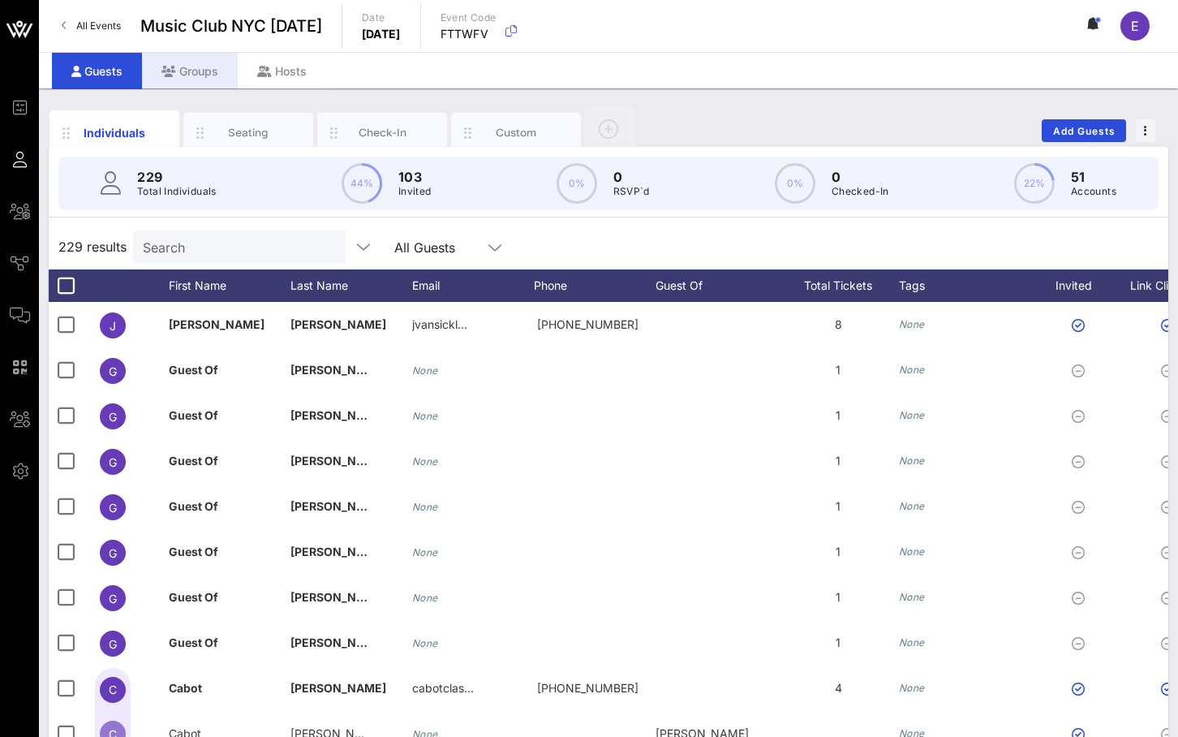
click at [195, 87] on div "Groups" at bounding box center [190, 71] width 96 height 37
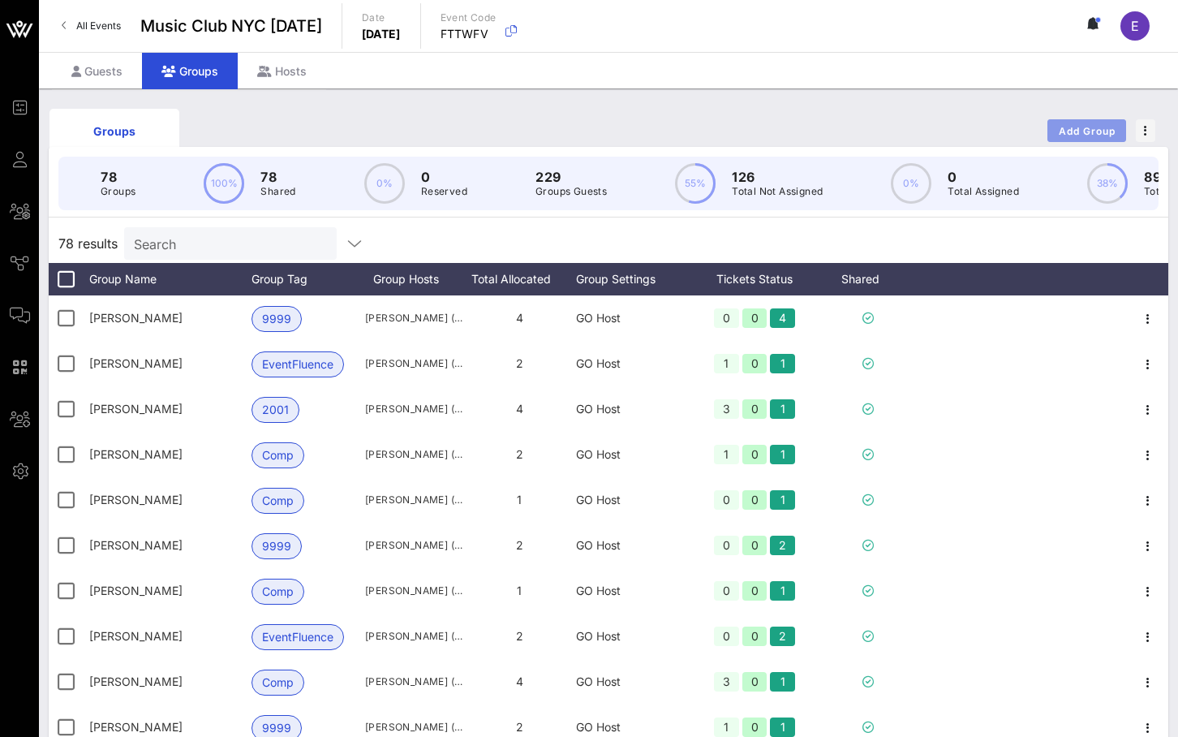
click at [808, 124] on button "Add Group" at bounding box center [1086, 130] width 79 height 23
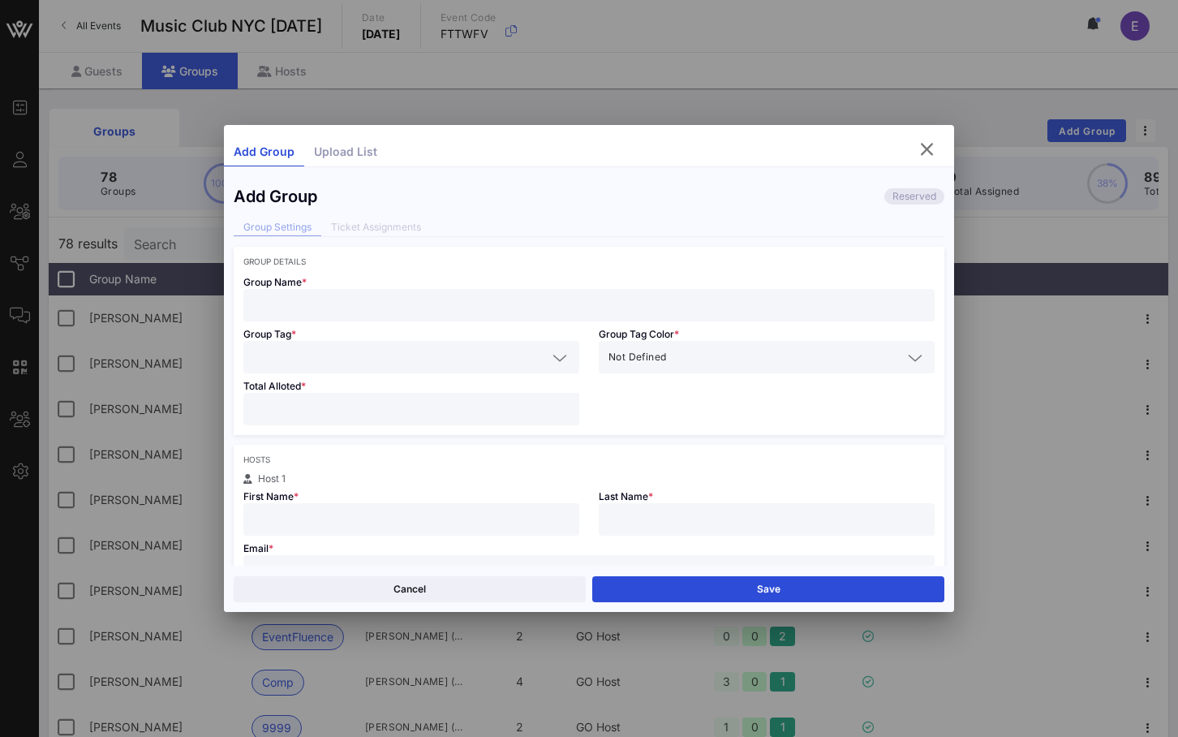
click at [626, 291] on div at bounding box center [589, 305] width 672 height 32
type input "M"
click at [808, 146] on icon "button" at bounding box center [926, 149] width 19 height 19
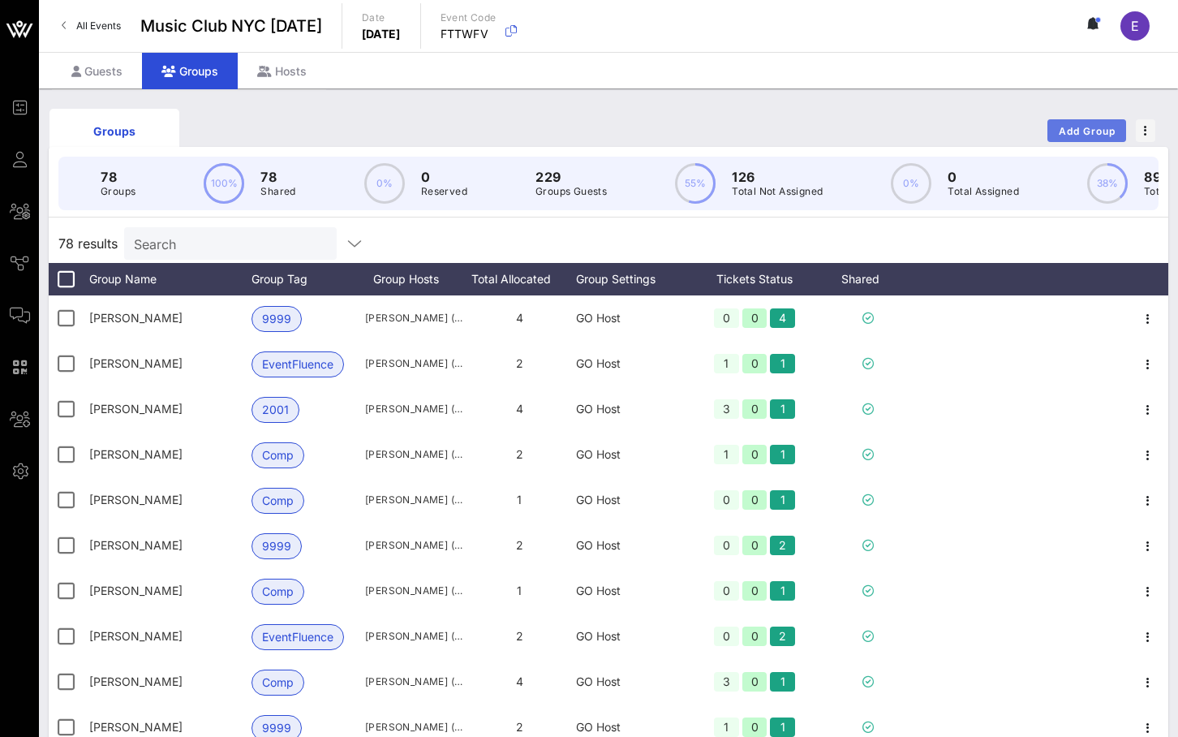
click at [808, 125] on span "Add Group" at bounding box center [1087, 131] width 58 height 12
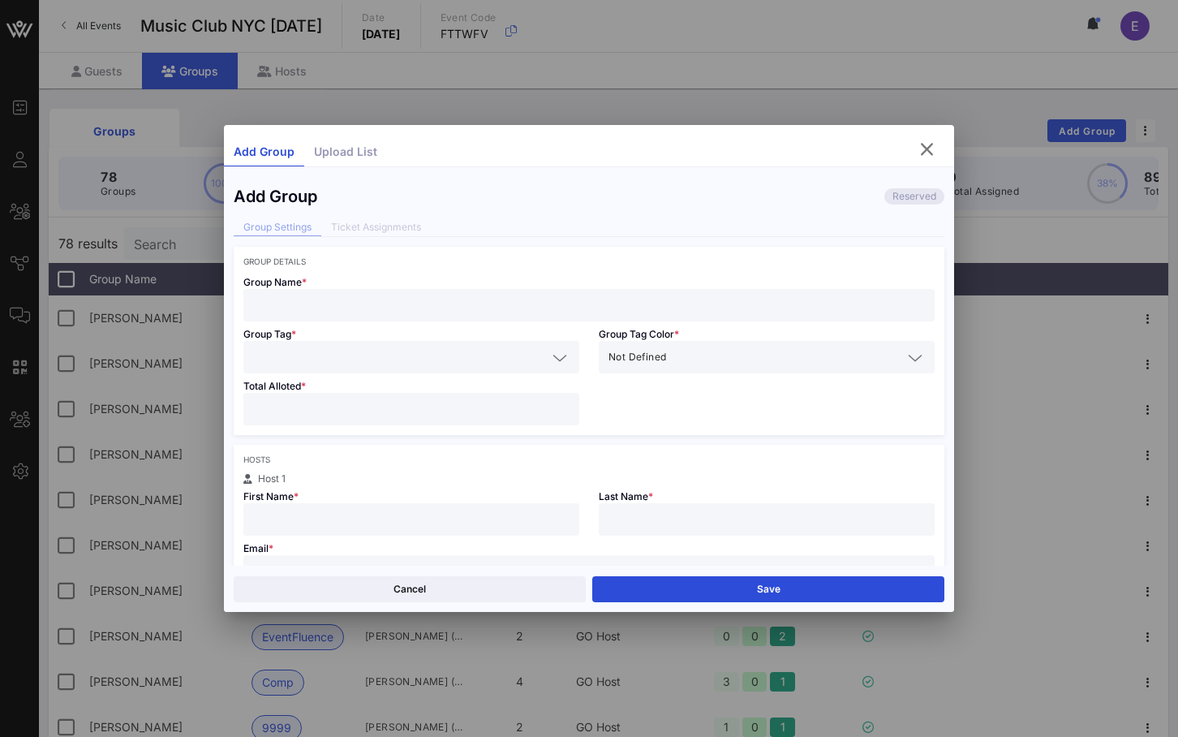
click at [675, 271] on div "Group Name *" at bounding box center [589, 293] width 711 height 55
click at [669, 293] on div at bounding box center [589, 305] width 672 height 32
type input "M"
click at [808, 148] on icon "button" at bounding box center [926, 149] width 19 height 19
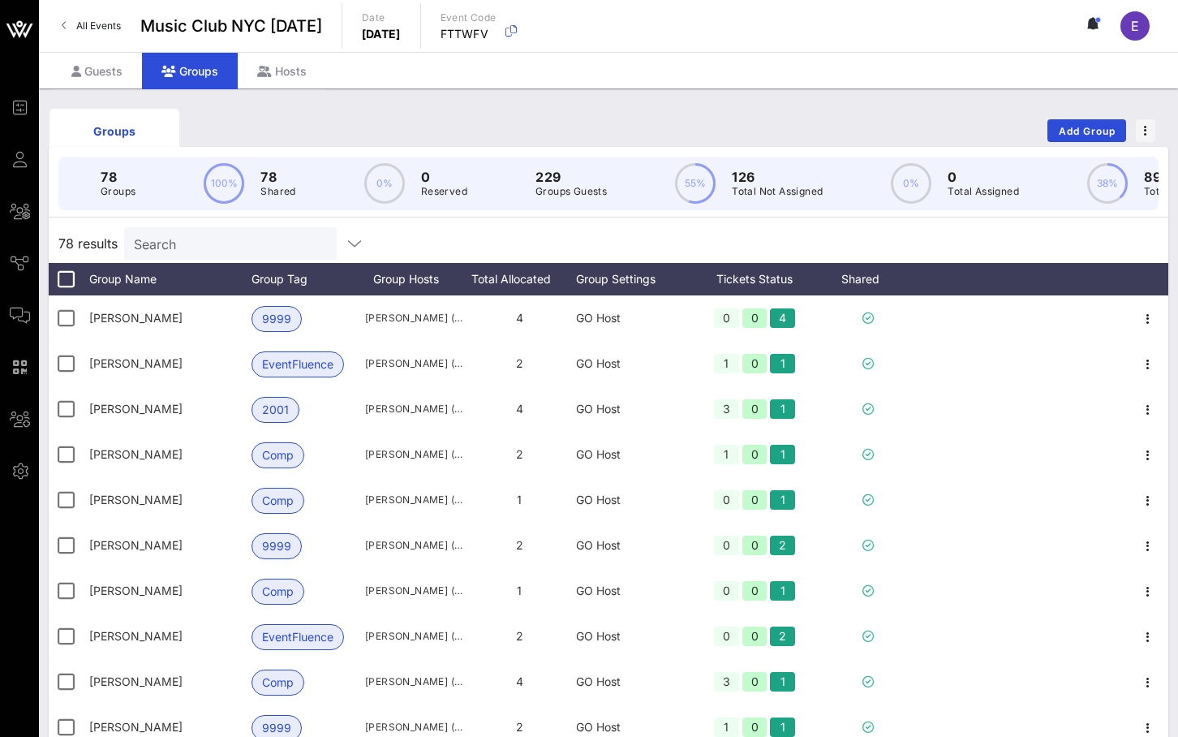
click at [106, 26] on span "All Events" at bounding box center [98, 25] width 45 height 12
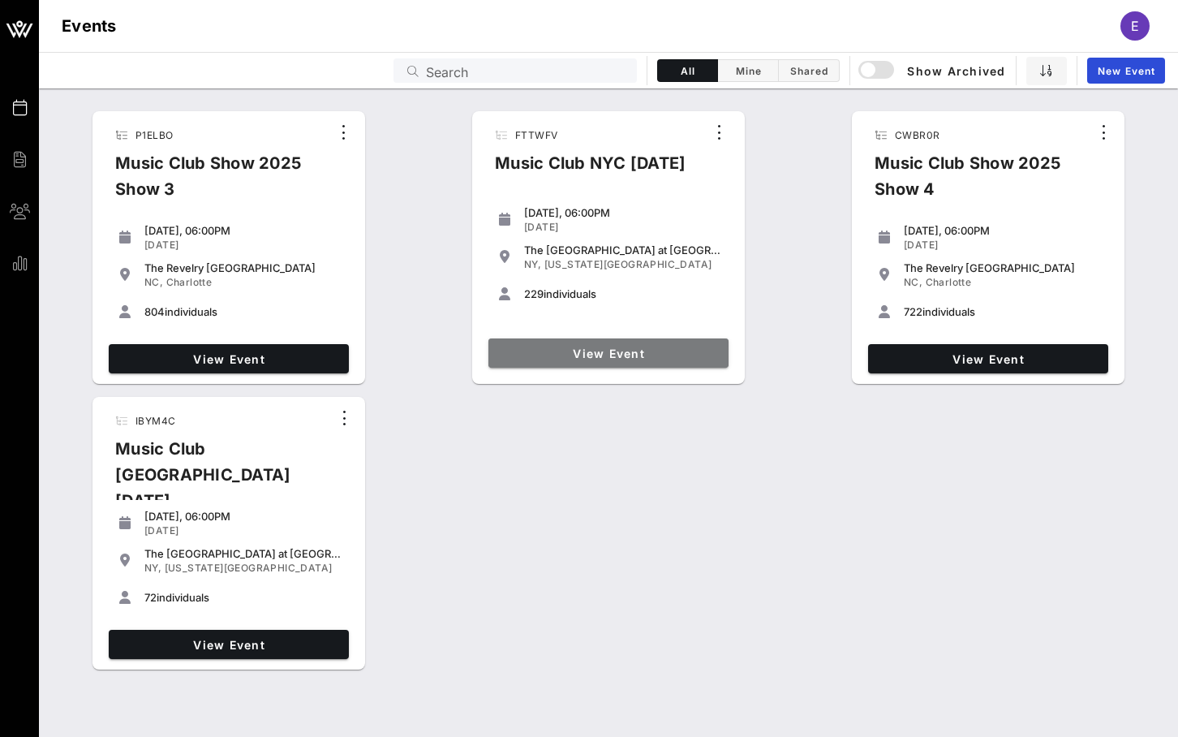
click at [529, 348] on span "View Event" at bounding box center [608, 353] width 227 height 14
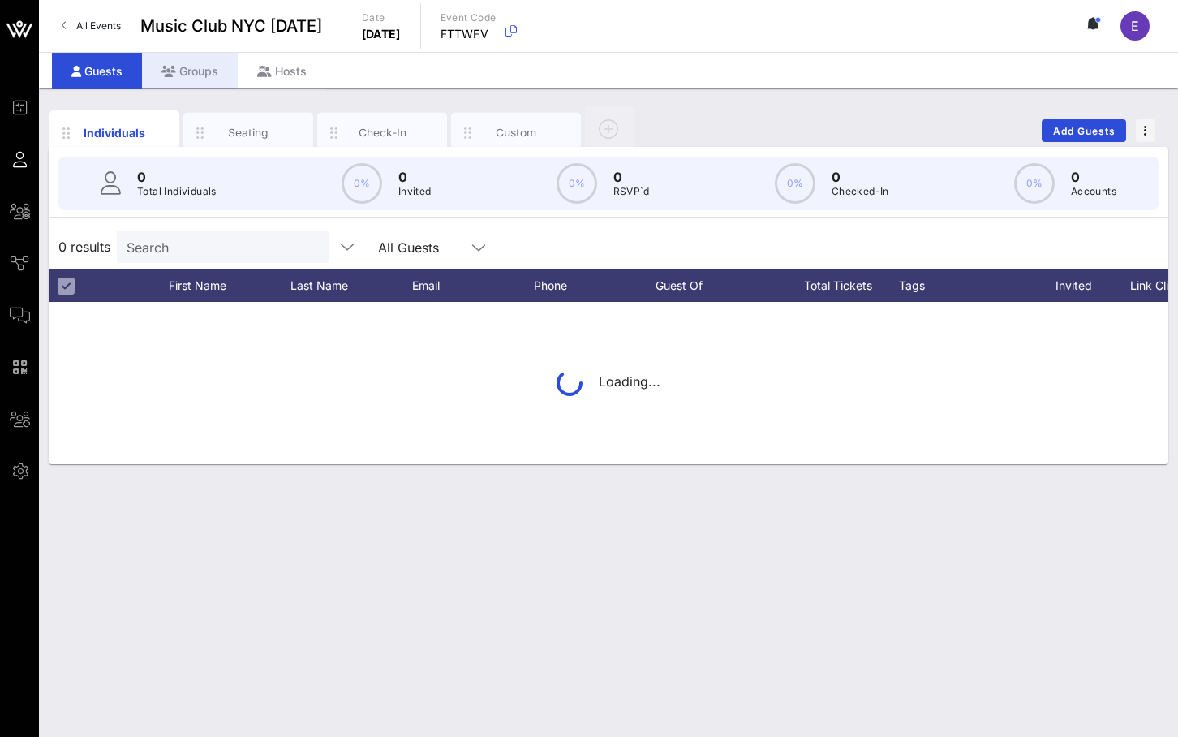
click at [173, 69] on icon at bounding box center [168, 71] width 15 height 11
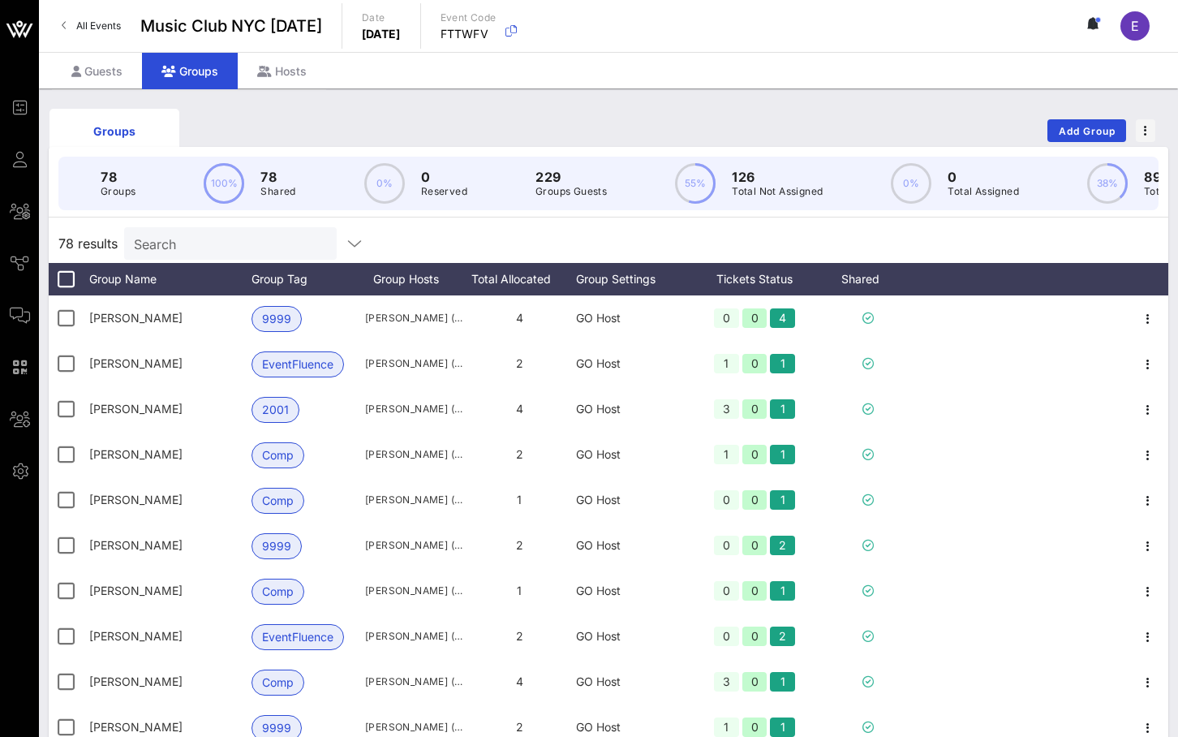
click at [103, 24] on span "All Events" at bounding box center [98, 25] width 45 height 12
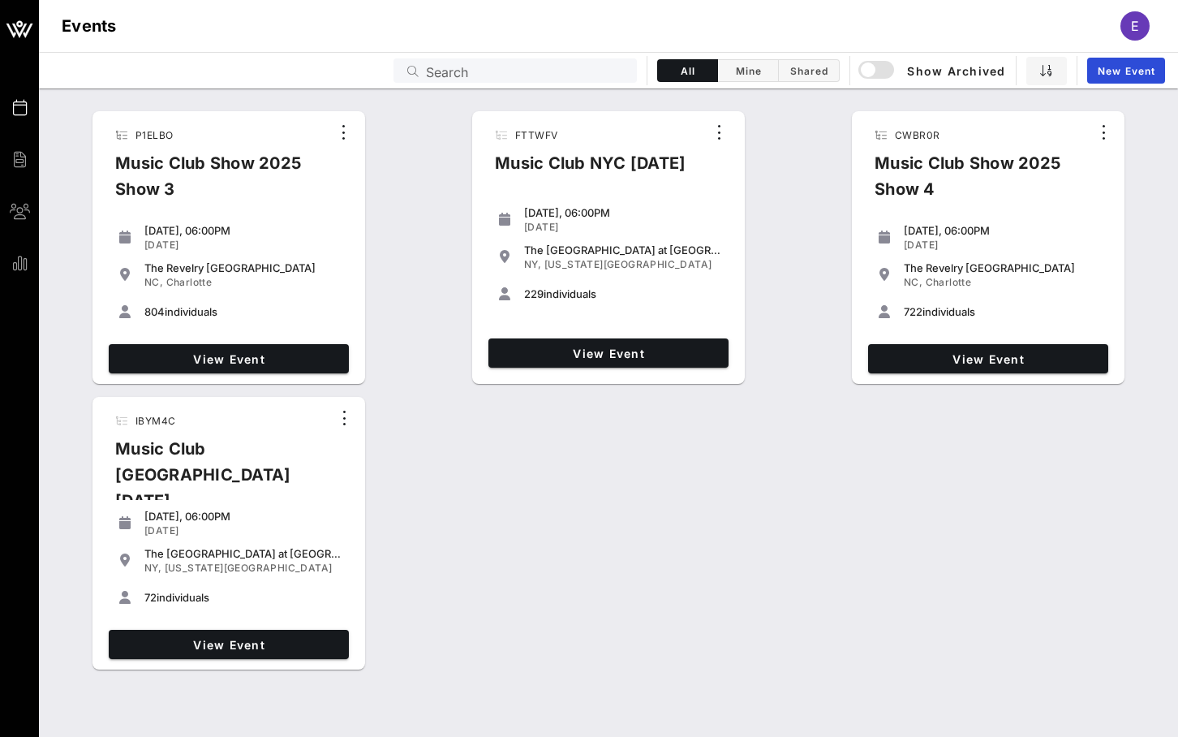
drag, startPoint x: 608, startPoint y: 307, endPoint x: 488, endPoint y: 161, distance: 189.1
click at [488, 161] on div "FTTWFV Music Club NYC [DATE] [DATE], 06:00PM [DATE] The [GEOGRAPHIC_DATA] at [G…" at bounding box center [608, 247] width 273 height 273
drag, startPoint x: 517, startPoint y: 202, endPoint x: 569, endPoint y: 423, distance: 227.5
click at [569, 423] on div "P1ELBO Music Club Show 2025 Show 3 [DATE], 06:00PM [DATE] The [GEOGRAPHIC_DATA]…" at bounding box center [608, 391] width 1139 height 572
click at [583, 363] on link "View Event" at bounding box center [608, 352] width 240 height 29
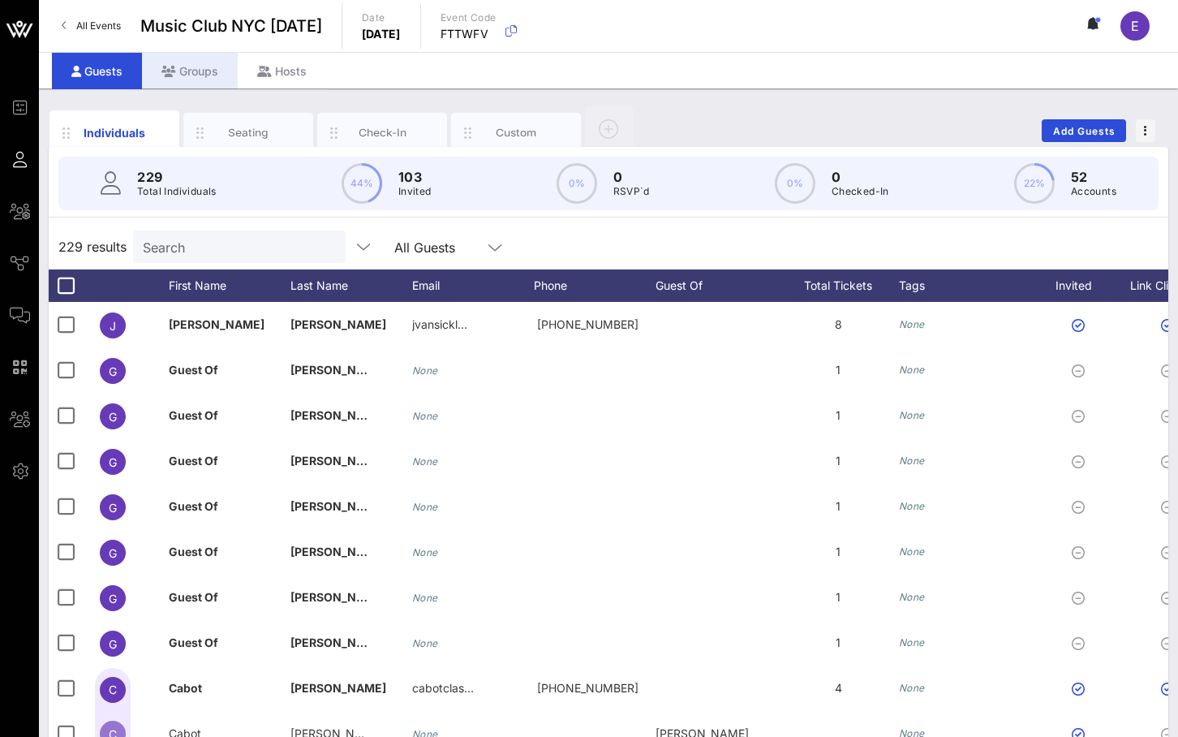
click at [203, 67] on div "Groups" at bounding box center [190, 71] width 96 height 37
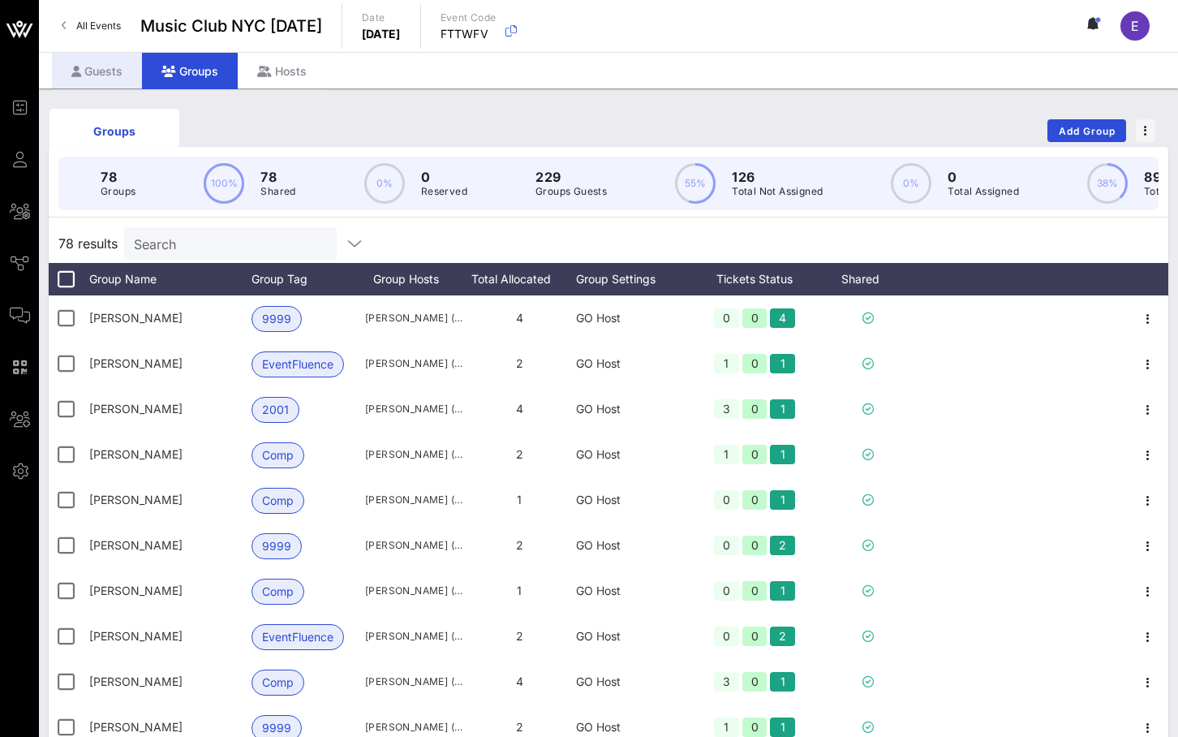
click at [115, 63] on div "Guests" at bounding box center [97, 71] width 90 height 37
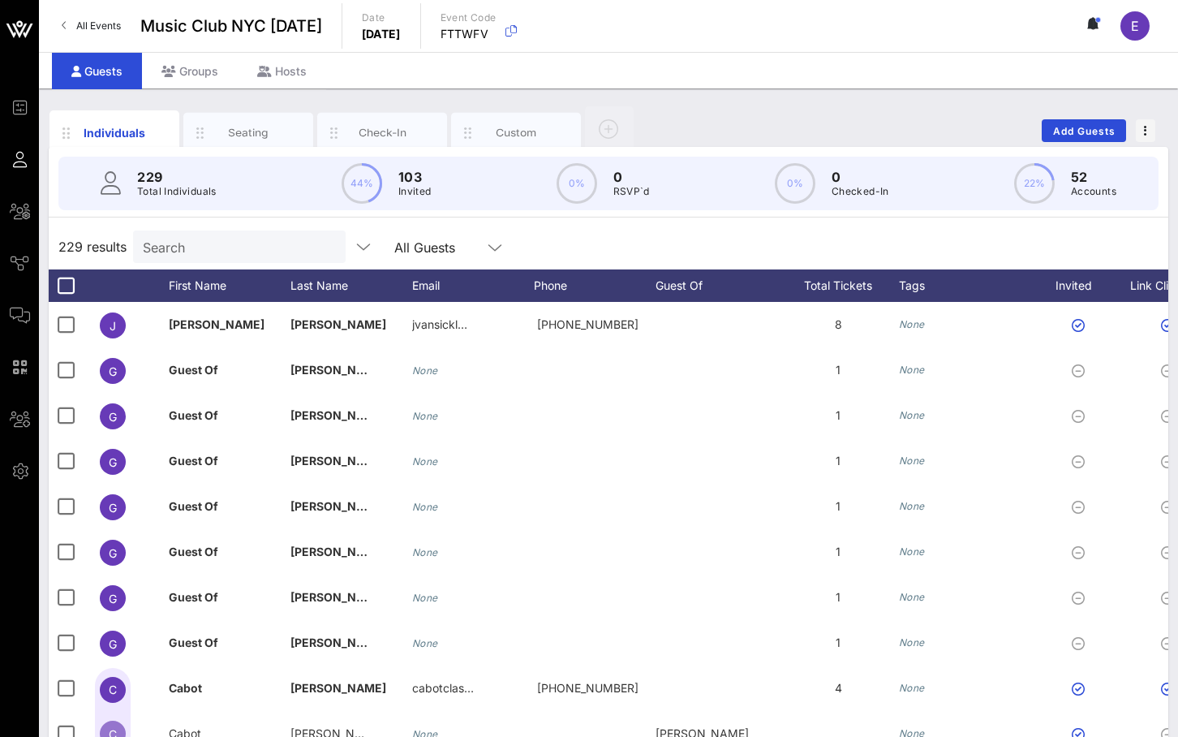
click at [92, 25] on span "All Events" at bounding box center [98, 25] width 45 height 12
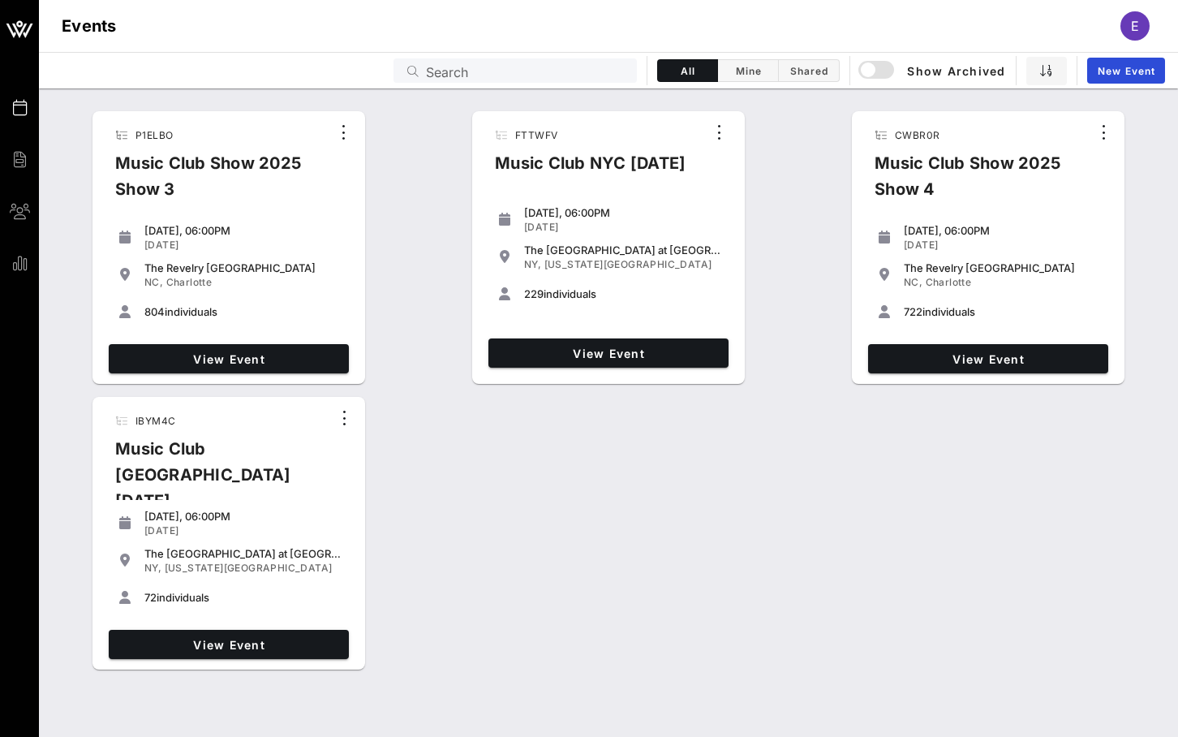
drag, startPoint x: 371, startPoint y: 563, endPoint x: 278, endPoint y: 104, distance: 468.4
click at [278, 102] on div "P1ELBO Music Club Show 2025 Show 3 [DATE], 06:00PM [DATE] The [GEOGRAPHIC_DATA]…" at bounding box center [609, 387] width 1120 height 578
click at [379, 225] on div "P1ELBO Music Club Show 2025 Show 3 [DATE], 06:00PM [DATE] The [GEOGRAPHIC_DATA]…" at bounding box center [608, 391] width 1139 height 572
click at [661, 347] on span "View Event" at bounding box center [608, 353] width 227 height 14
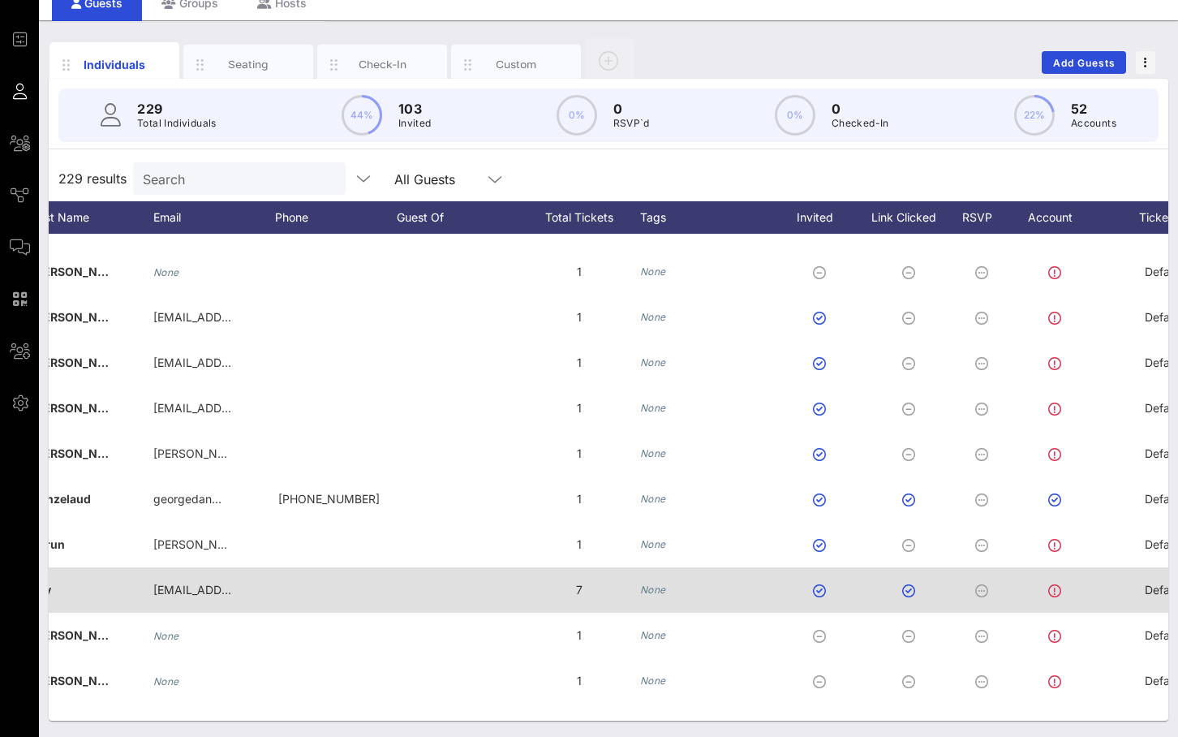
scroll to position [0, 279]
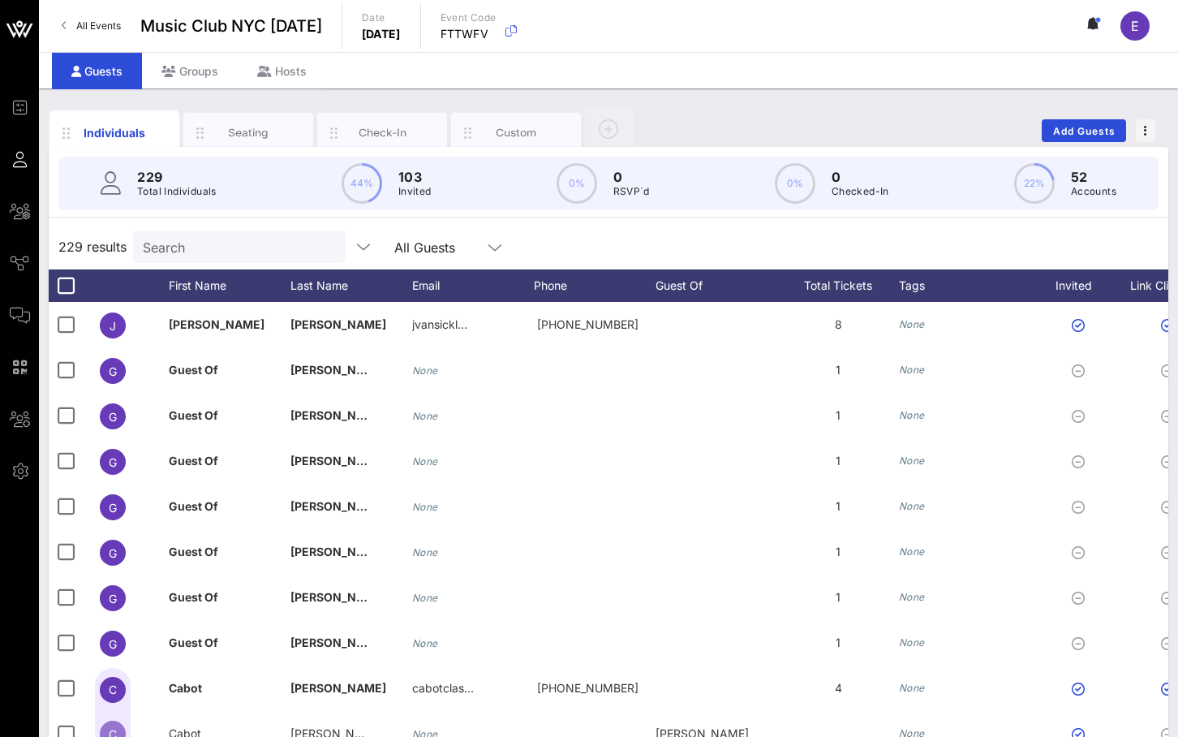
click at [81, 19] on link "All Events" at bounding box center [91, 26] width 79 height 26
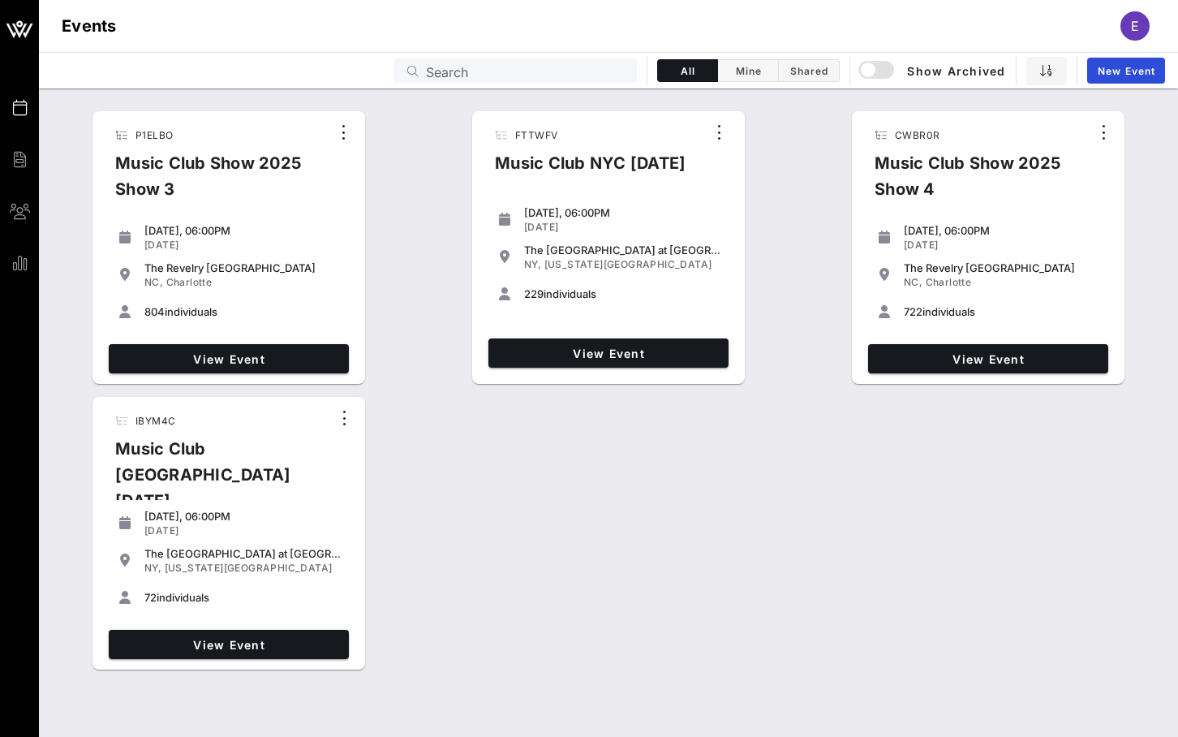
drag, startPoint x: 254, startPoint y: 436, endPoint x: 276, endPoint y: 578, distance: 144.5
click at [276, 578] on div "IBYM4C Music Club [GEOGRAPHIC_DATA] [DATE] [DATE], 06:00PM [DATE] The [GEOGRAPH…" at bounding box center [228, 533] width 273 height 273
